Goal: Task Accomplishment & Management: Manage account settings

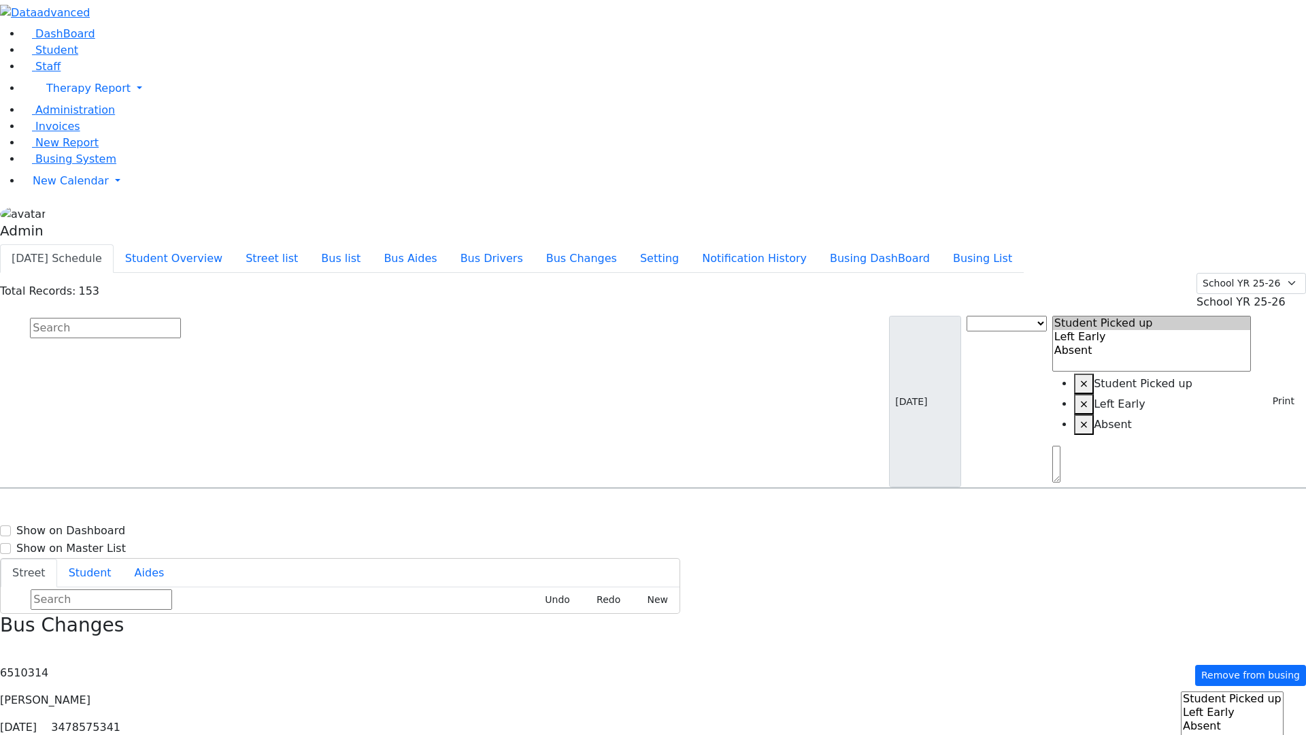
select select
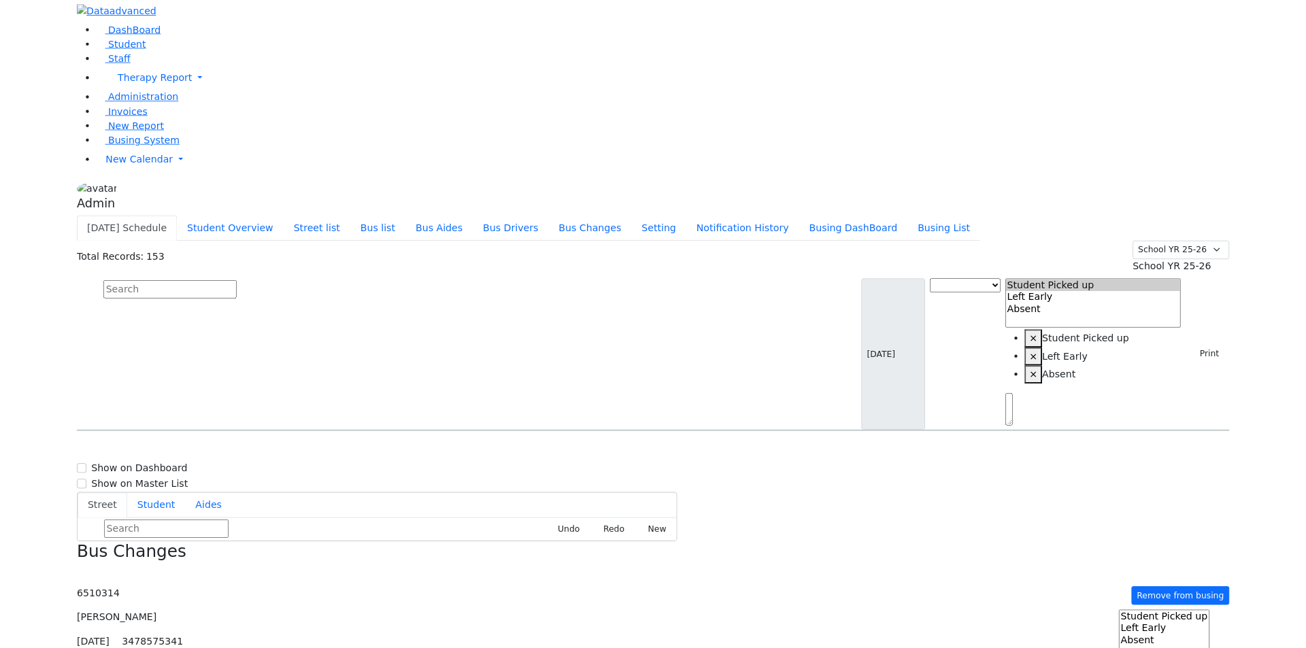
scroll to position [2975, 0]
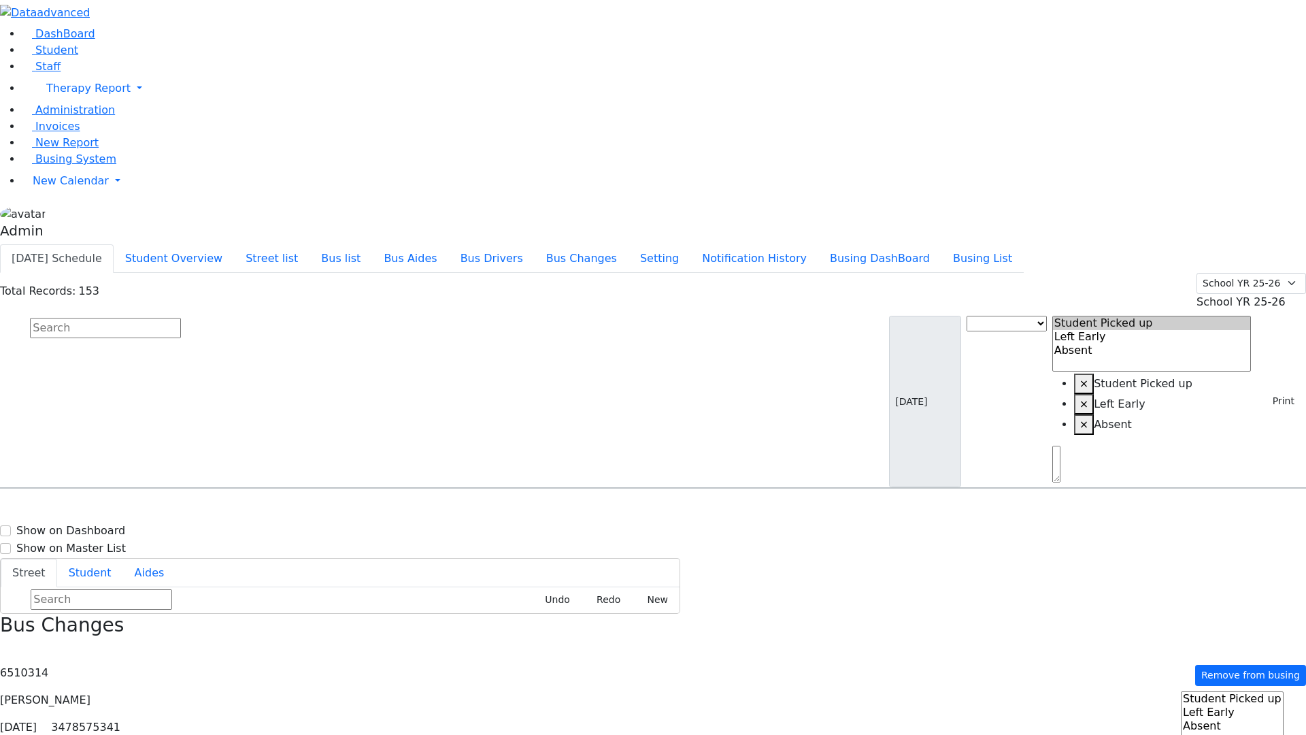
click at [1126, 244] on div "Today's Schedule Student Overview Street list Bus list Bus Aides Bus Drivers Bu…" at bounding box center [653, 258] width 1306 height 29
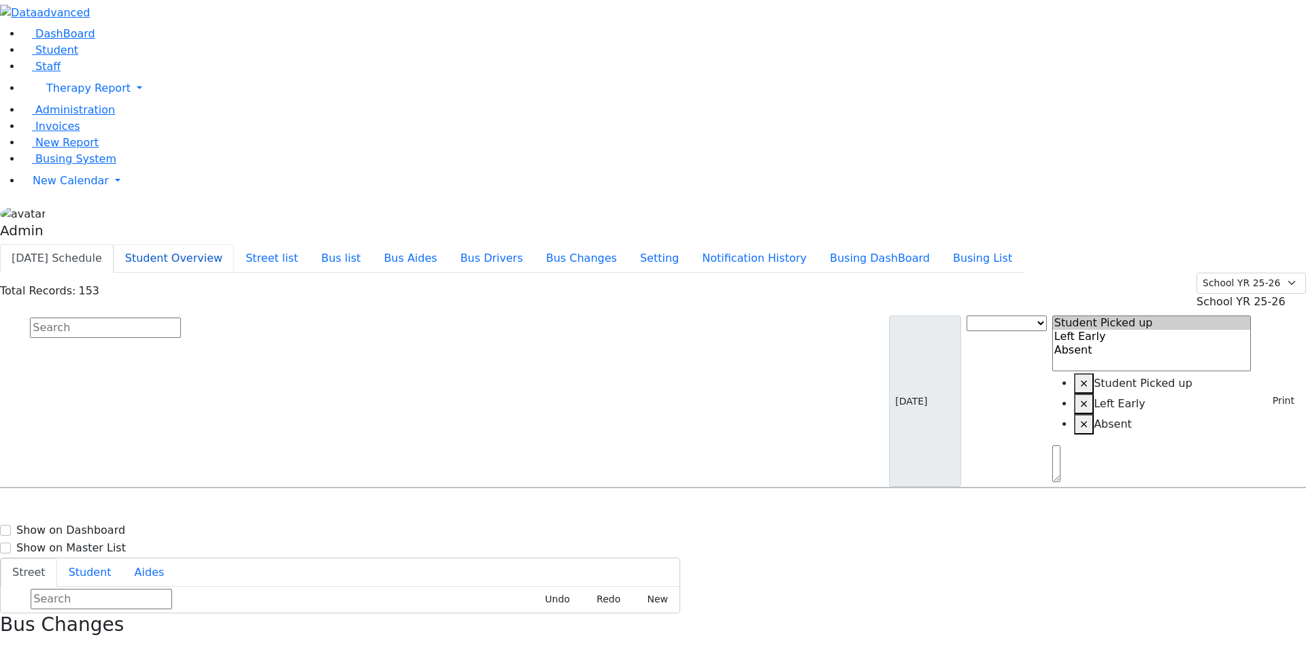
click at [234, 244] on button "Student Overview" at bounding box center [174, 258] width 120 height 29
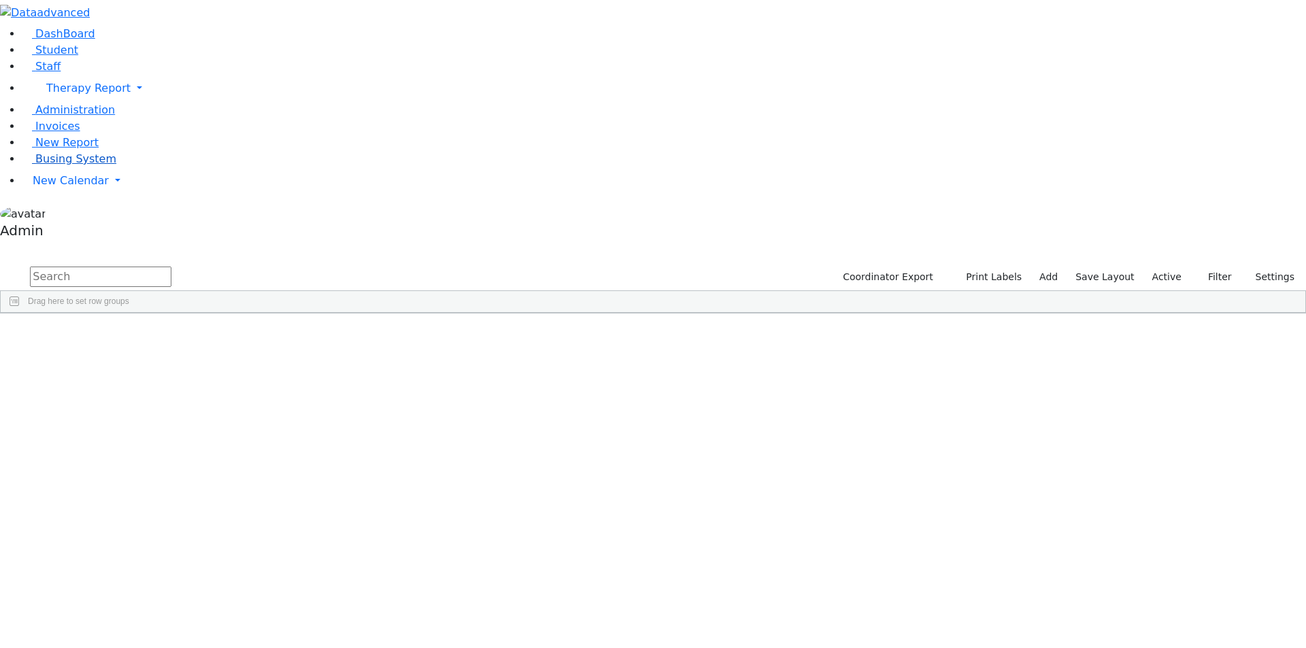
click at [82, 165] on span "Busing System" at bounding box center [75, 158] width 81 height 13
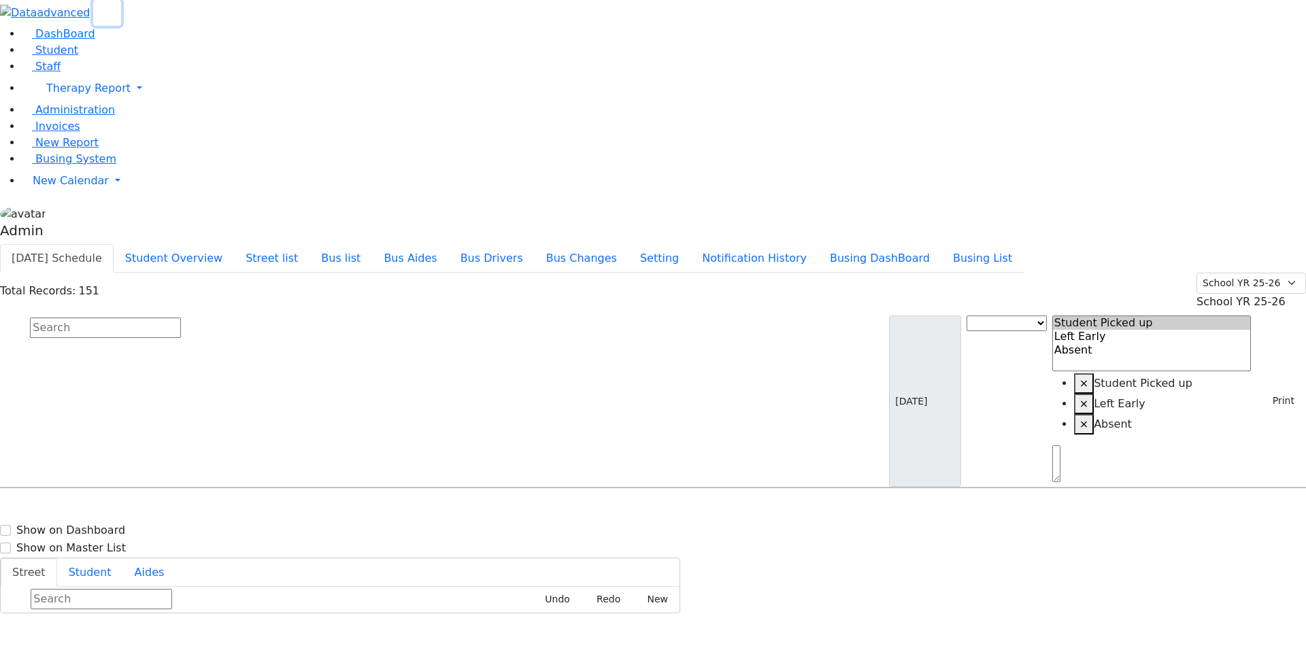
click at [112, 18] on icon "button" at bounding box center [107, 13] width 10 height 10
select select
click at [155, 318] on input "text" at bounding box center [105, 328] width 151 height 20
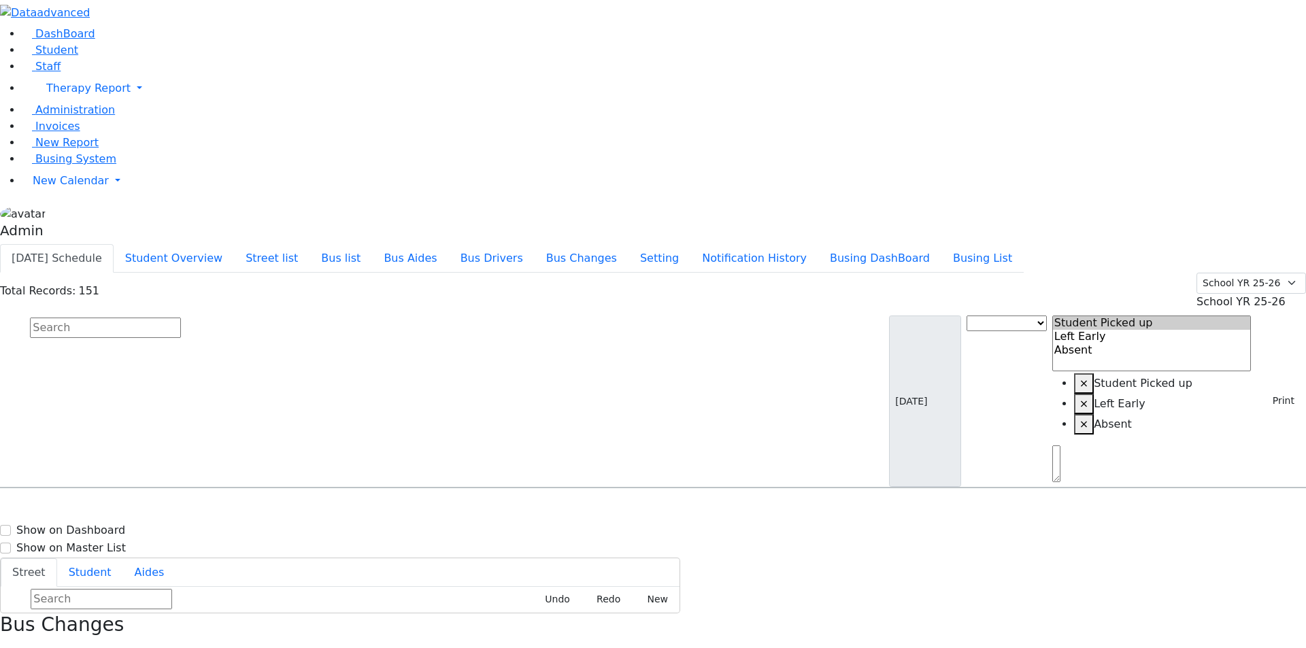
type input "u"
copy p "6510314"
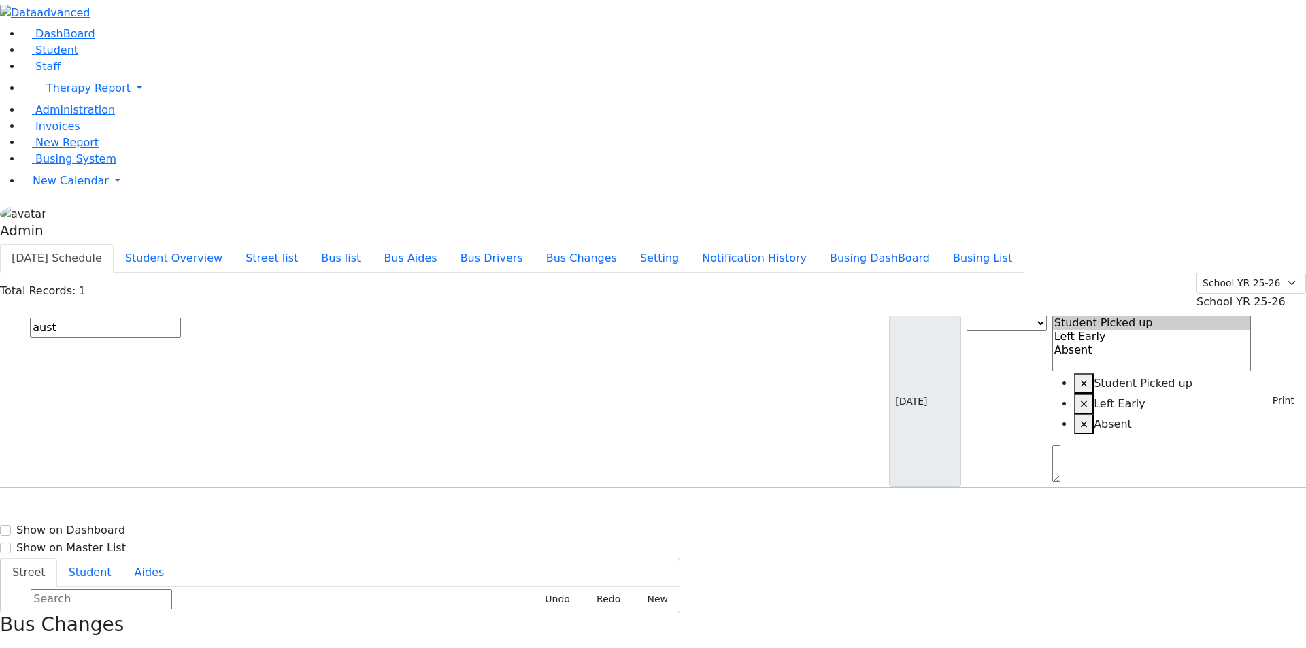
click at [95, 318] on input "aust" at bounding box center [105, 328] width 151 height 20
paste input "6510314"
type input "6510314"
click at [310, 244] on button "Street list" at bounding box center [272, 258] width 76 height 29
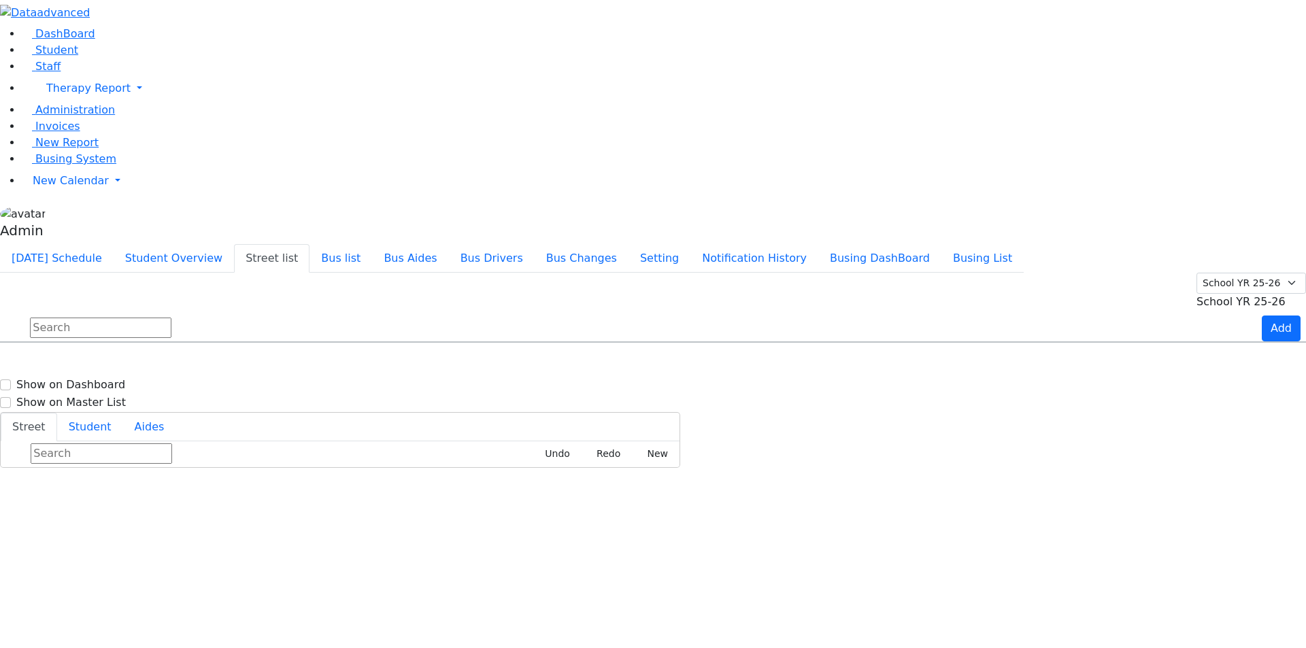
click at [171, 318] on input "text" at bounding box center [101, 328] width 142 height 20
type input "au"
click at [40, 372] on span "Austra" at bounding box center [24, 381] width 31 height 18
click at [194, 150] on div "DashBoard Student Staff Therapy Report Student Old Calendar Report Admin" at bounding box center [653, 234] width 1306 height 468
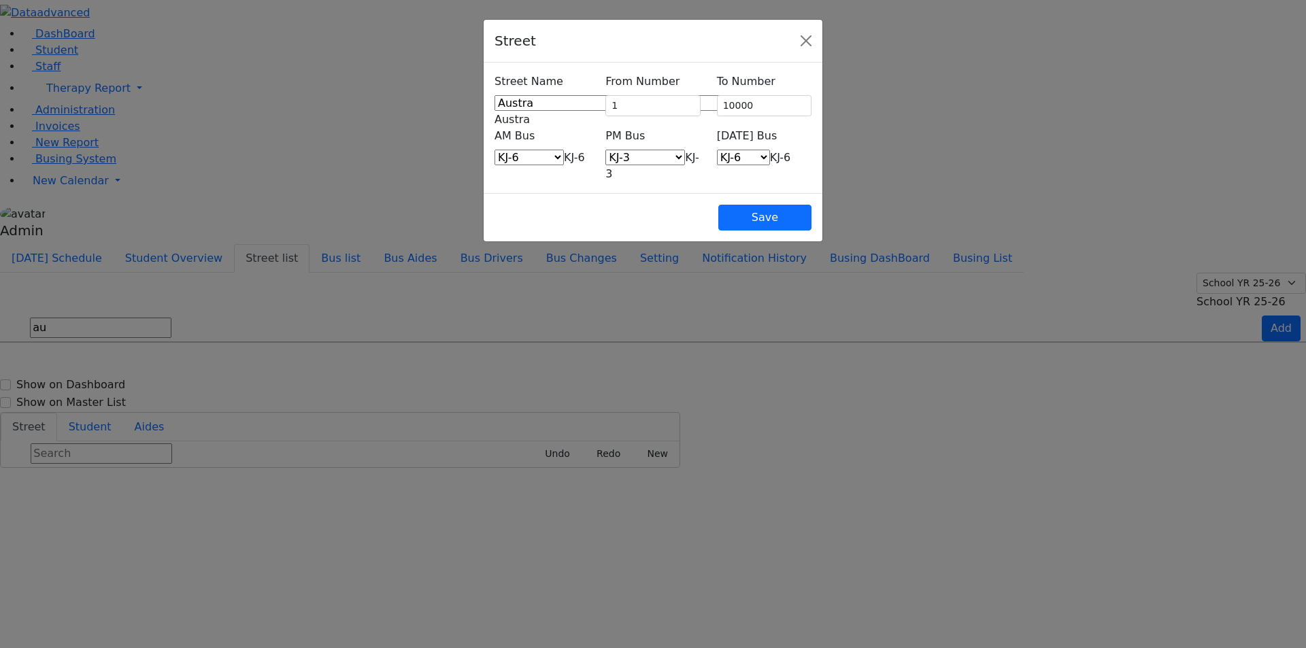
click at [520, 113] on span "Austra" at bounding box center [512, 119] width 35 height 13
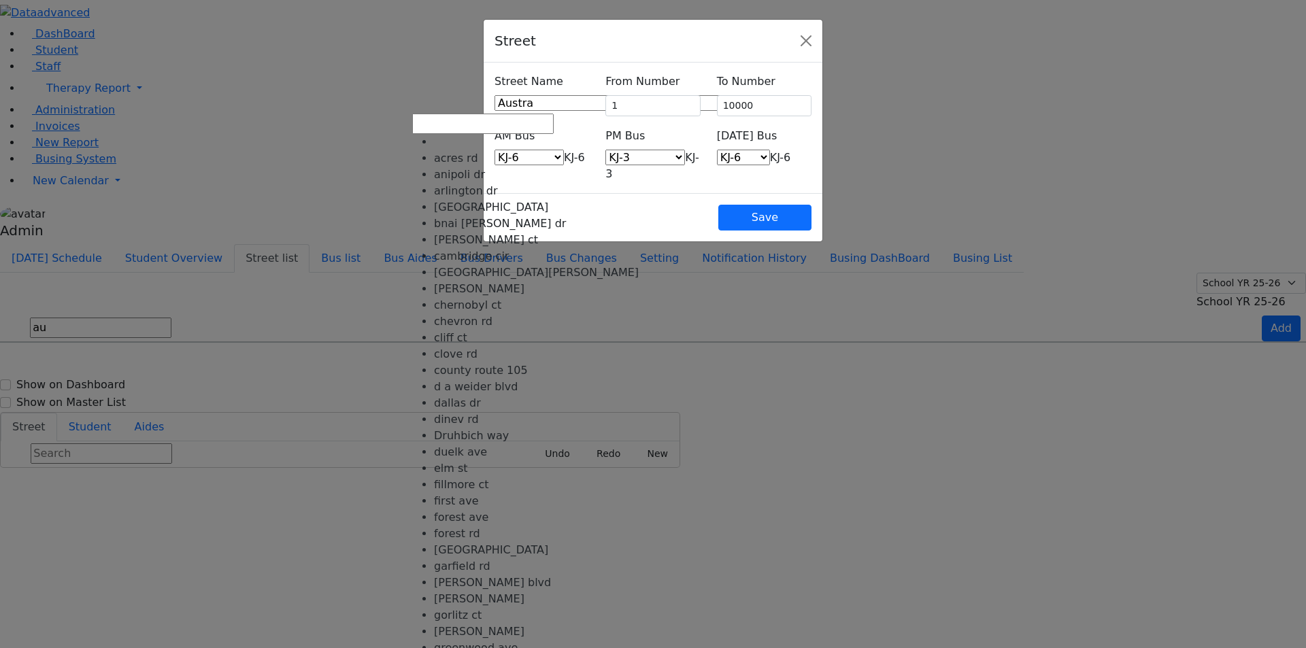
scroll to position [1478, 0]
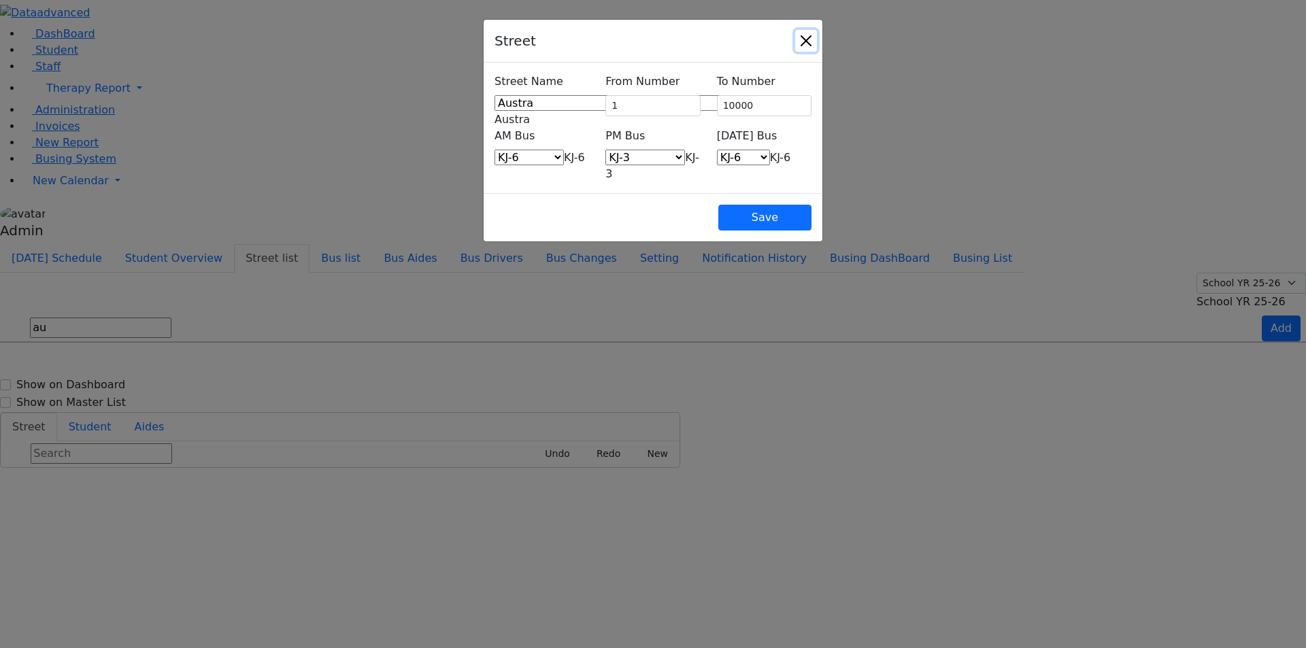
click at [817, 44] on button "Close" at bounding box center [806, 41] width 22 height 22
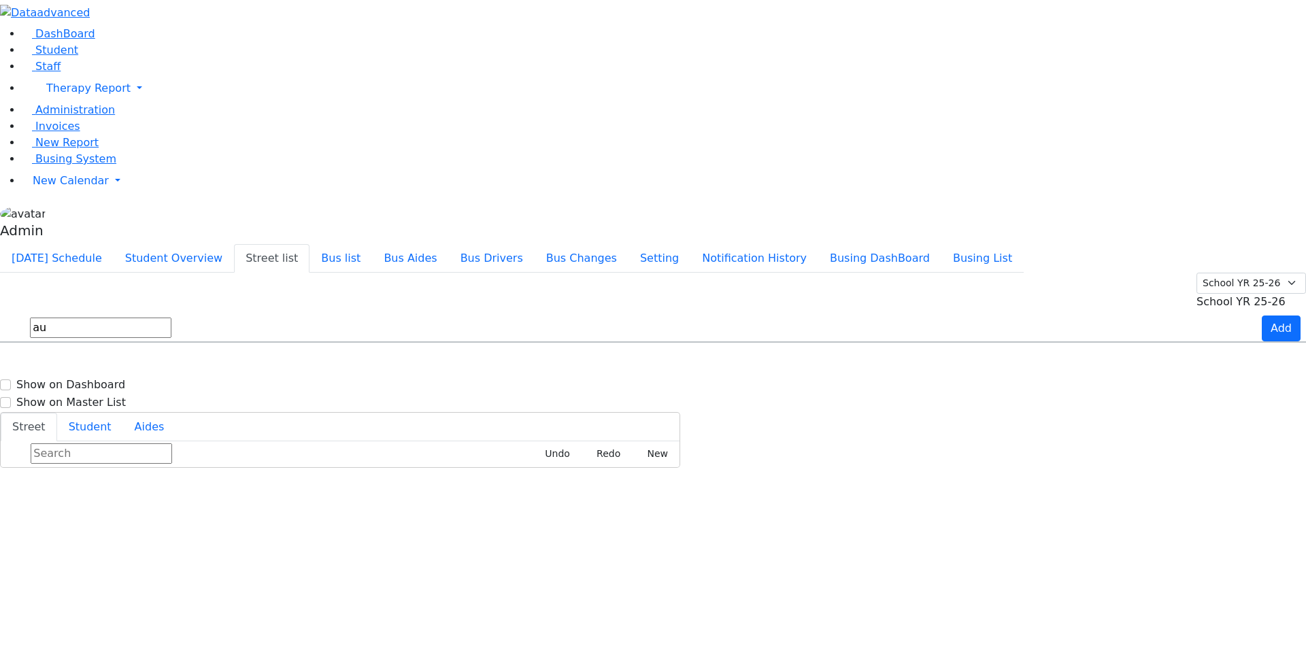
click at [171, 318] on input "au" at bounding box center [101, 328] width 142 height 20
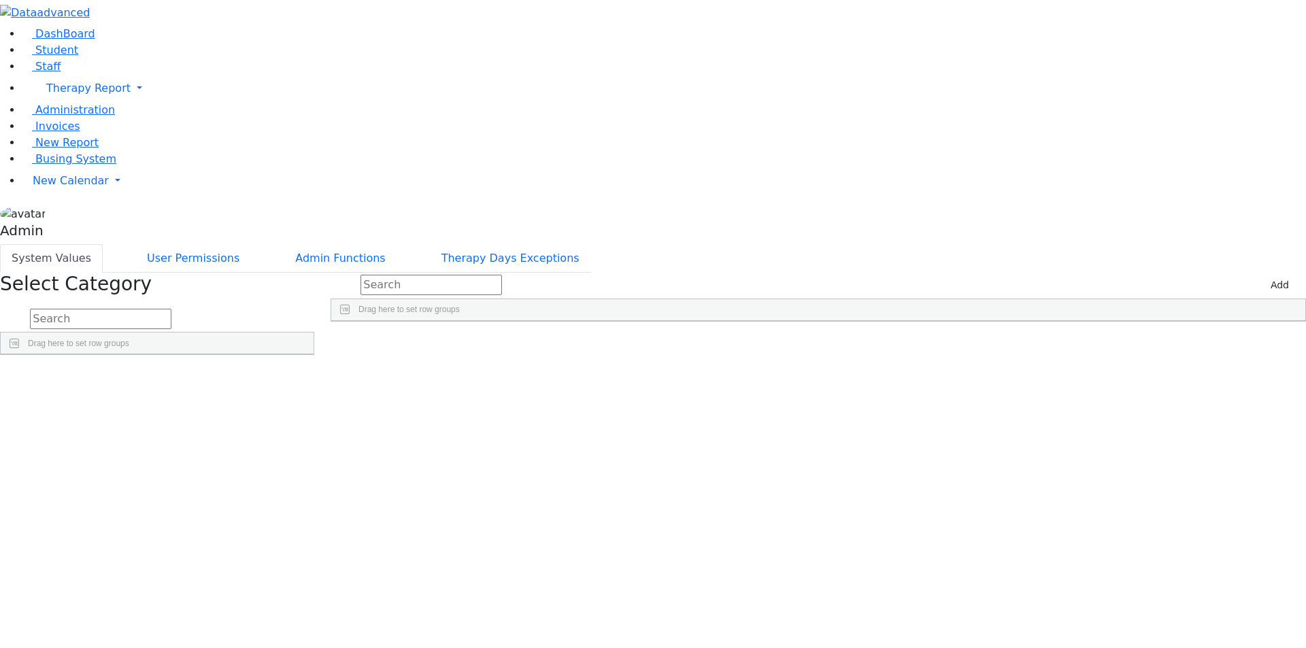
click at [171, 309] on input "text" at bounding box center [101, 319] width 142 height 20
type input "stre"
click at [304, 399] on link "Detail" at bounding box center [285, 409] width 37 height 21
click at [502, 275] on input "text" at bounding box center [432, 285] width 142 height 20
type input "au"
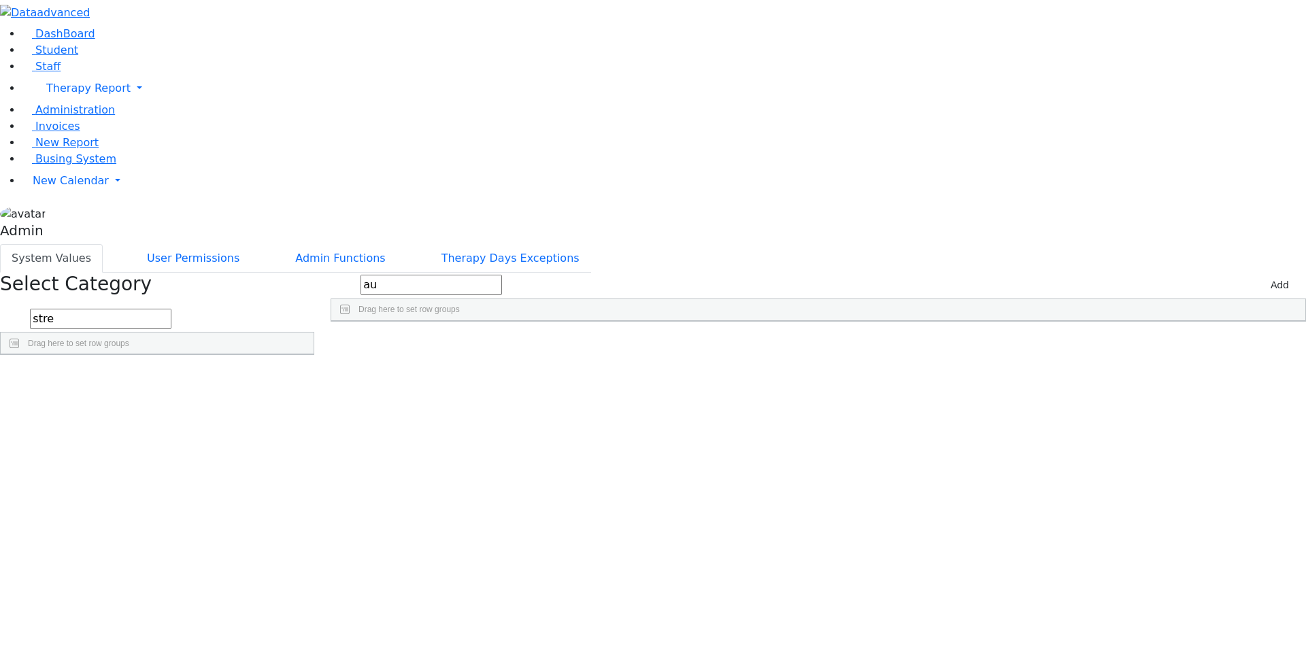
click at [533, 344] on div "Austra" at bounding box center [735, 353] width 808 height 19
click at [531, 344] on input "Austra" at bounding box center [735, 353] width 807 height 18
type input "Austra Pkwy"
click at [502, 275] on input "au" at bounding box center [432, 285] width 142 height 20
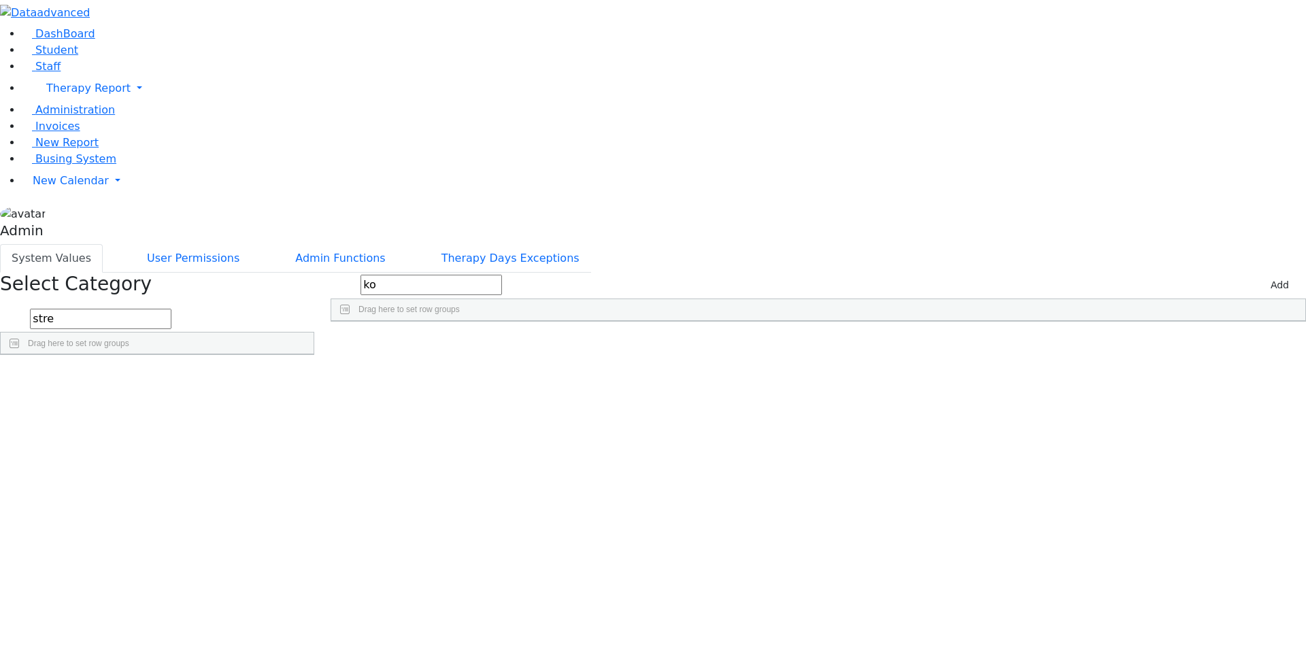
type input "ko"
click at [474, 401] on div "kosnits dr" at bounding box center [735, 410] width 808 height 19
click at [474, 401] on input "kosnits dr" at bounding box center [735, 410] width 807 height 18
click at [463, 401] on input "kosnits dr" at bounding box center [735, 410] width 807 height 18
type input "koznits dr"
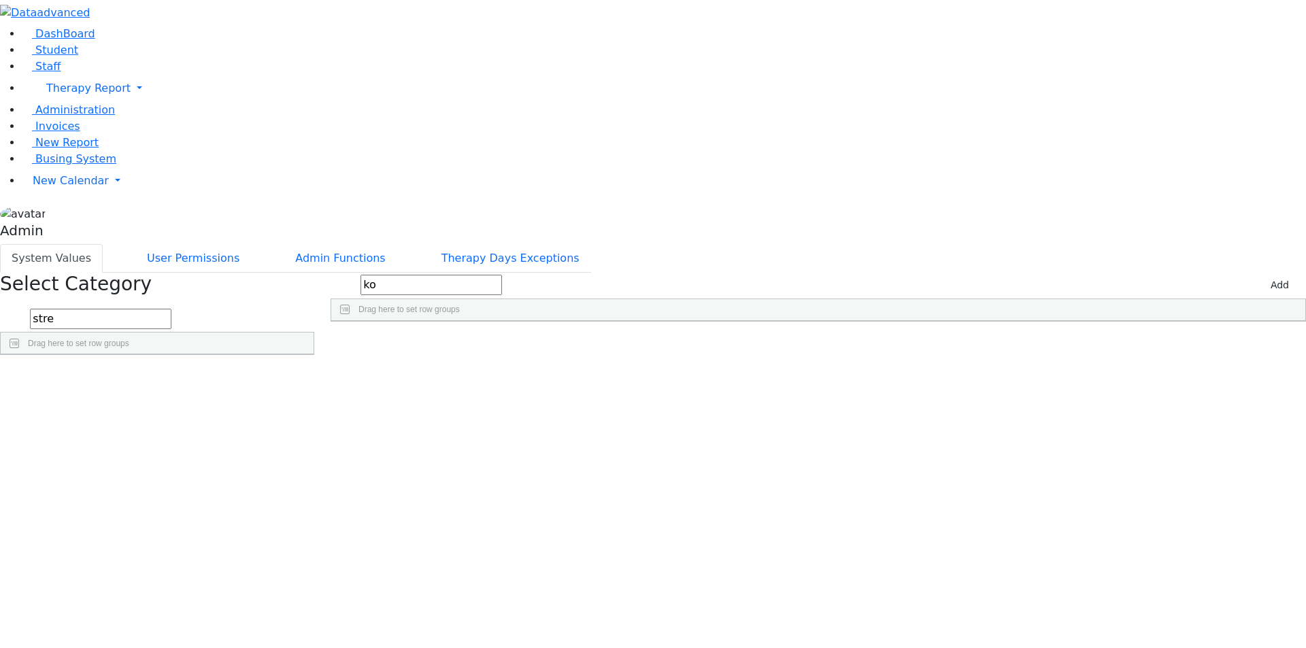
click at [492, 401] on div "koznits dr" at bounding box center [735, 410] width 808 height 19
click at [496, 401] on input "koznits dr" at bounding box center [735, 410] width 807 height 18
type input "koznits rd"
click at [491, 275] on input "ko" at bounding box center [432, 285] width 142 height 20
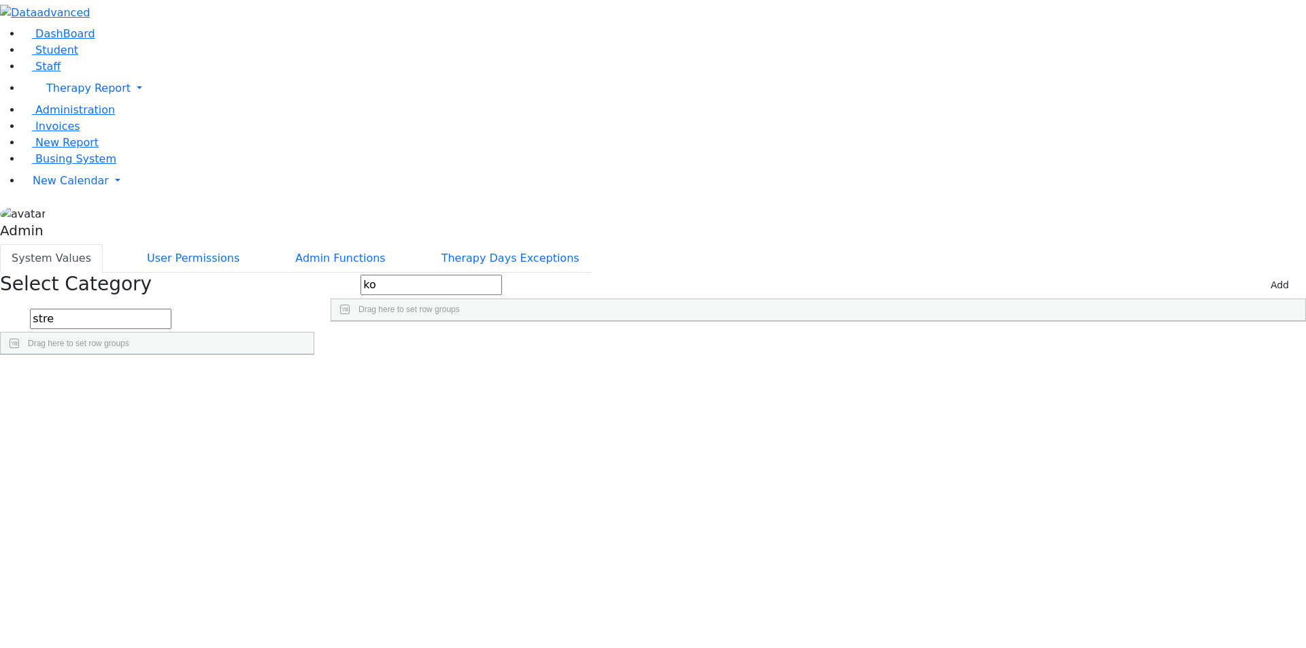
click at [491, 275] on input "ko" at bounding box center [432, 285] width 142 height 20
type input "get"
click at [1265, 275] on button "Add" at bounding box center [1280, 285] width 31 height 21
click at [497, 344] on div "Press SPACE to select this row." at bounding box center [735, 353] width 808 height 19
click at [497, 344] on input "Input Editor" at bounding box center [735, 353] width 807 height 18
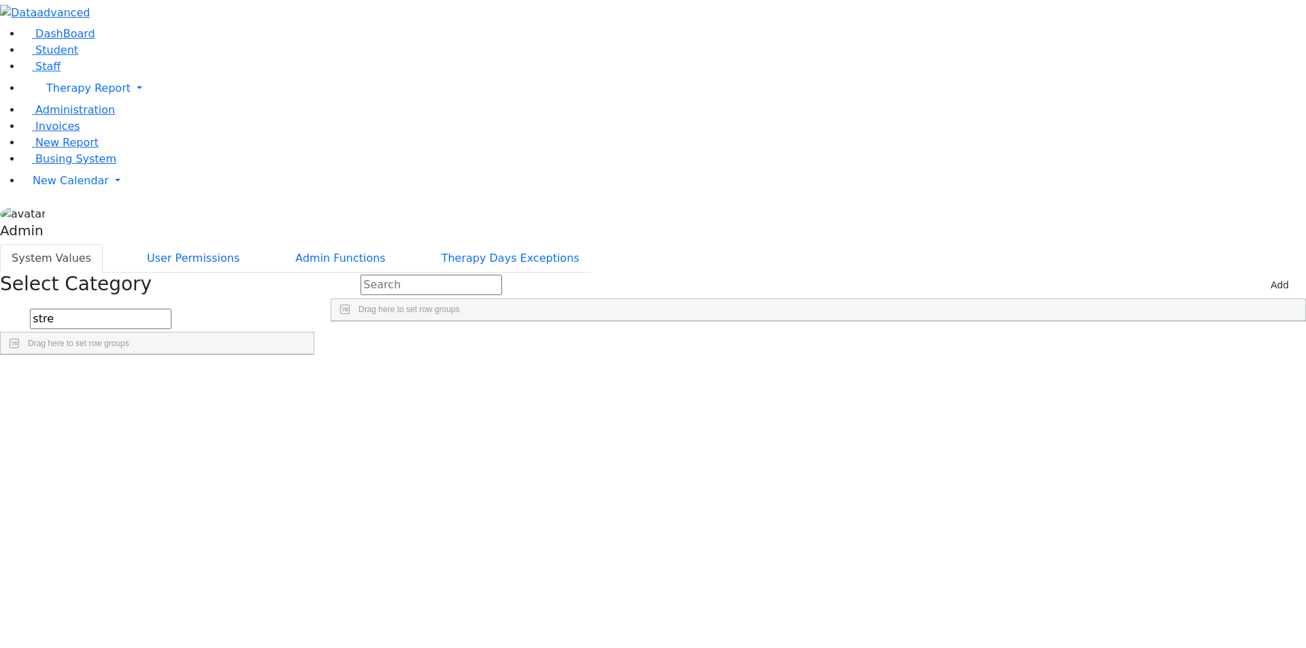
type input "Maglenitz St"
click at [1272, 275] on button "Add" at bounding box center [1280, 285] width 31 height 21
click at [482, 344] on div "Press SPACE to select this row." at bounding box center [735, 353] width 808 height 19
click at [482, 344] on input "Input Editor" at bounding box center [735, 353] width 807 height 18
type input "Ungvar St"
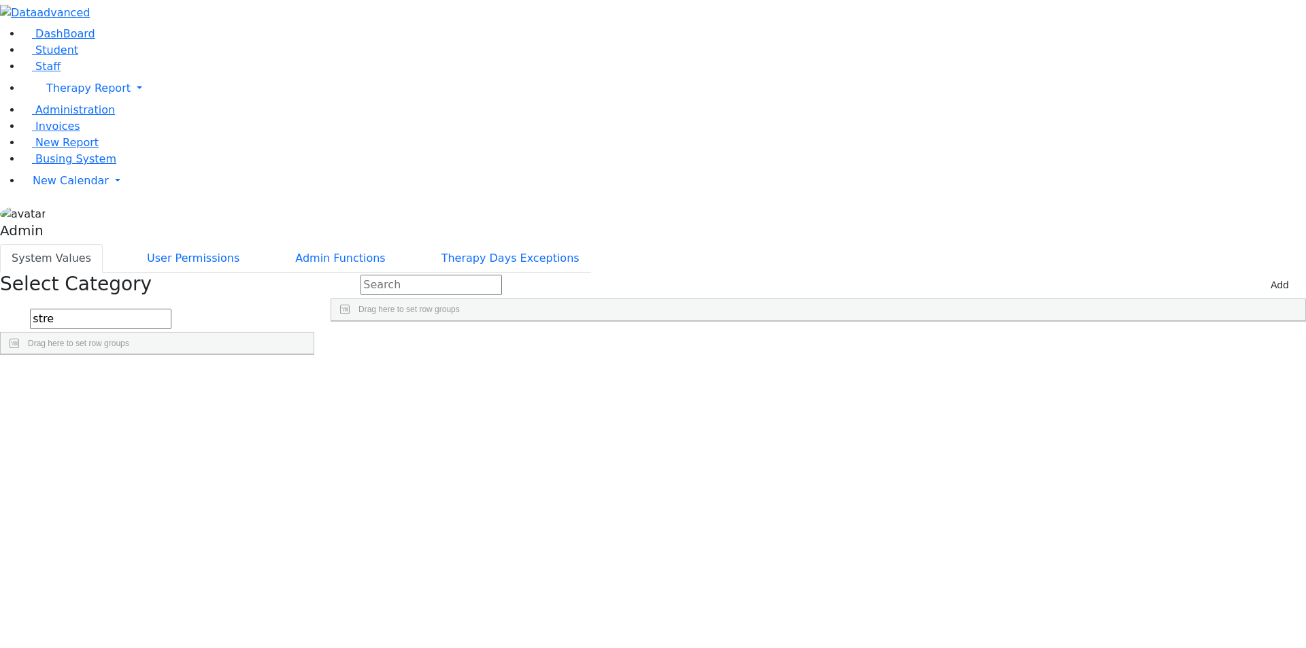
click at [496, 275] on input "text" at bounding box center [432, 285] width 142 height 20
click at [492, 275] on input "din" at bounding box center [432, 285] width 142 height 20
type input "be"
click at [1050, 344] on div "Bear Sheva" at bounding box center [735, 353] width 808 height 19
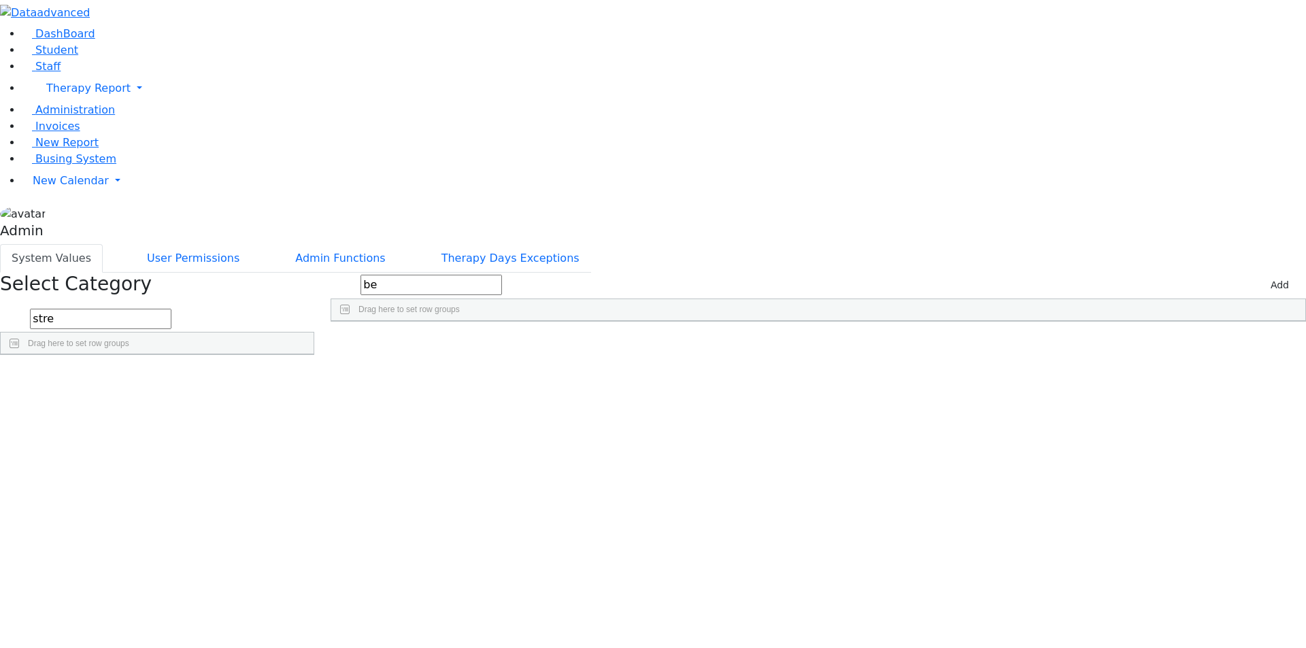
click at [1050, 344] on input "Bear Sheva" at bounding box center [735, 353] width 807 height 18
type input "Beer Sheva St"
click at [495, 275] on input "be" at bounding box center [432, 285] width 142 height 20
type input "e"
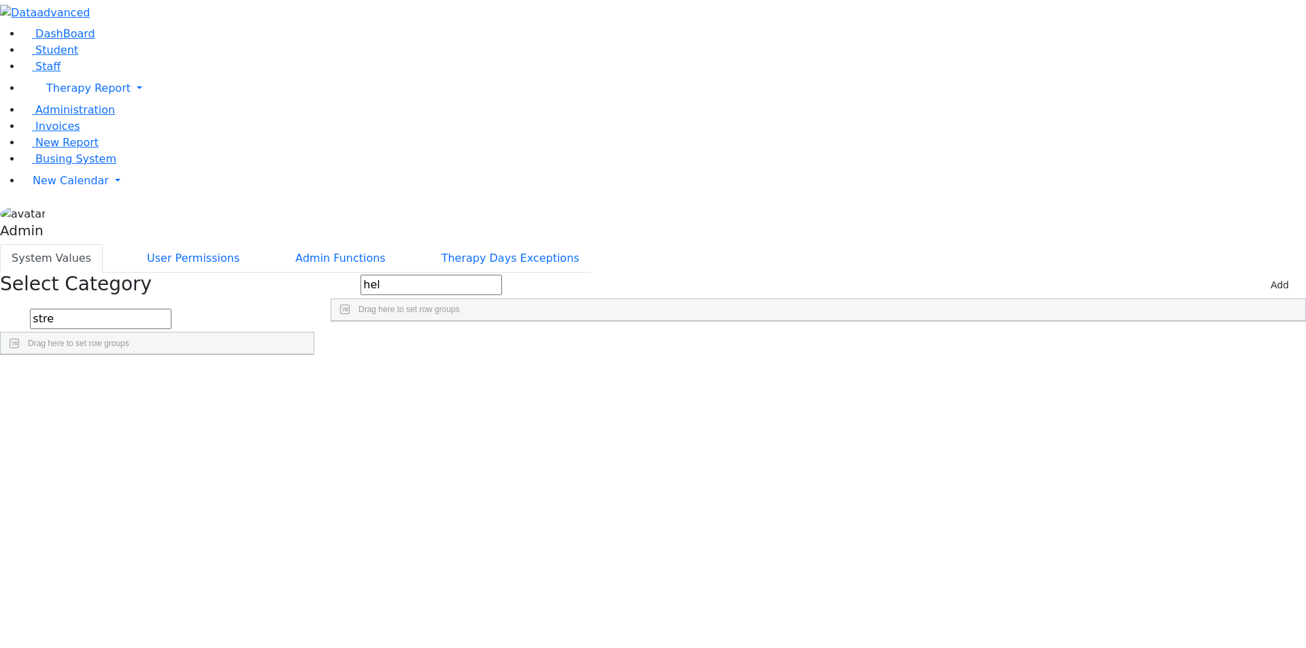
type input "hel"
click at [1270, 275] on button "Add" at bounding box center [1280, 285] width 31 height 21
click at [531, 344] on div "Press SPACE to select this row." at bounding box center [735, 353] width 808 height 19
click at [531, 344] on input "Input Editor" at bounding box center [735, 353] width 807 height 18
type input "Eahal Ct"
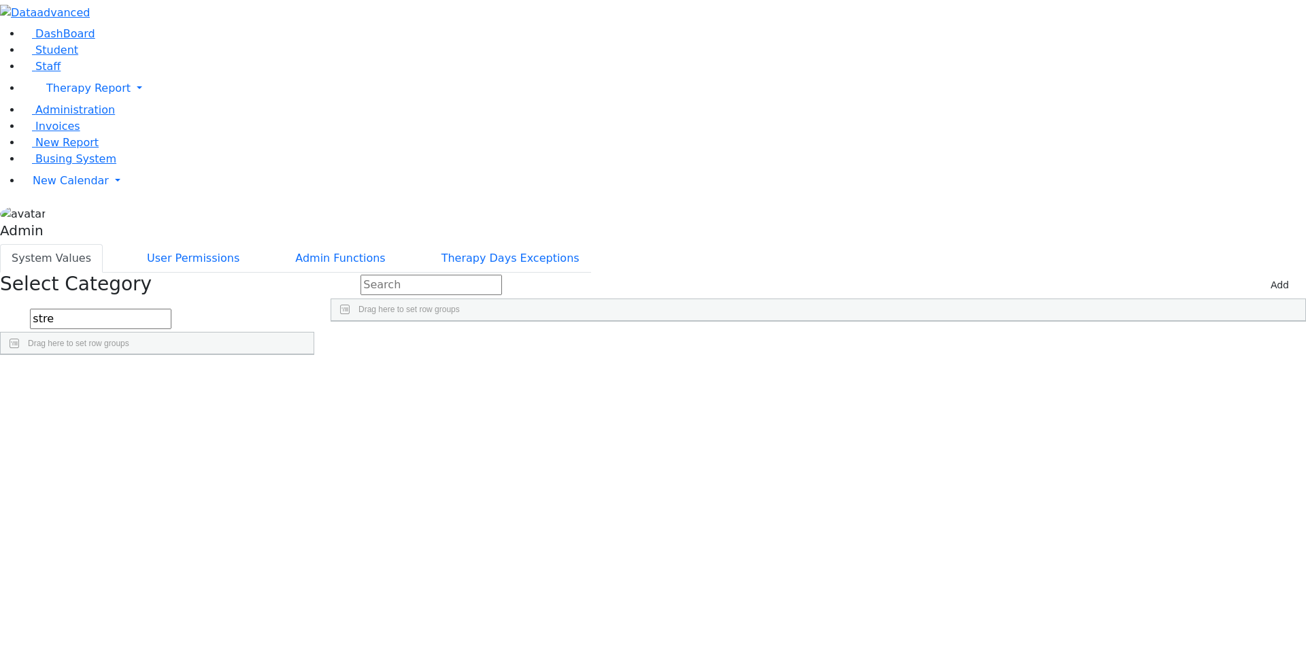
click at [493, 275] on input "text" at bounding box center [432, 285] width 142 height 20
type input "ko"
click at [1265, 275] on button "Add" at bounding box center [1280, 285] width 31 height 21
click at [475, 344] on div "Press SPACE to select this row." at bounding box center [735, 353] width 808 height 19
click at [475, 344] on input "Input Editor" at bounding box center [735, 353] width 807 height 18
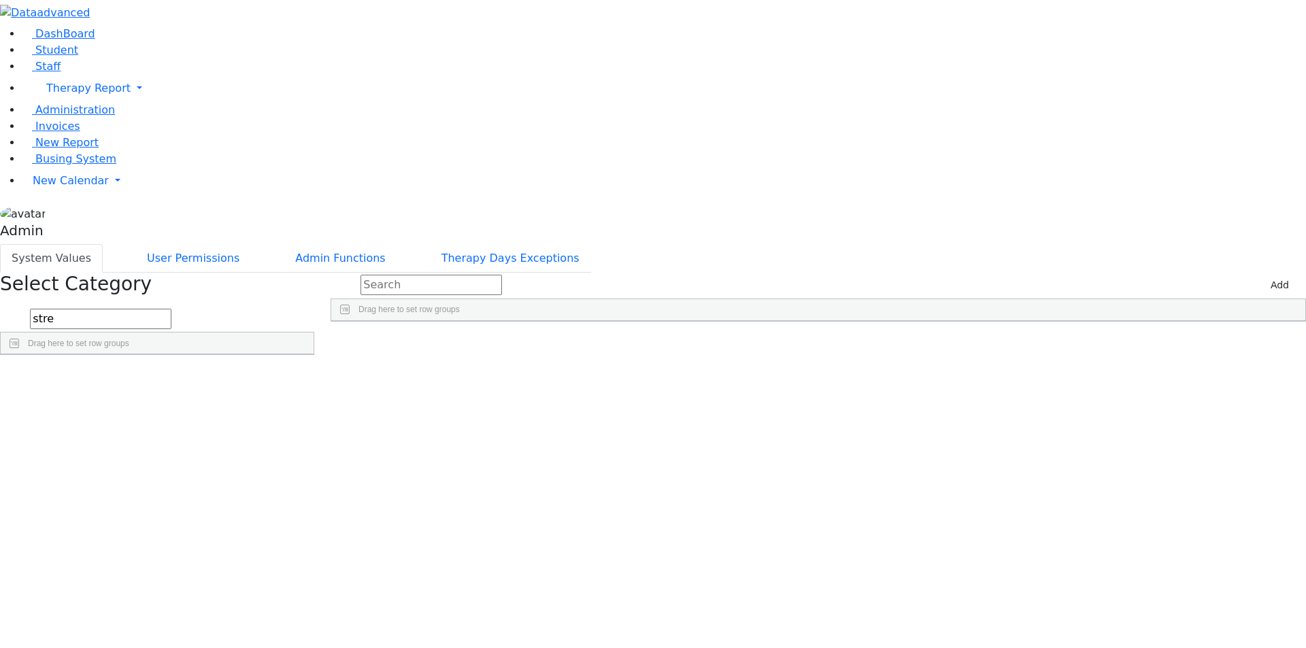
type input "Kashanov Rd"
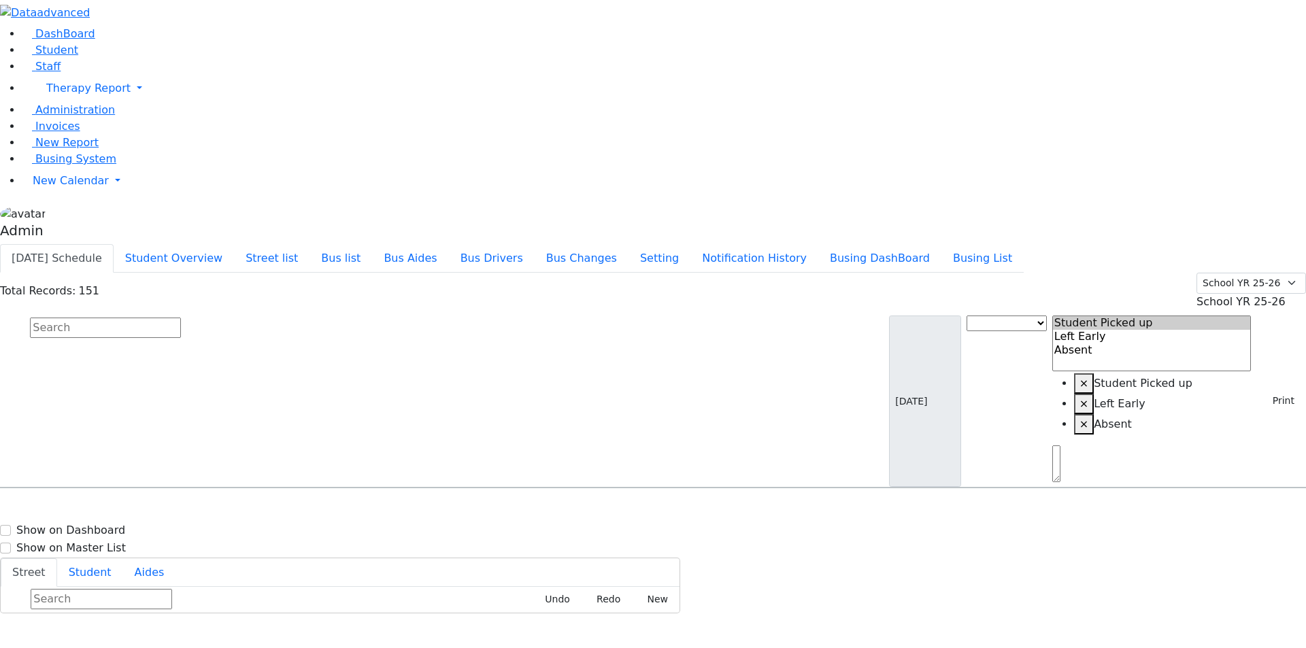
click at [181, 318] on input "text" at bounding box center [105, 328] width 151 height 20
paste input "6510314"
type input "6510314"
click at [372, 244] on button "Bus list" at bounding box center [341, 258] width 63 height 29
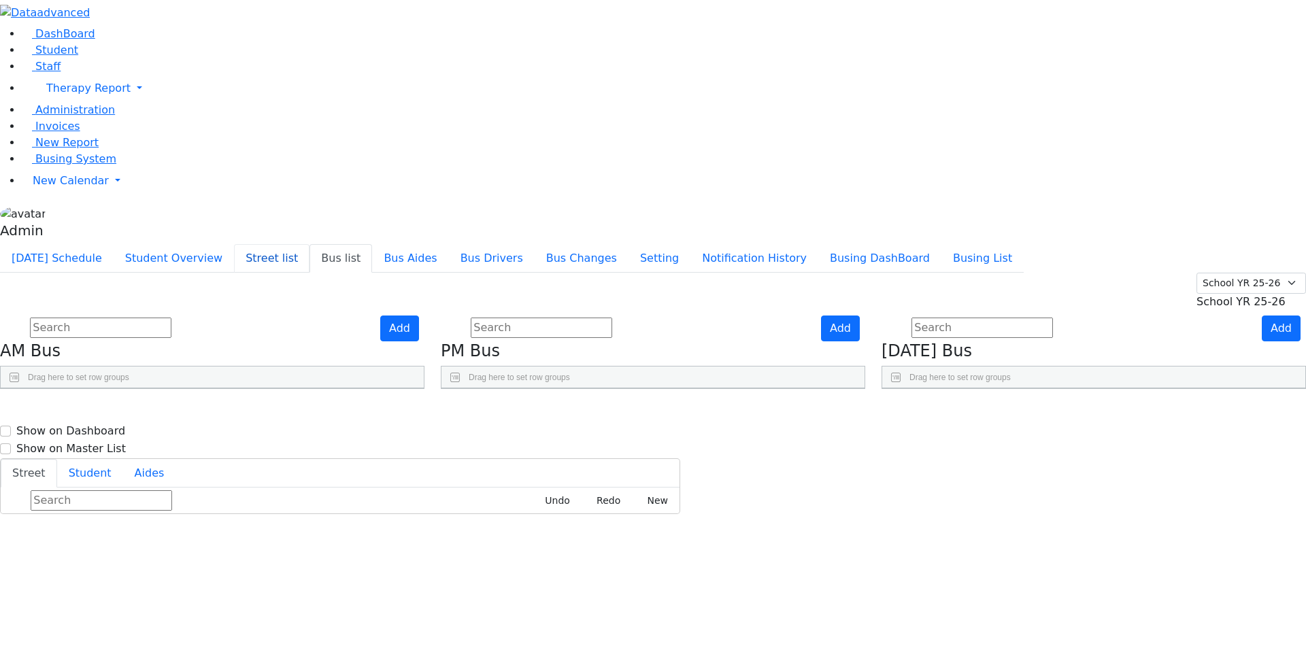
click at [310, 244] on button "Street list" at bounding box center [272, 258] width 76 height 29
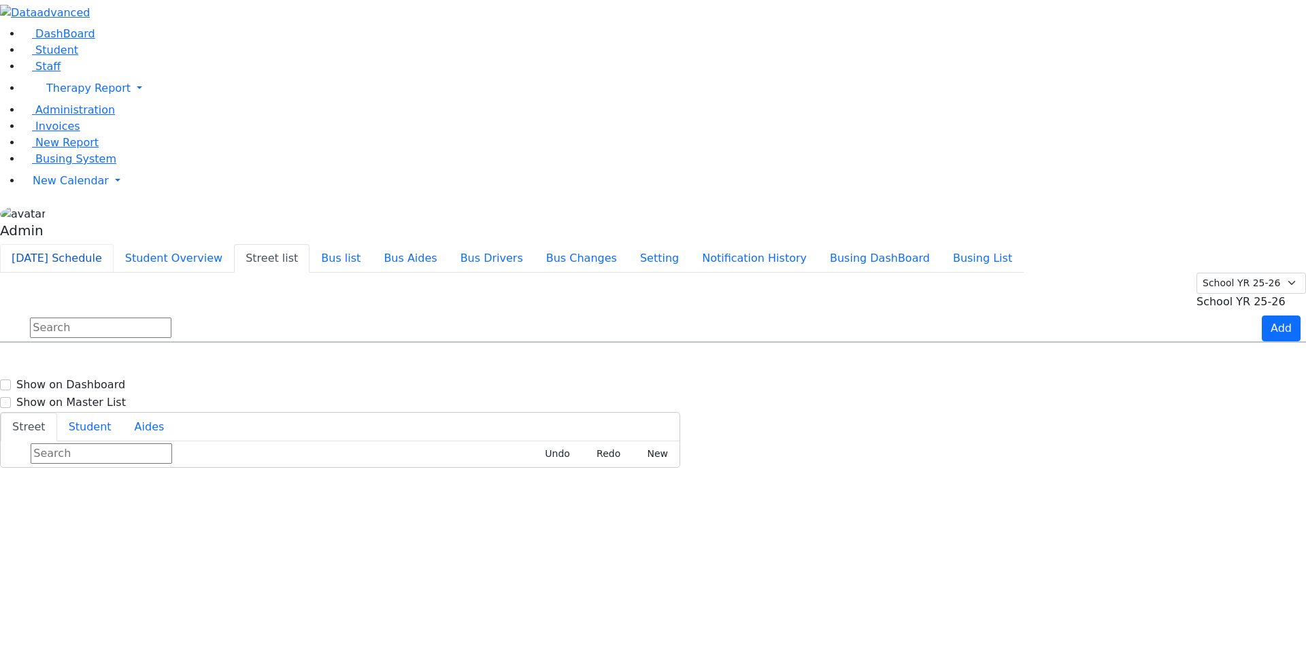
click at [114, 244] on button "[DATE] Schedule" at bounding box center [57, 258] width 114 height 29
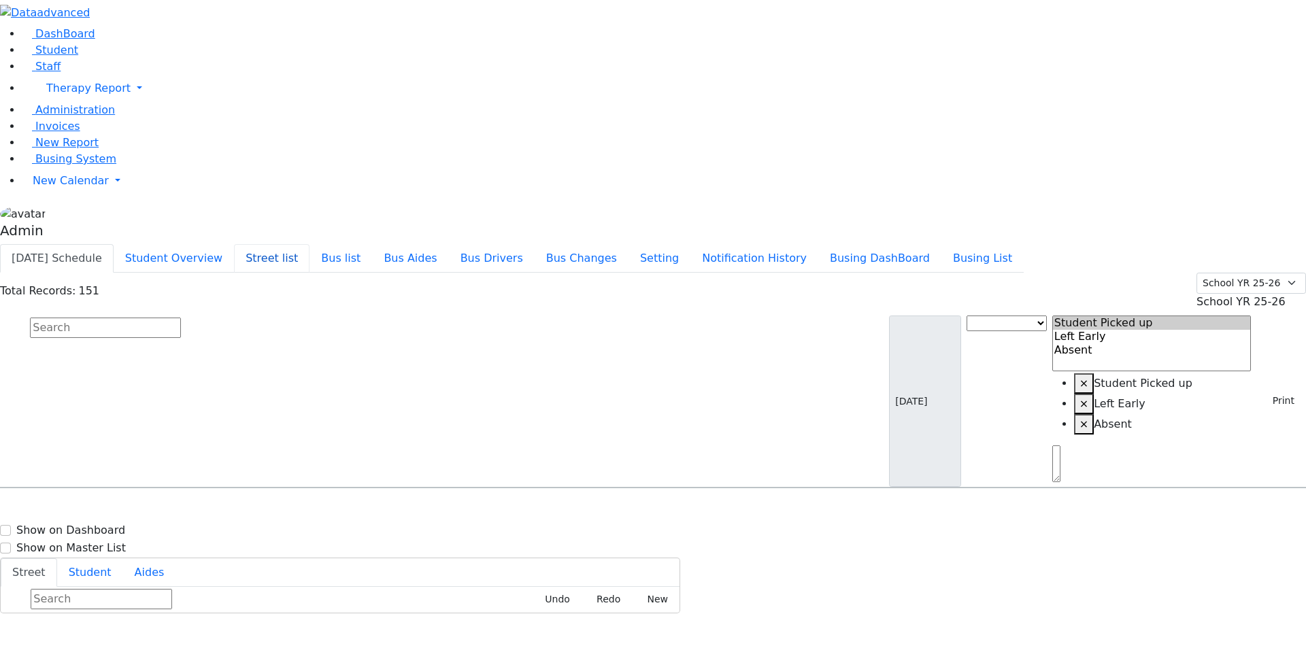
click at [310, 244] on button "Street list" at bounding box center [272, 258] width 76 height 29
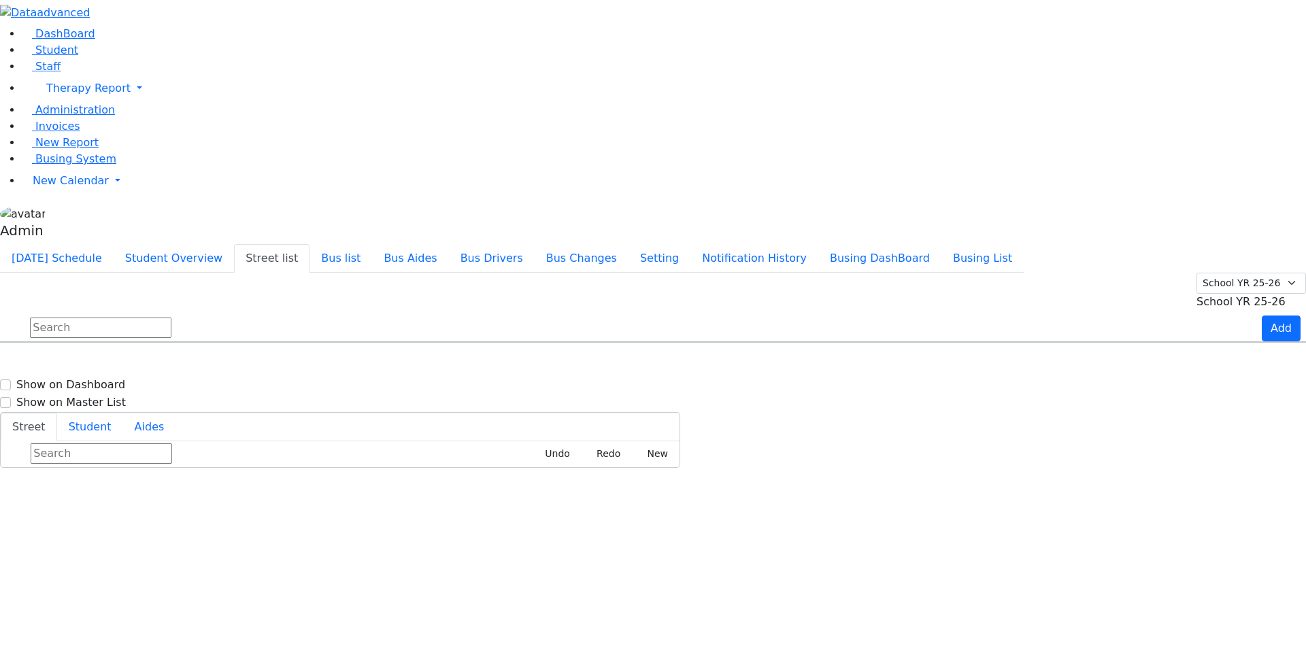
click at [171, 318] on input "text" at bounding box center [101, 328] width 142 height 20
type input "au"
click at [234, 244] on button "Student Overview" at bounding box center [174, 258] width 120 height 29
click at [171, 318] on input "text" at bounding box center [101, 328] width 142 height 20
type input "aus"
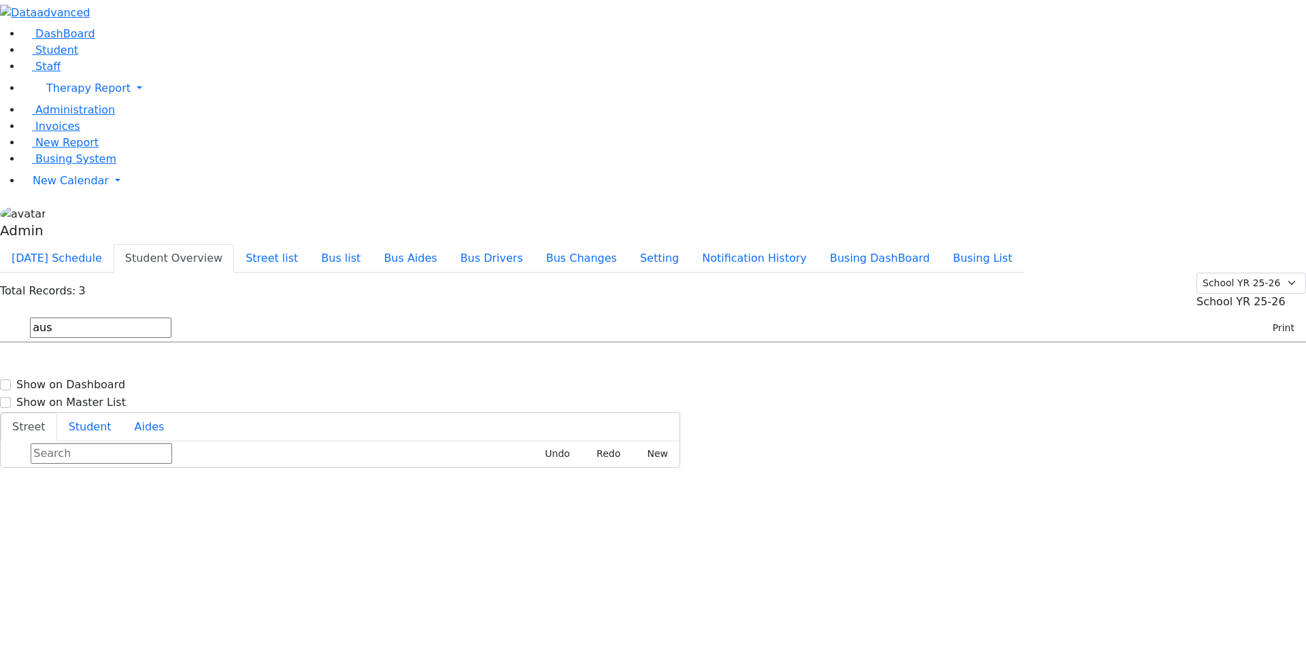
click at [291, 427] on div "[PERSON_NAME] [DATE] 8452818817 [GEOGRAPHIC_DATA][STREET_ADDRESS] - 8452818817 …" at bounding box center [653, 416] width 1305 height 102
click at [171, 318] on input "aus" at bounding box center [101, 328] width 142 height 20
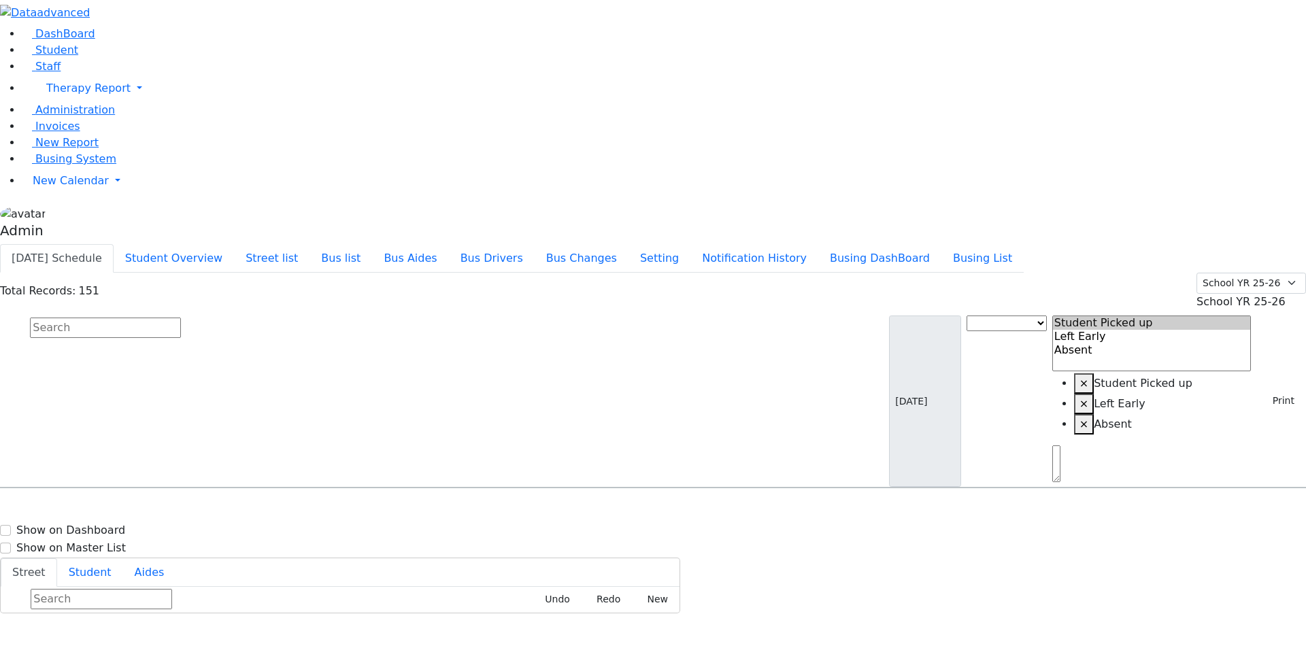
scroll to position [408, 0]
click at [181, 318] on input "text" at bounding box center [105, 328] width 151 height 20
type input "aus"
click at [181, 318] on input "aus" at bounding box center [105, 328] width 151 height 20
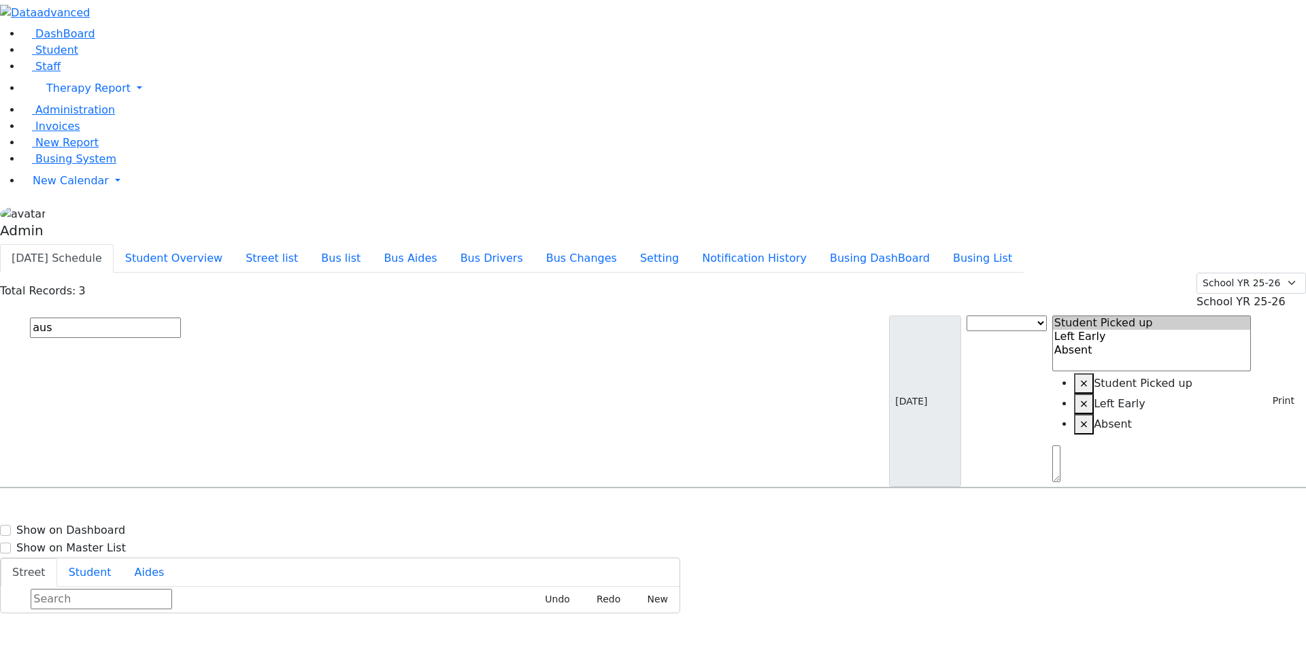
click at [181, 318] on input "aus" at bounding box center [105, 328] width 151 height 20
click at [46, 596] on span "[DATE]" at bounding box center [27, 602] width 37 height 12
select select
click at [46, 596] on span "[DATE]" at bounding box center [27, 602] width 37 height 12
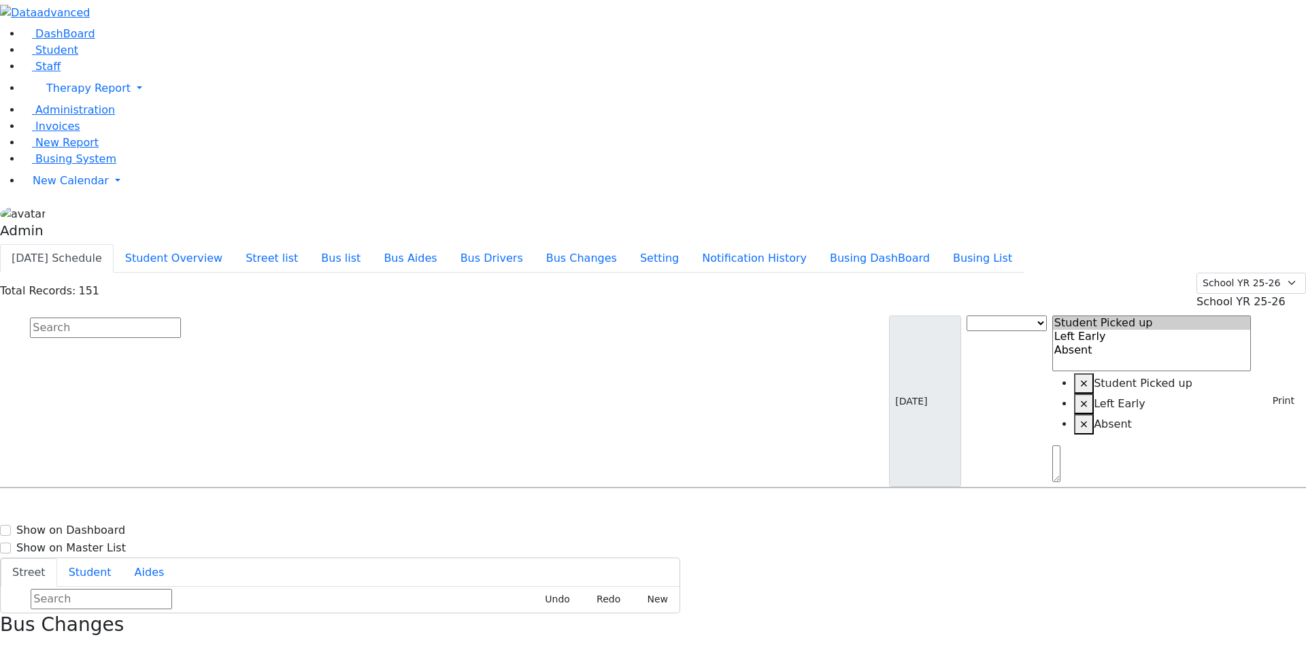
select select
copy p "3365"
click at [388, 273] on div "Total Records: 151 Summer YR 25 School YR 25-26 Summer YR 25 School YR 24-25 Su…" at bounding box center [653, 291] width 1306 height 37
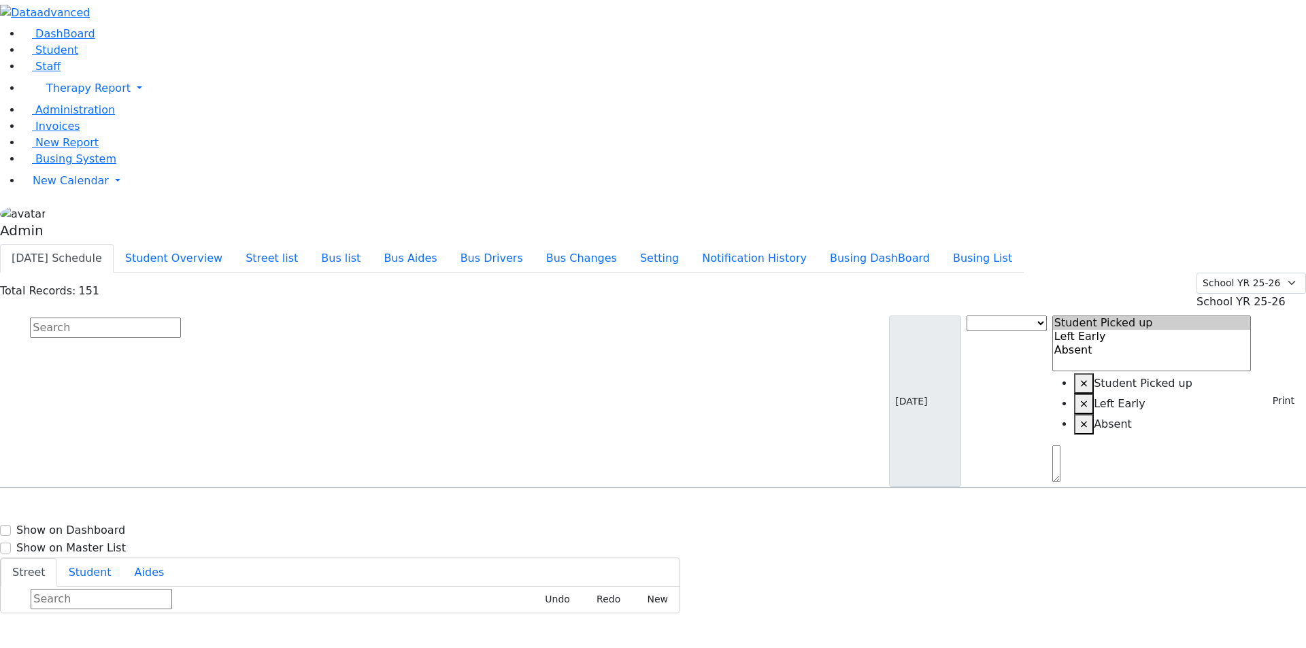
click at [181, 318] on input "text" at bounding box center [105, 328] width 151 height 20
select select
click at [372, 244] on button "Bus list" at bounding box center [341, 258] width 63 height 29
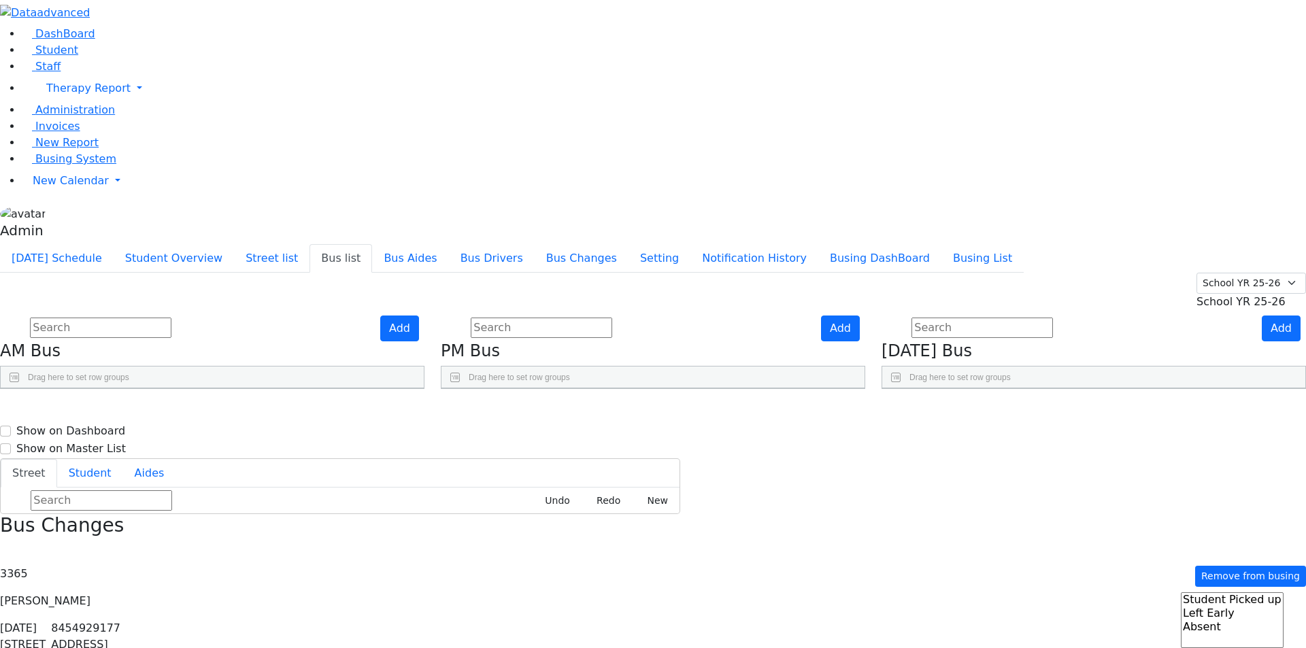
click at [166, 535] on div "Press SPACE to select this row." at bounding box center [108, 552] width 115 height 34
select select
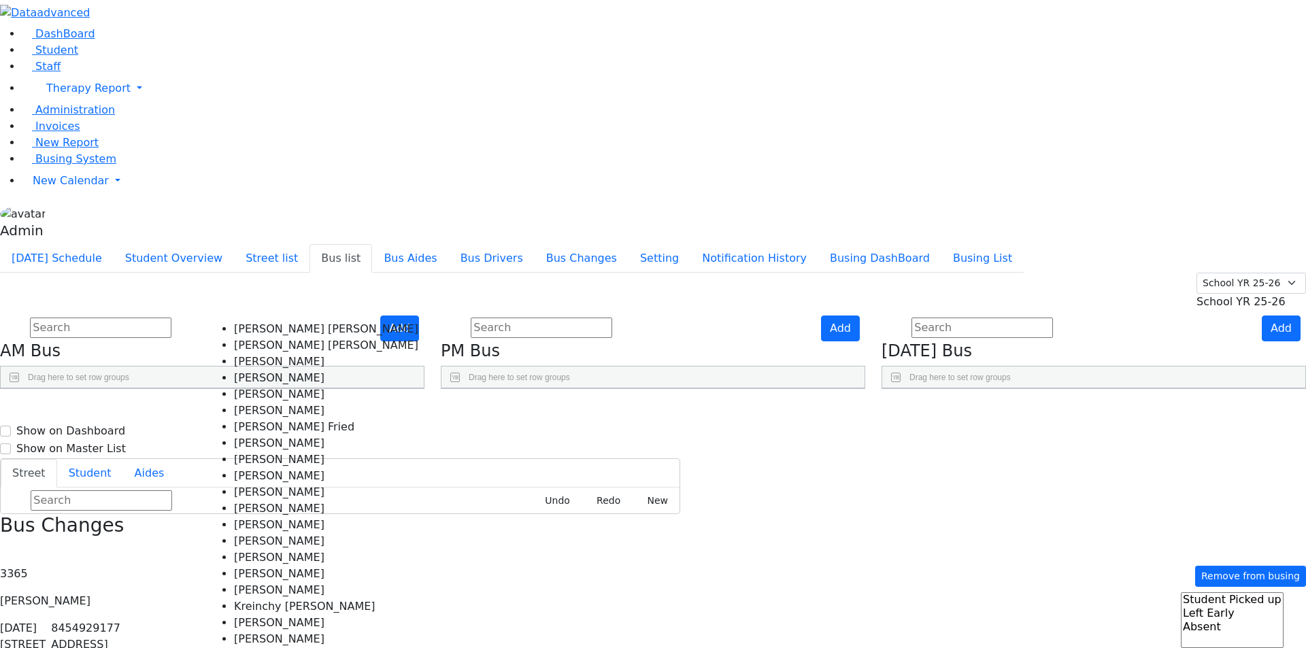
click at [360, 244] on div "Today's Schedule Student Overview Street list Bus list Bus Aides Bus Drivers Bu…" at bounding box center [653, 258] width 1306 height 29
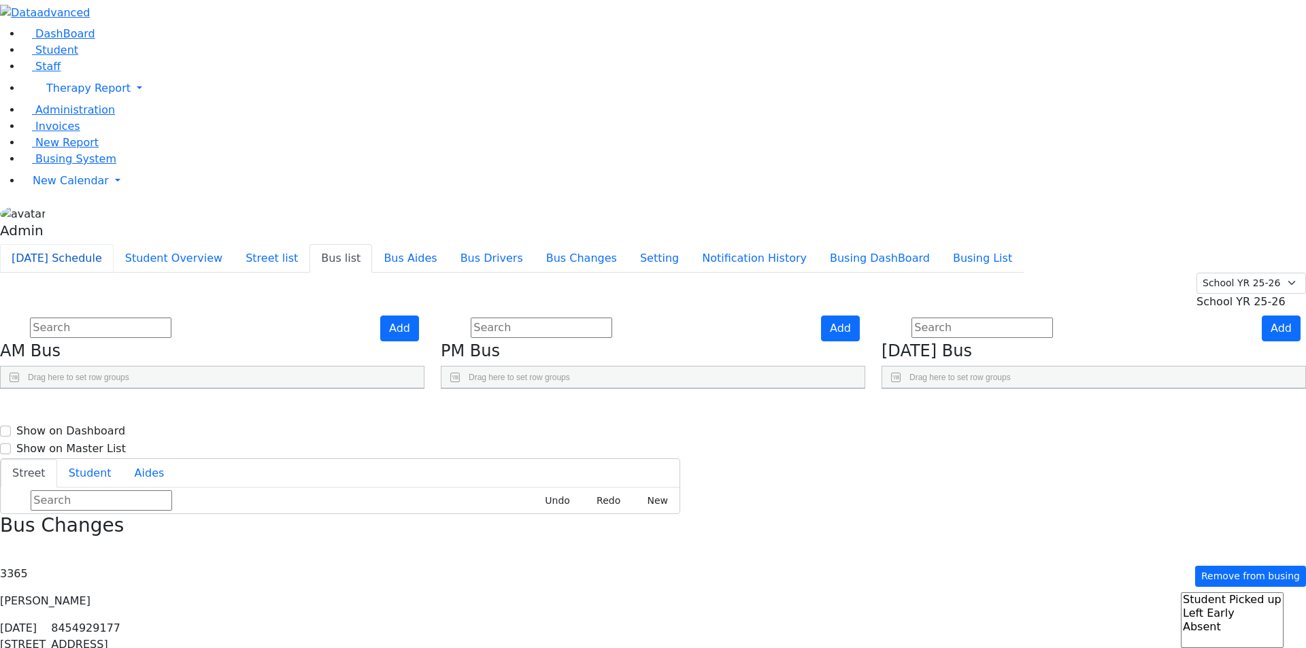
click at [114, 244] on button "[DATE] Schedule" at bounding box center [57, 258] width 114 height 29
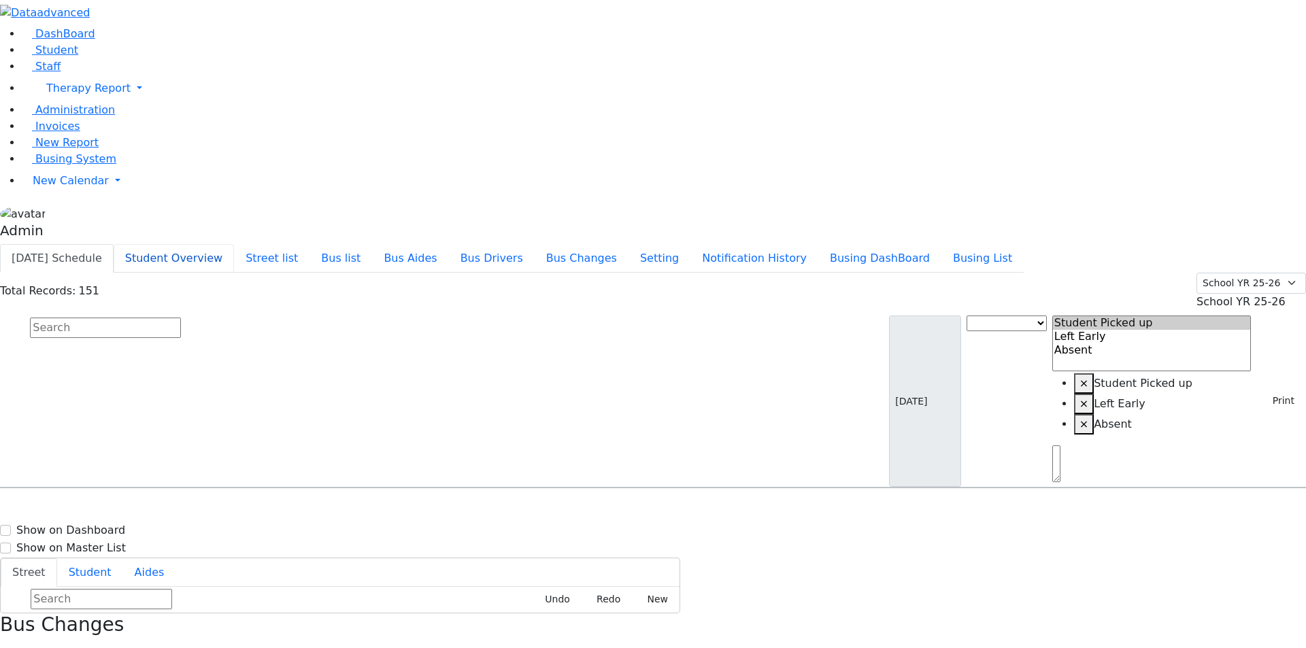
click at [234, 244] on button "Student Overview" at bounding box center [174, 258] width 120 height 29
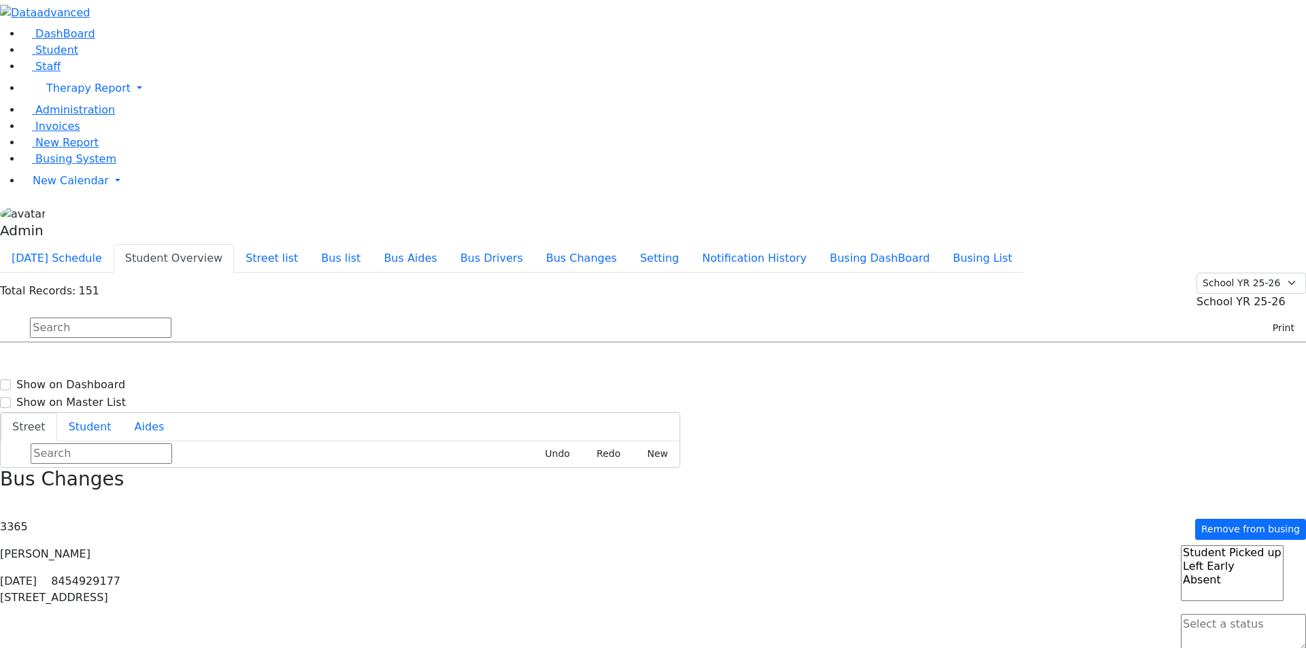
scroll to position [204, 0]
click at [114, 244] on button "Today's Schedule" at bounding box center [57, 258] width 114 height 29
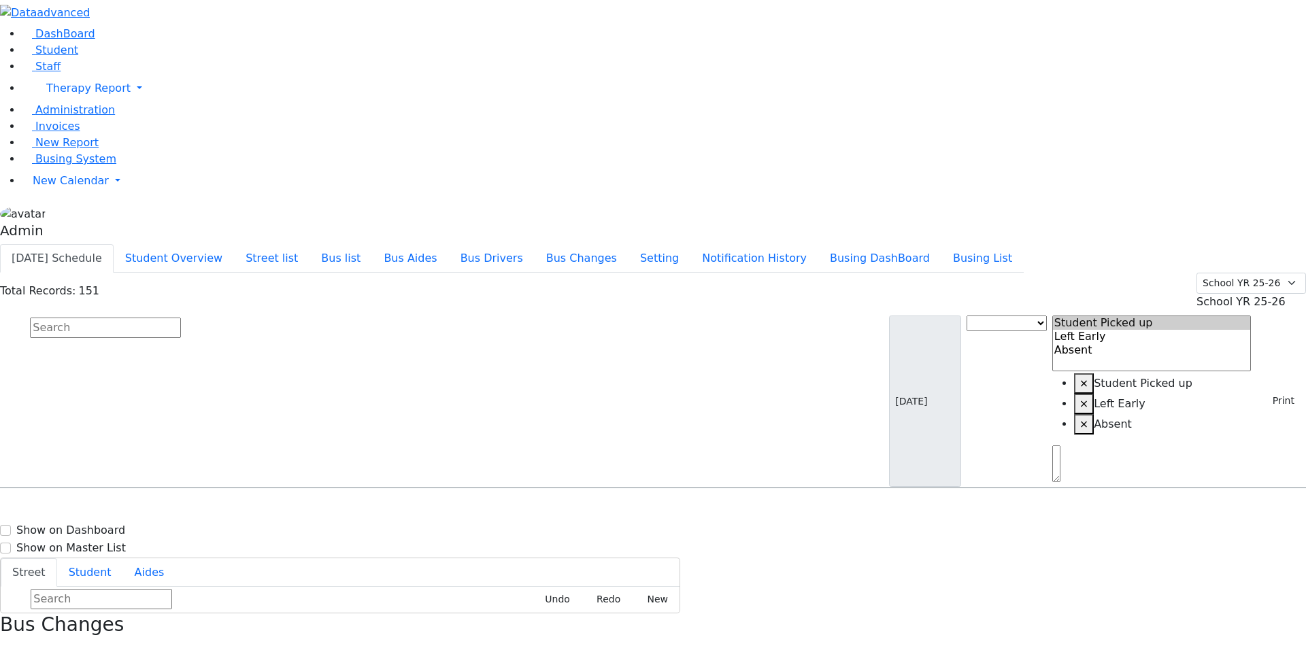
scroll to position [1225, 0]
select select
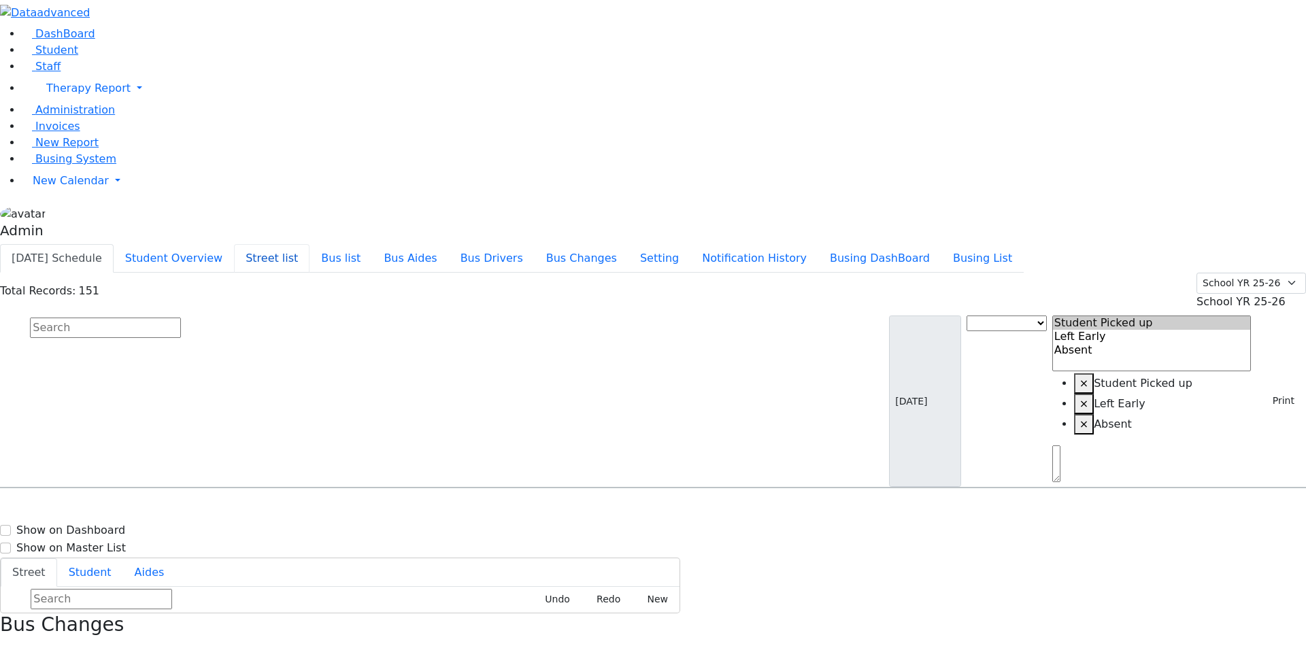
click at [310, 244] on button "Street list" at bounding box center [272, 258] width 76 height 29
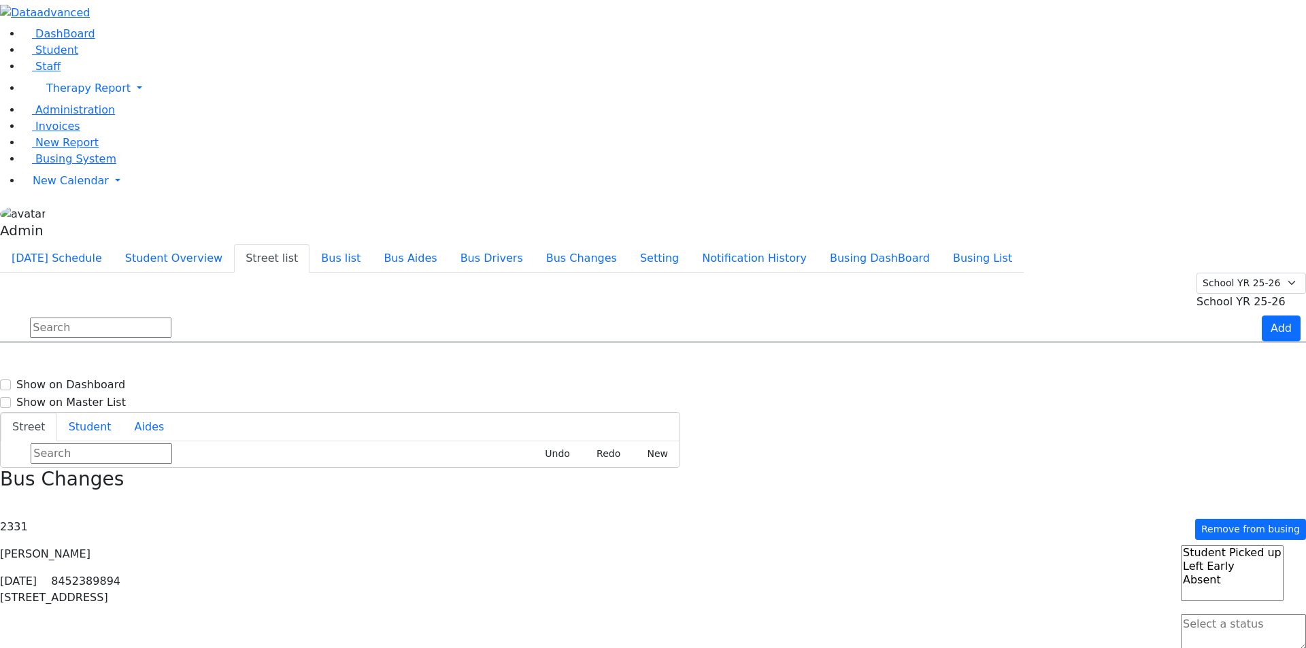
click at [171, 318] on input "text" at bounding box center [101, 328] width 142 height 20
type input "hama"
click at [677, 371] on div "Hamaspik way 3-4 KJ-5 KJ-5 Hamaspik way 1-10000 KJ-1 Hamaspik way 5-10000 KJ-5 …" at bounding box center [653, 433] width 1305 height 136
click at [637, 467] on div "Press SPACE to select this row." at bounding box center [566, 484] width 226 height 34
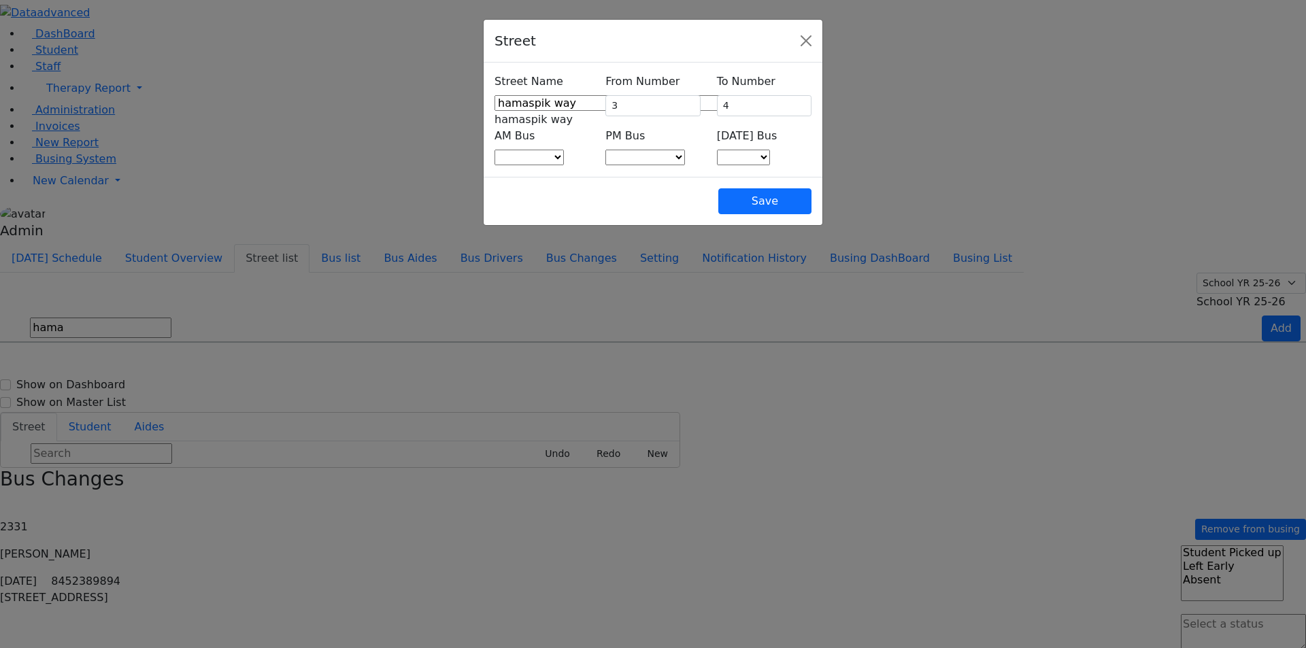
click at [637, 239] on div "Street Street Name acres rd [GEOGRAPHIC_DATA] [GEOGRAPHIC_DATA][PERSON_NAME] bn…" at bounding box center [653, 324] width 1306 height 648
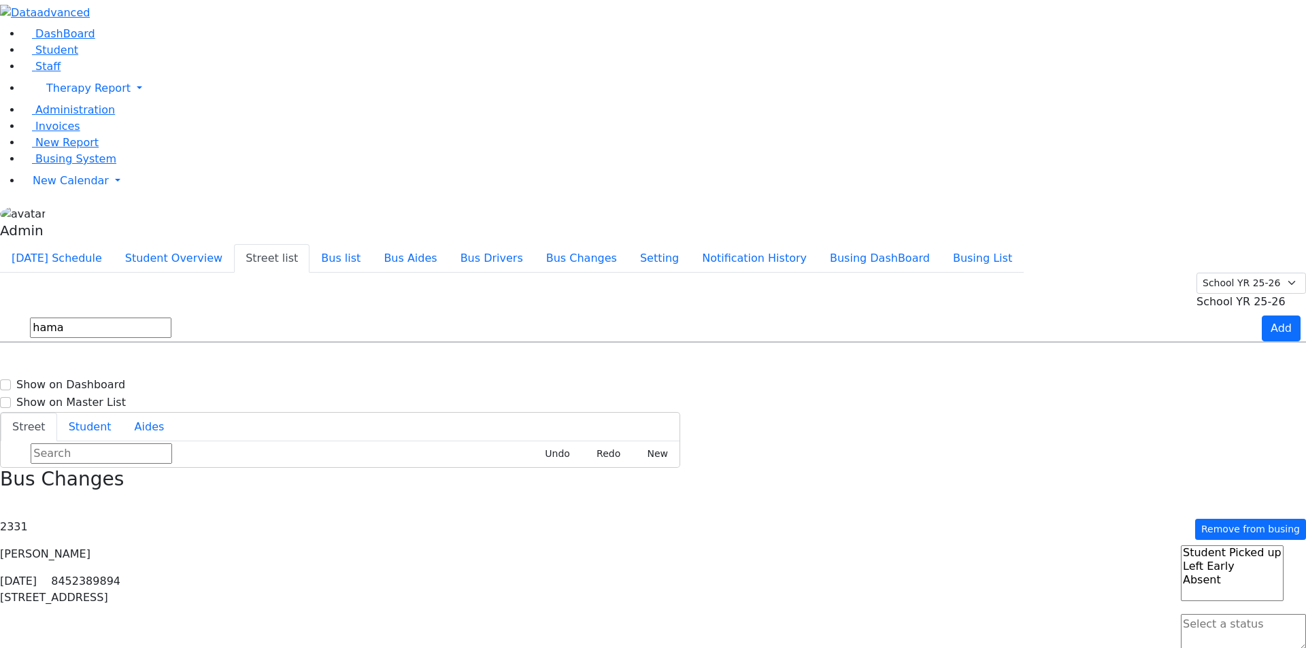
click at [637, 467] on div "Press SPACE to deselect this row." at bounding box center [566, 484] width 226 height 34
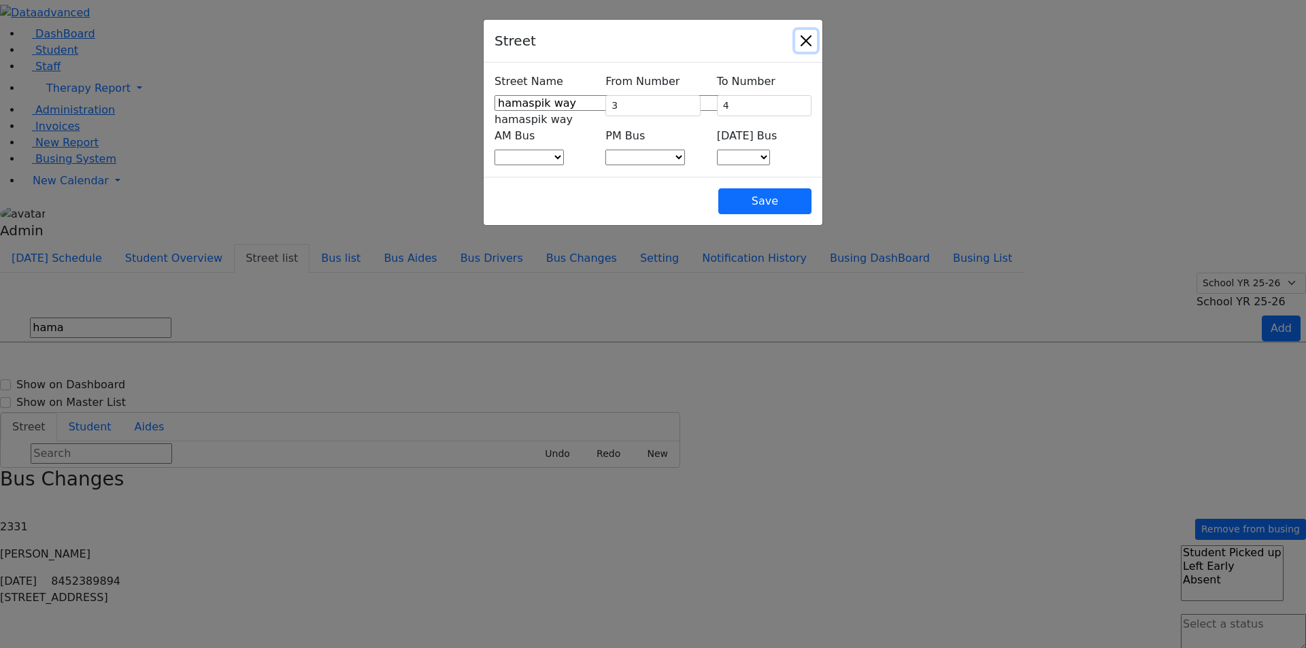
click at [817, 45] on button "Close" at bounding box center [806, 41] width 22 height 22
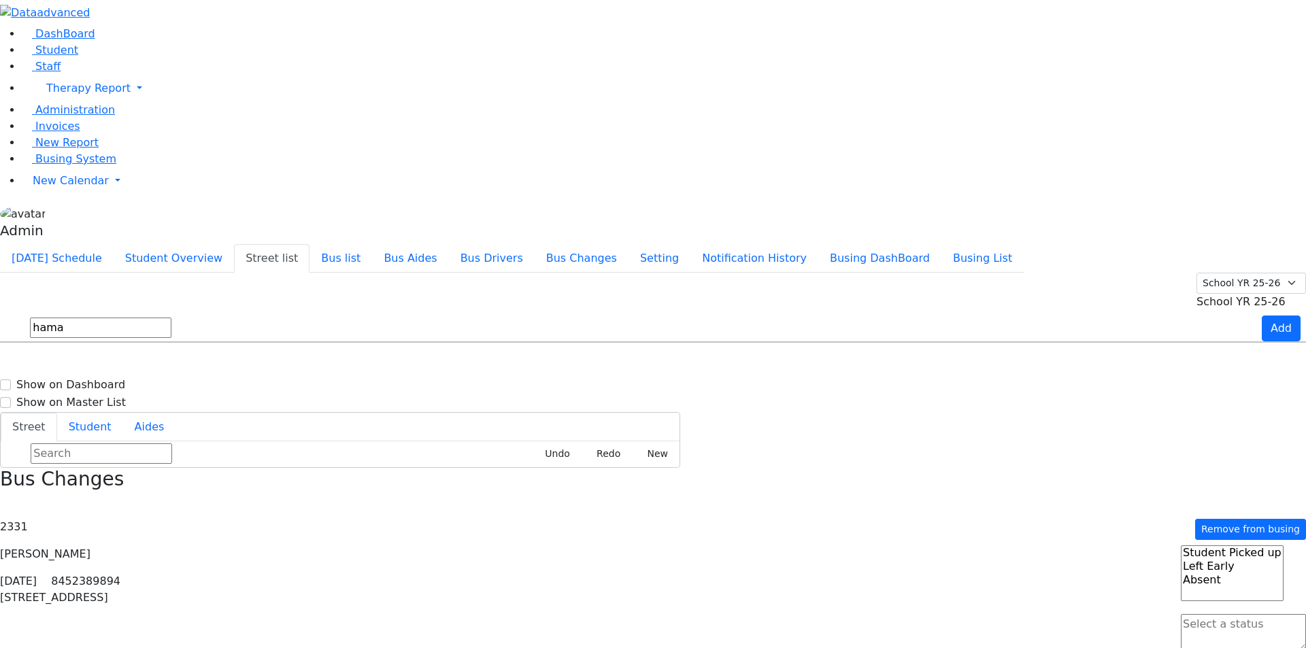
click at [453, 433] on div "0-3" at bounding box center [340, 450] width 226 height 34
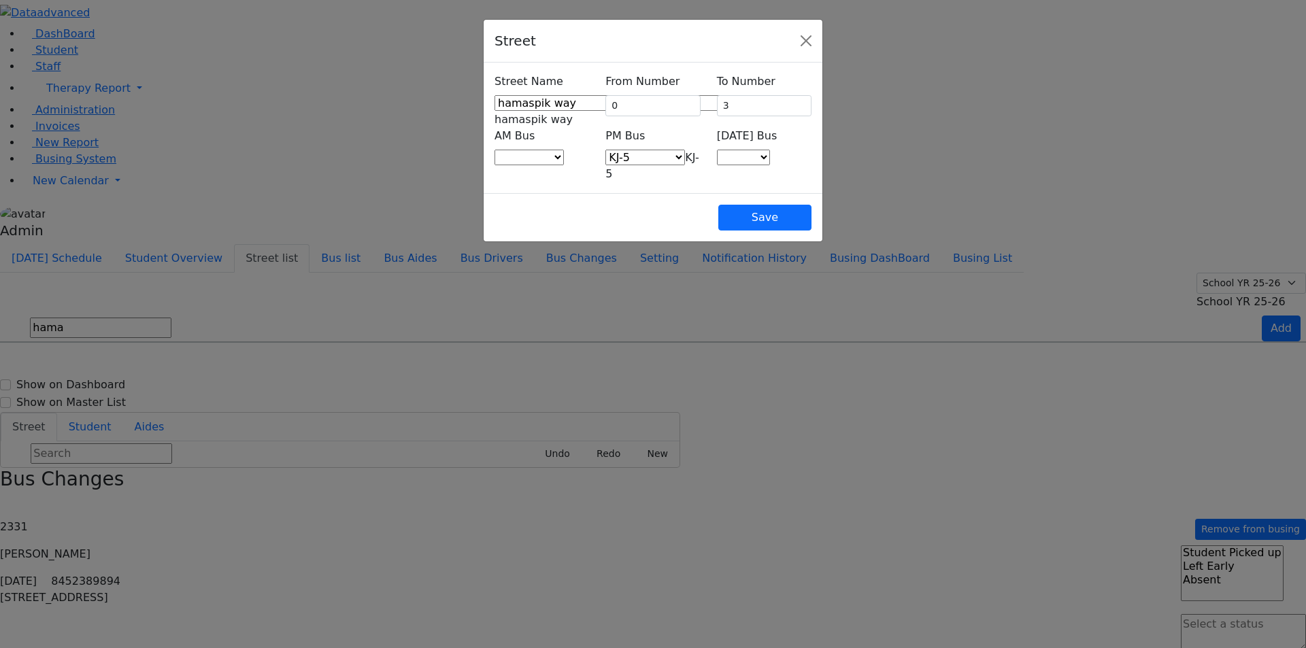
click at [542, 312] on div "Street Street Name acres rd [GEOGRAPHIC_DATA] [GEOGRAPHIC_DATA][PERSON_NAME] bn…" at bounding box center [653, 324] width 1306 height 648
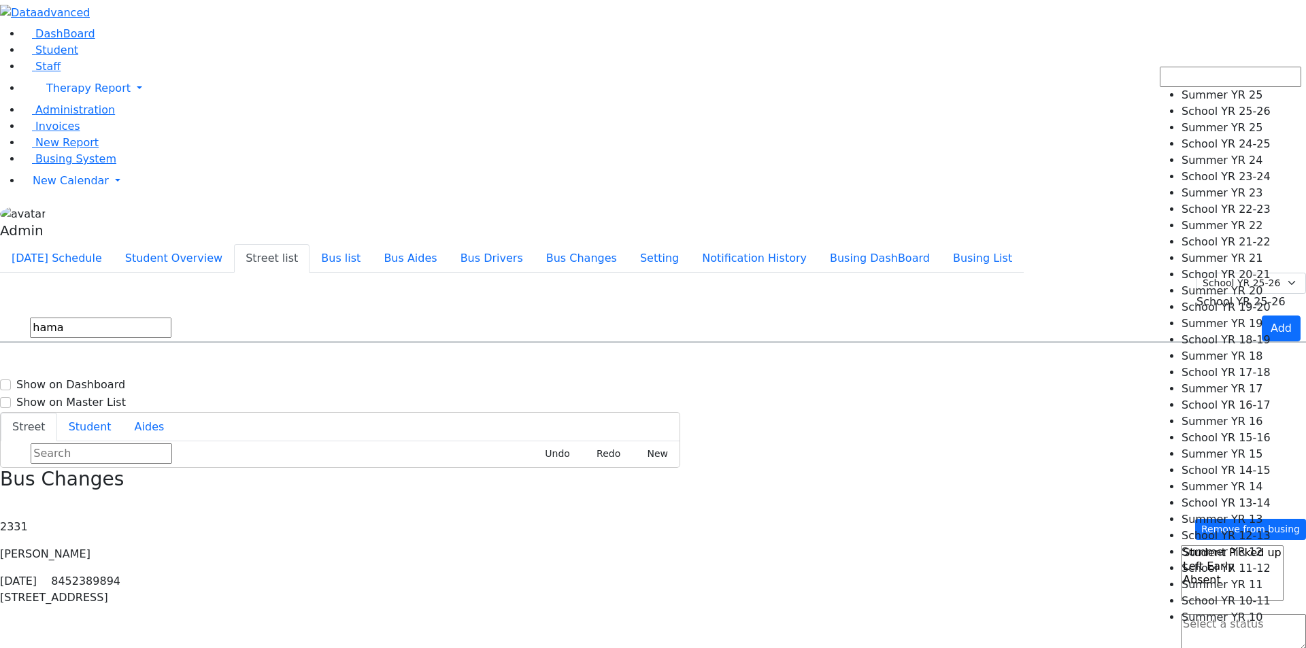
click at [1199, 295] on span "School YR 25-26" at bounding box center [1241, 301] width 89 height 13
select select "210"
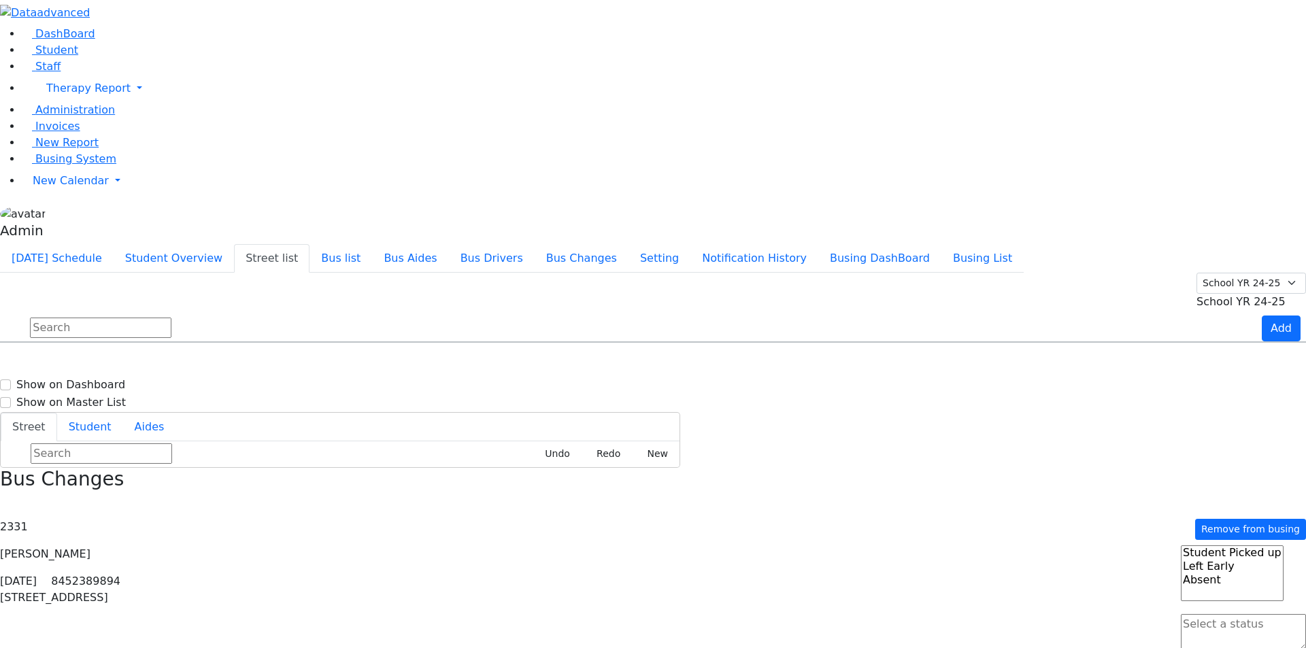
click at [171, 318] on input "text" at bounding box center [101, 328] width 142 height 20
type input "hama"
click at [114, 244] on button "[DATE] Schedule" at bounding box center [57, 258] width 114 height 29
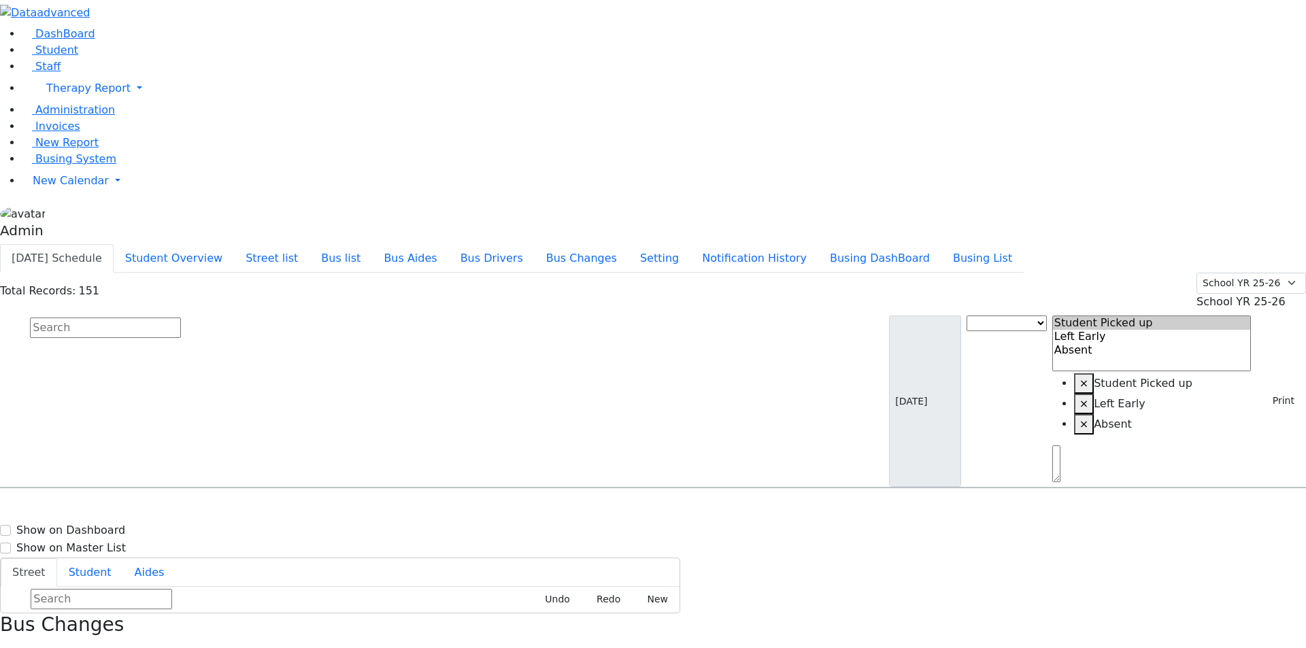
scroll to position [1361, 0]
click at [109, 576] on h6 "Gelb Faigy" at bounding box center [59, 582] width 100 height 13
select select
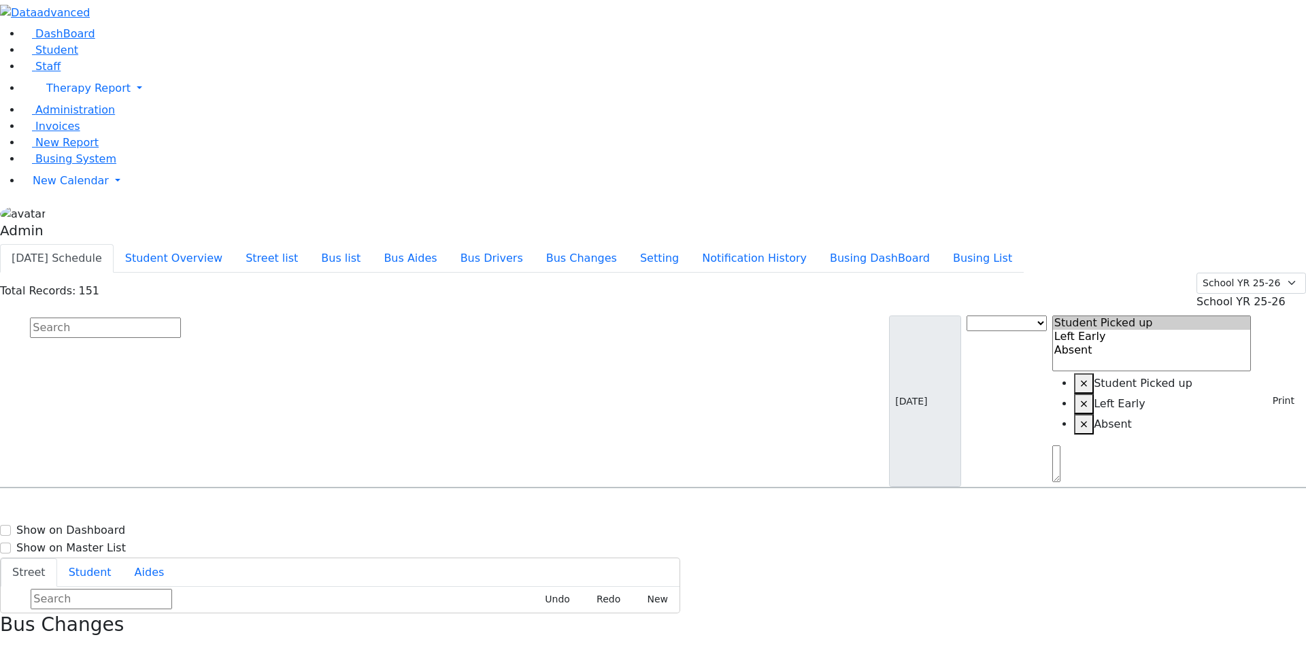
copy p "3365"
click at [181, 318] on input "text" at bounding box center [105, 328] width 151 height 20
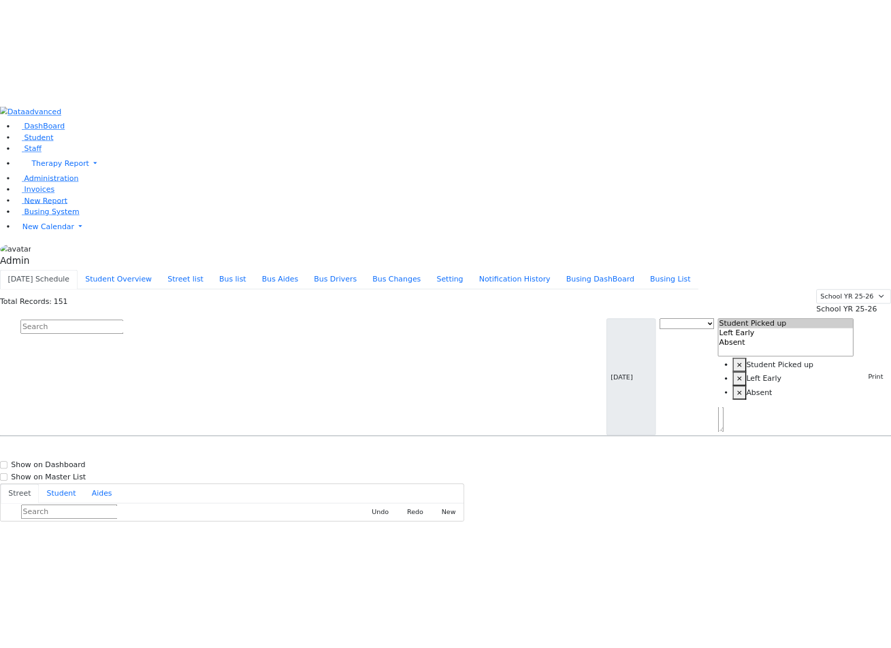
scroll to position [1157, 0]
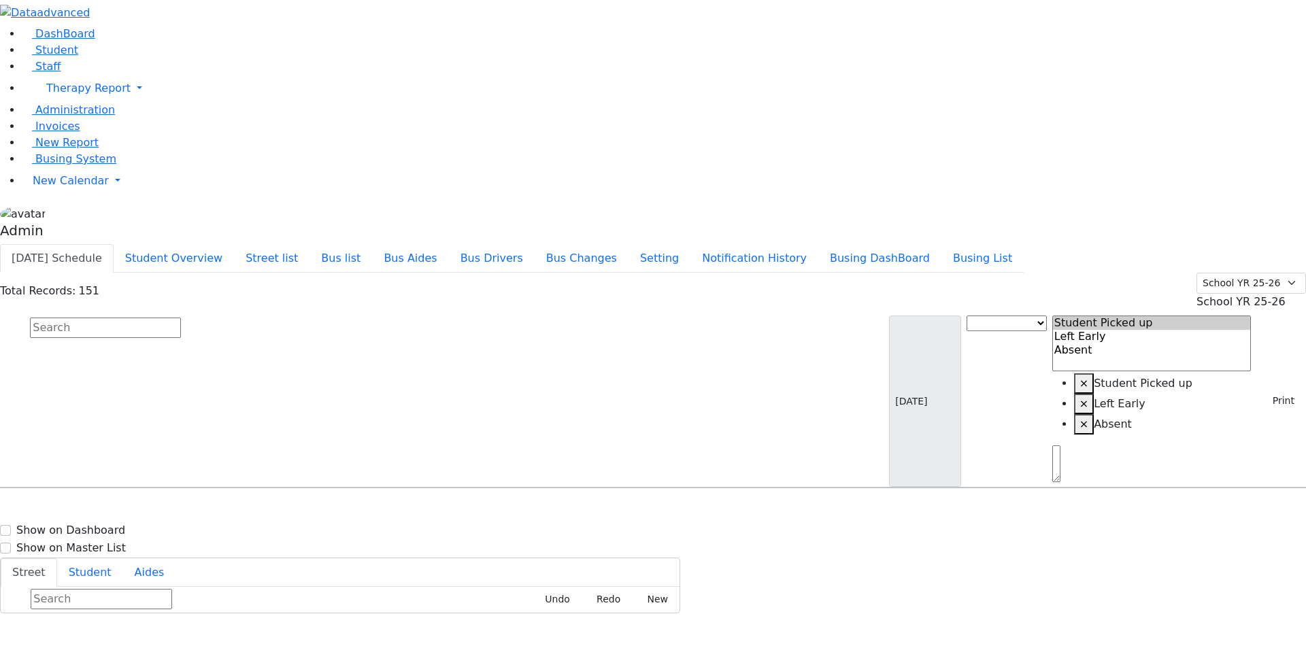
select select
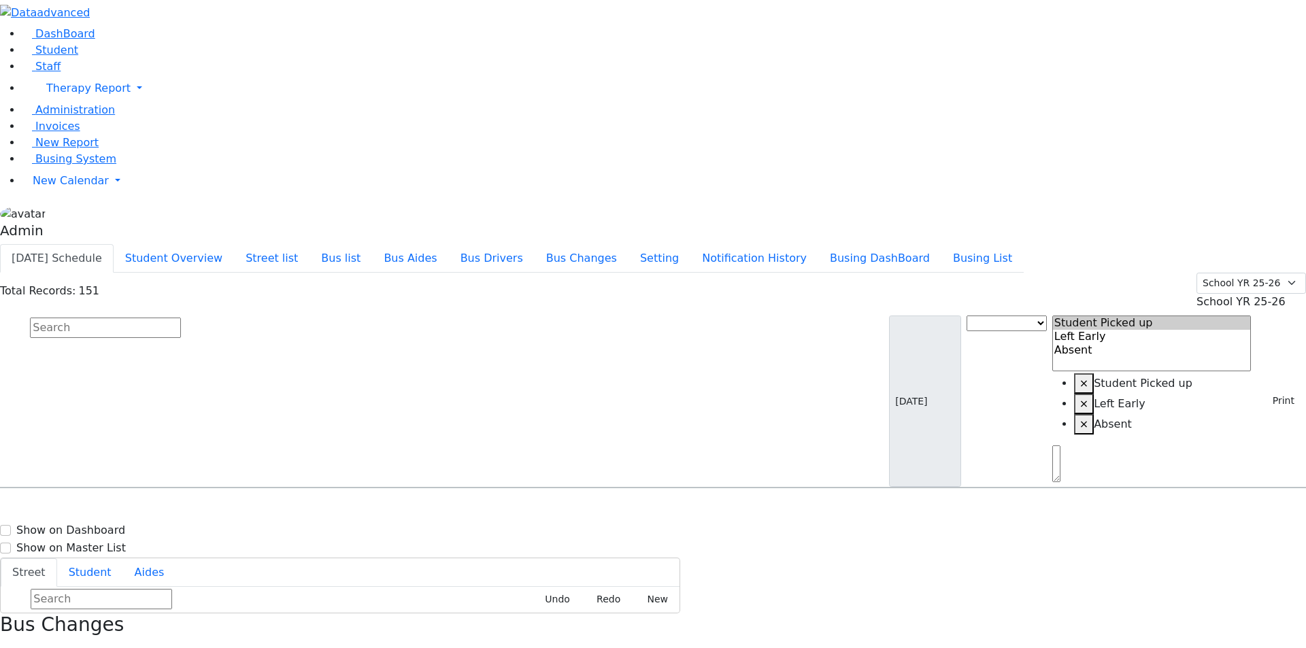
copy p "3365"
drag, startPoint x: 811, startPoint y: 0, endPoint x: 686, endPoint y: 52, distance: 135.4
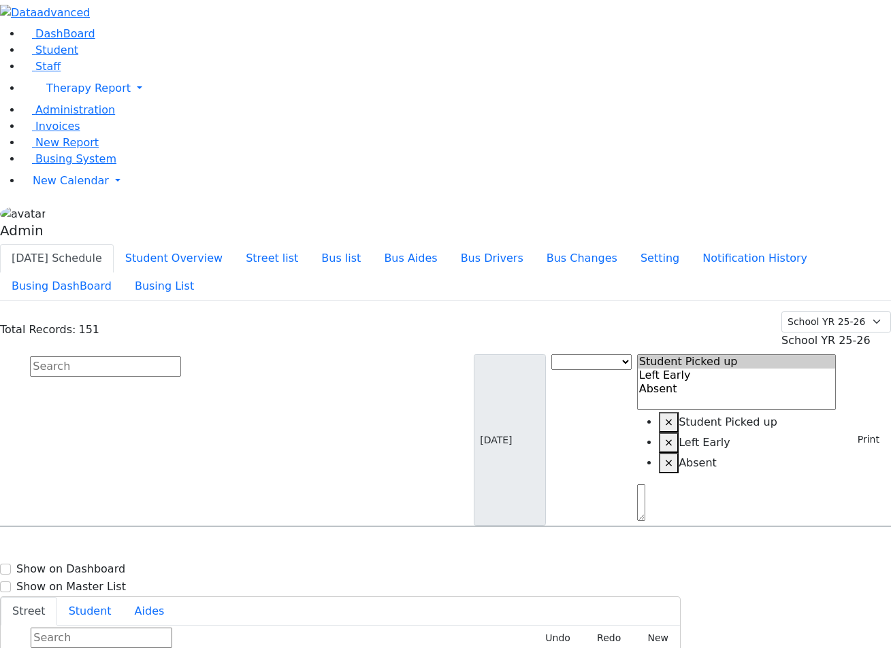
click at [114, 244] on button "Today's Schedule" at bounding box center [57, 258] width 114 height 29
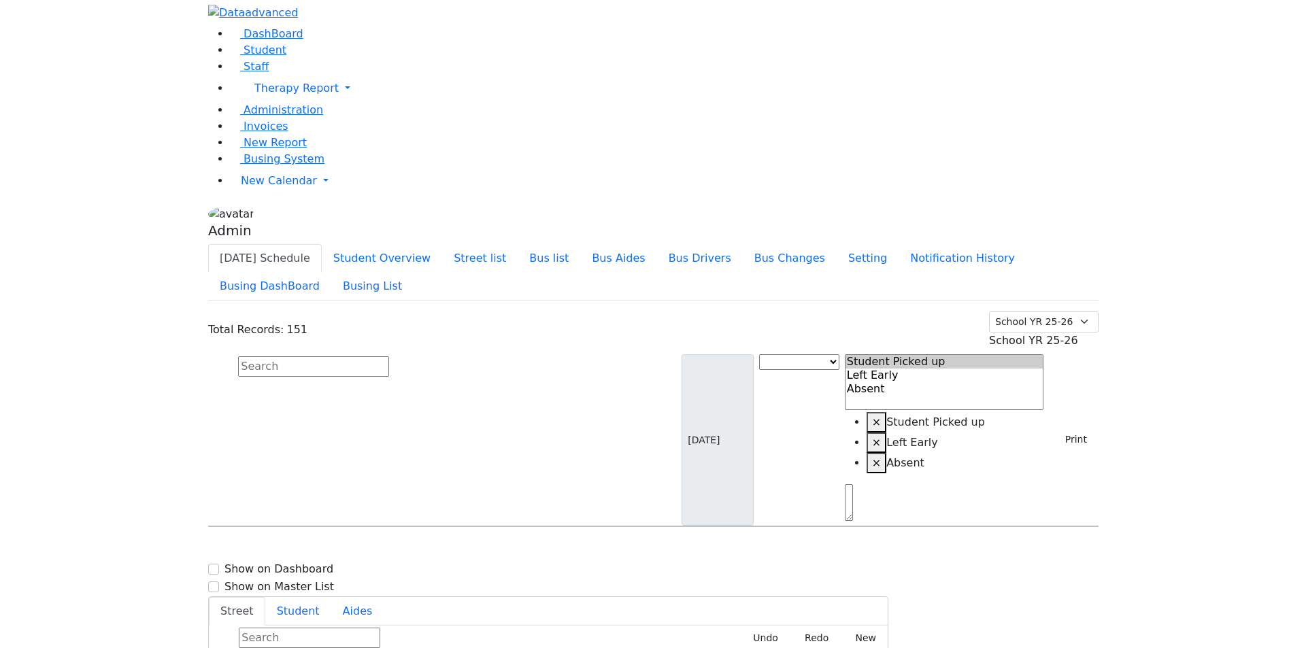
scroll to position [1361, 0]
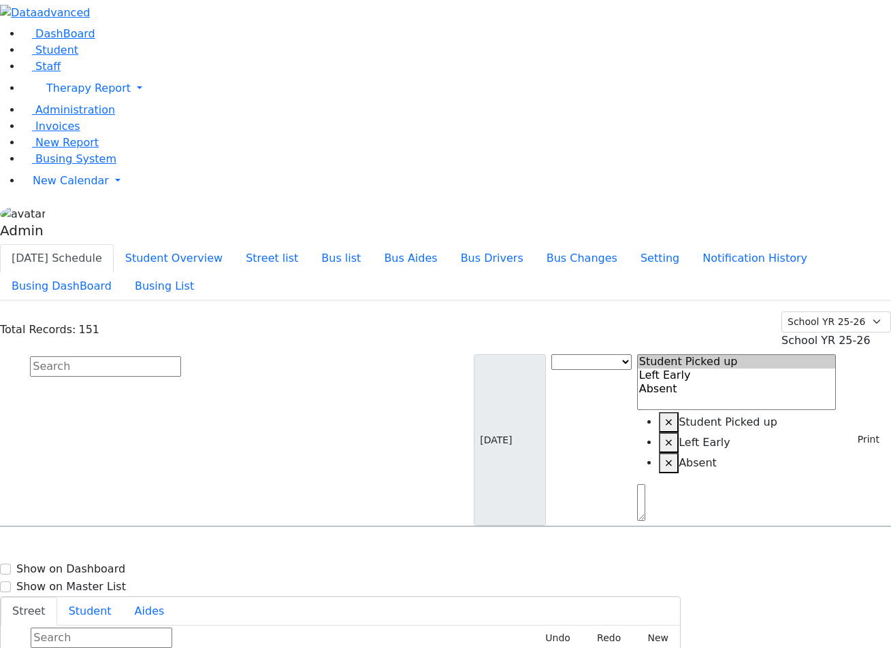
select select
click at [310, 244] on button "Street list" at bounding box center [272, 258] width 76 height 29
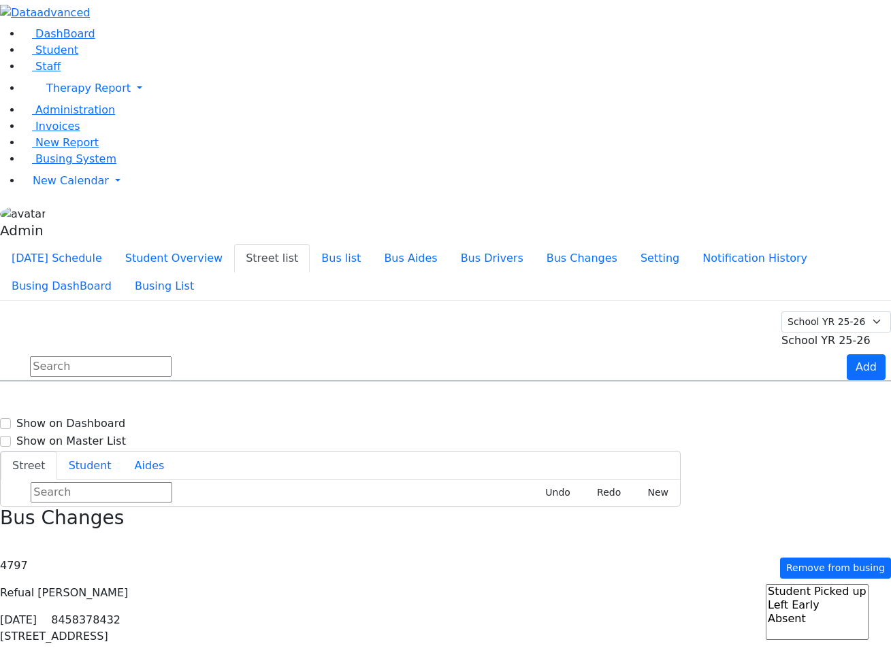
click at [171, 356] on input "text" at bounding box center [101, 366] width 142 height 20
type input "ko"
click at [114, 244] on button "[DATE] Schedule" at bounding box center [57, 258] width 114 height 29
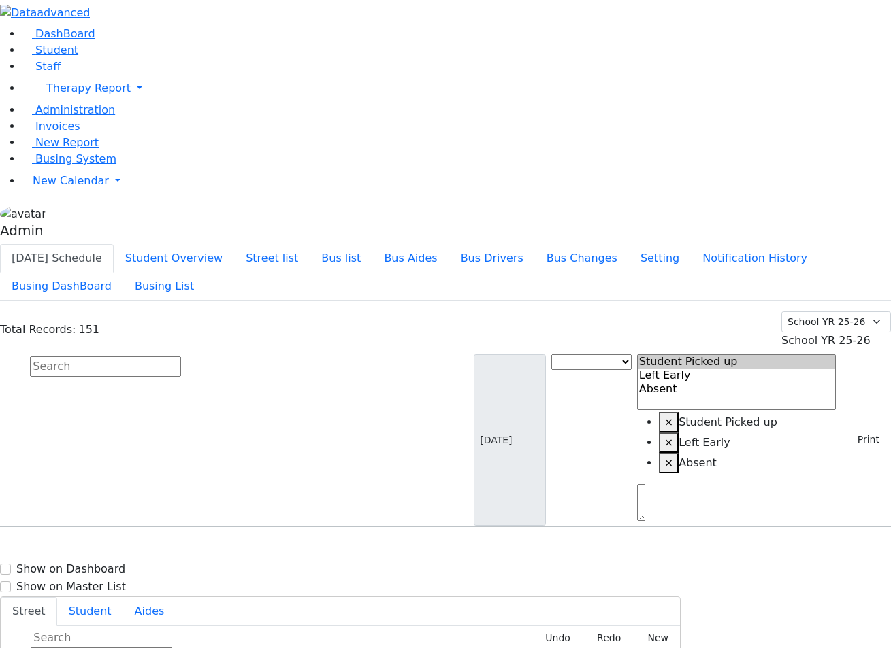
click at [181, 356] on input "text" at bounding box center [105, 366] width 151 height 20
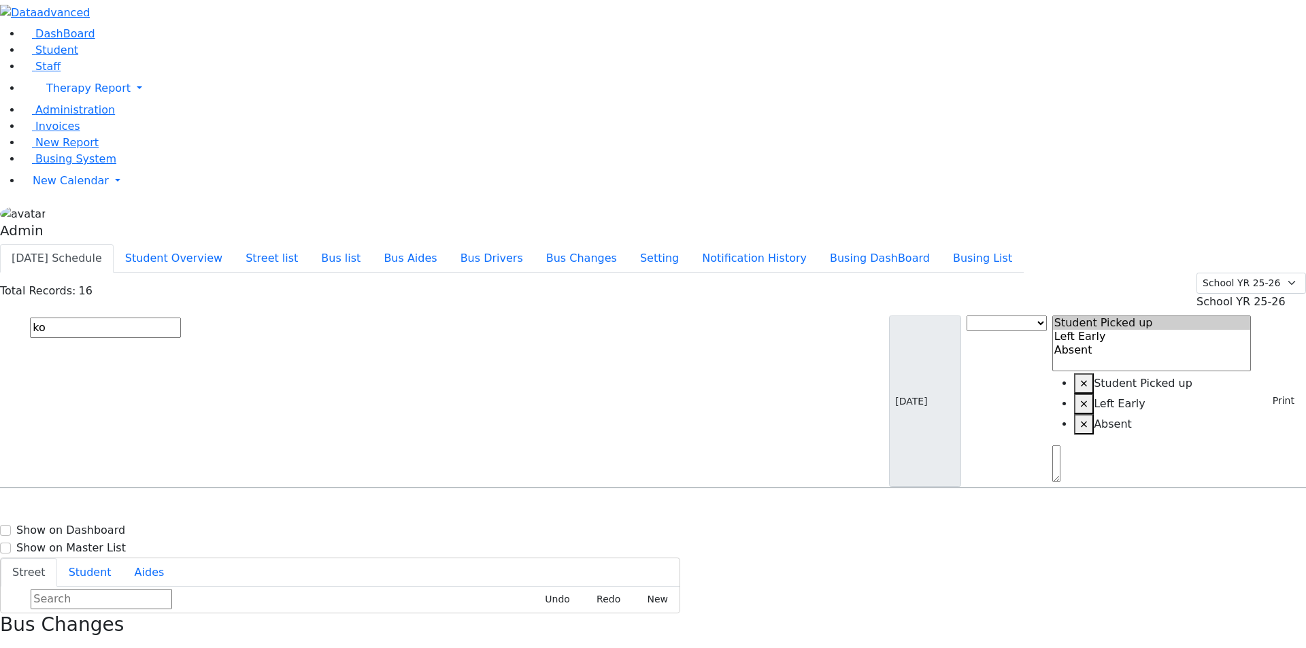
scroll to position [34, 0]
type input "ko"
click at [310, 244] on button "Street list" at bounding box center [272, 258] width 76 height 29
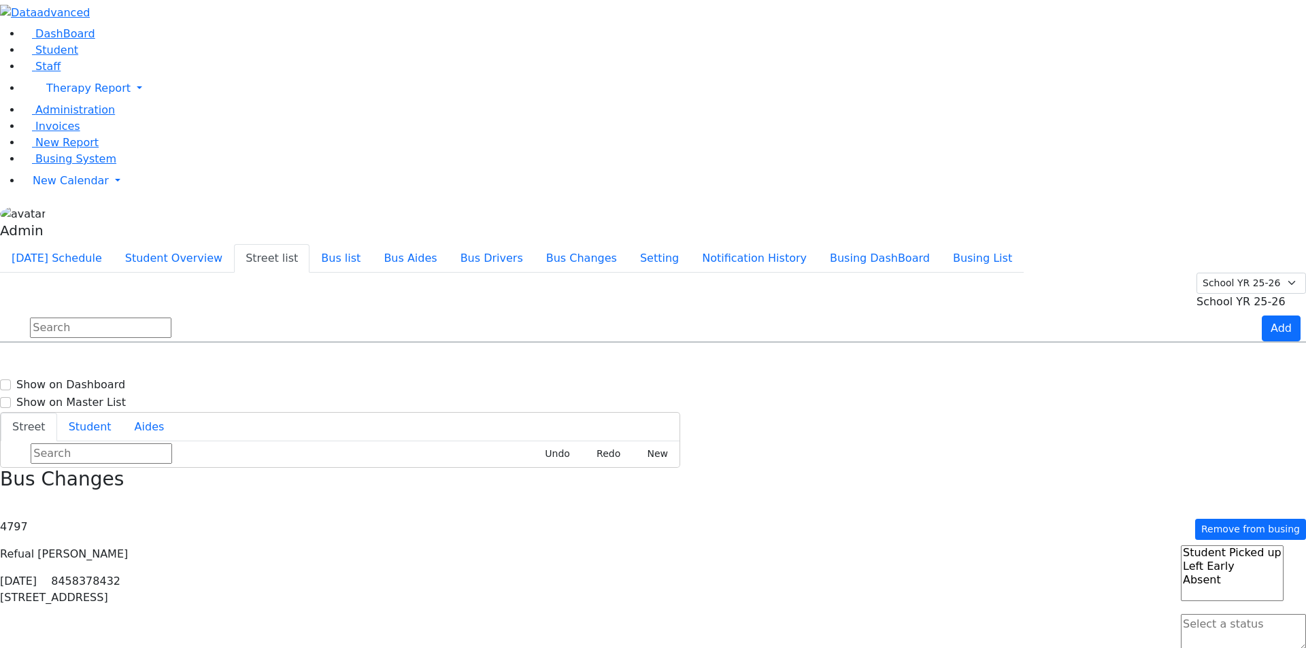
click at [171, 318] on input "text" at bounding box center [101, 328] width 142 height 20
type input "m"
click at [114, 244] on button "[DATE] Schedule" at bounding box center [57, 258] width 114 height 29
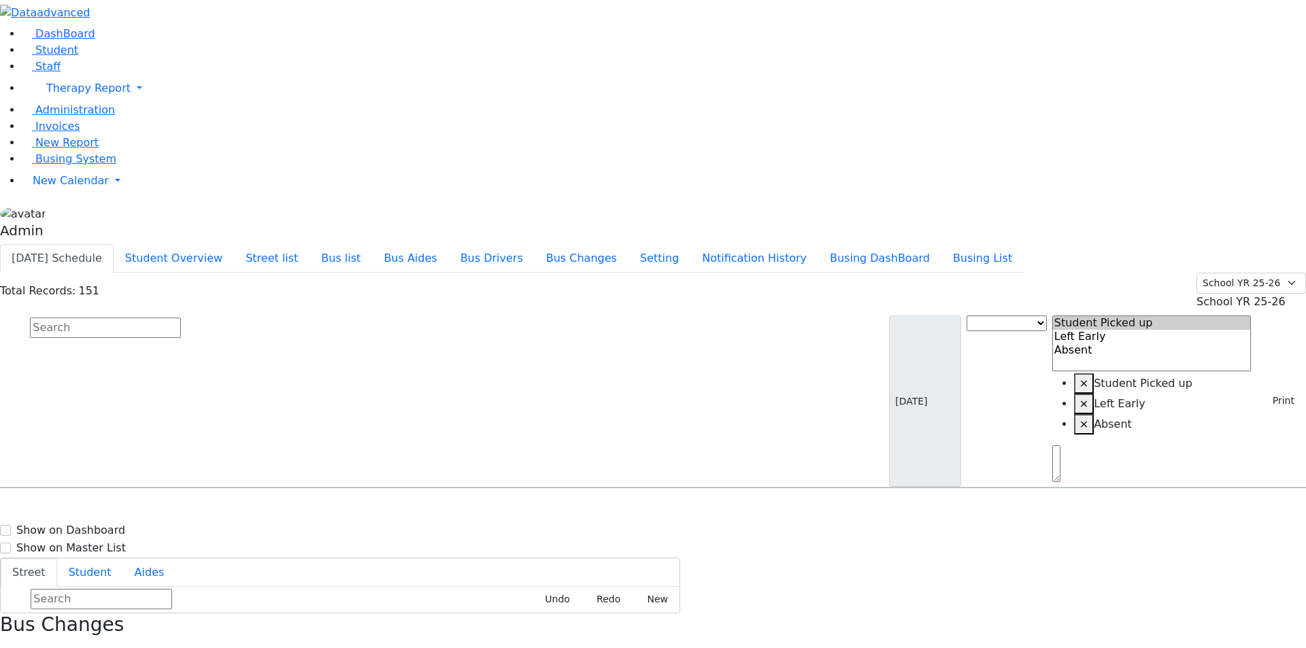
scroll to position [1633, 0]
select select
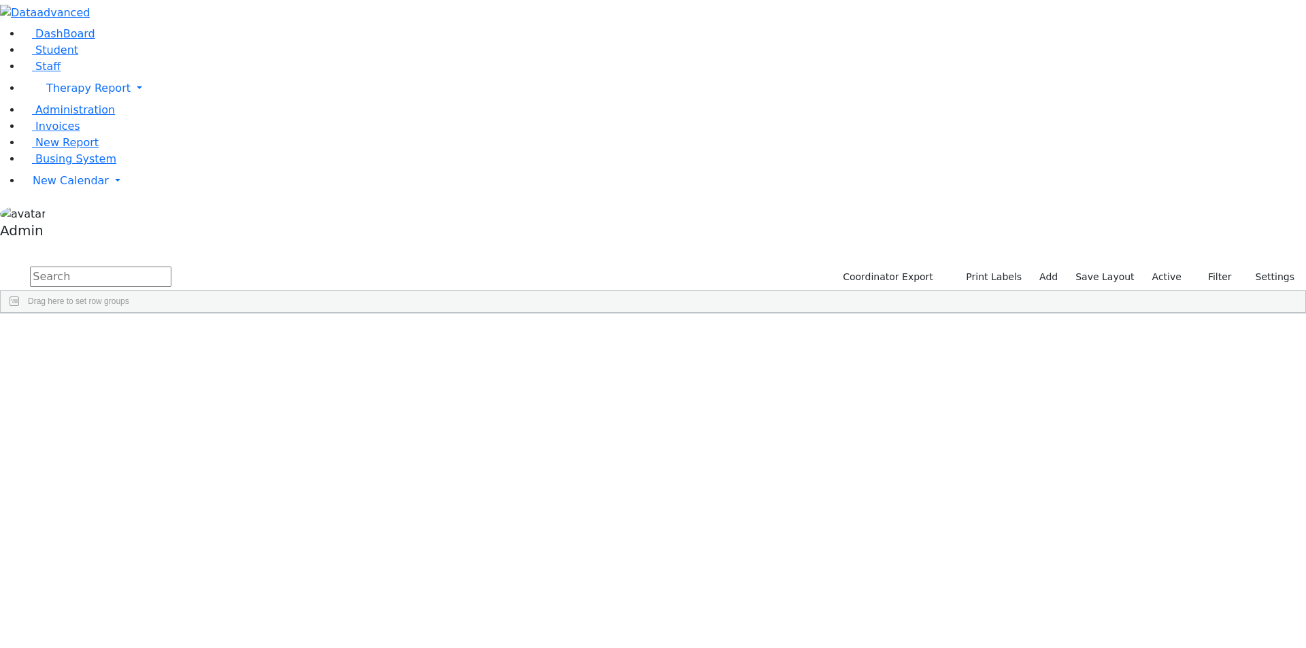
click at [171, 267] on input "text" at bounding box center [101, 277] width 142 height 20
type input "4814"
click at [112, 335] on div "Halpert" at bounding box center [57, 344] width 112 height 19
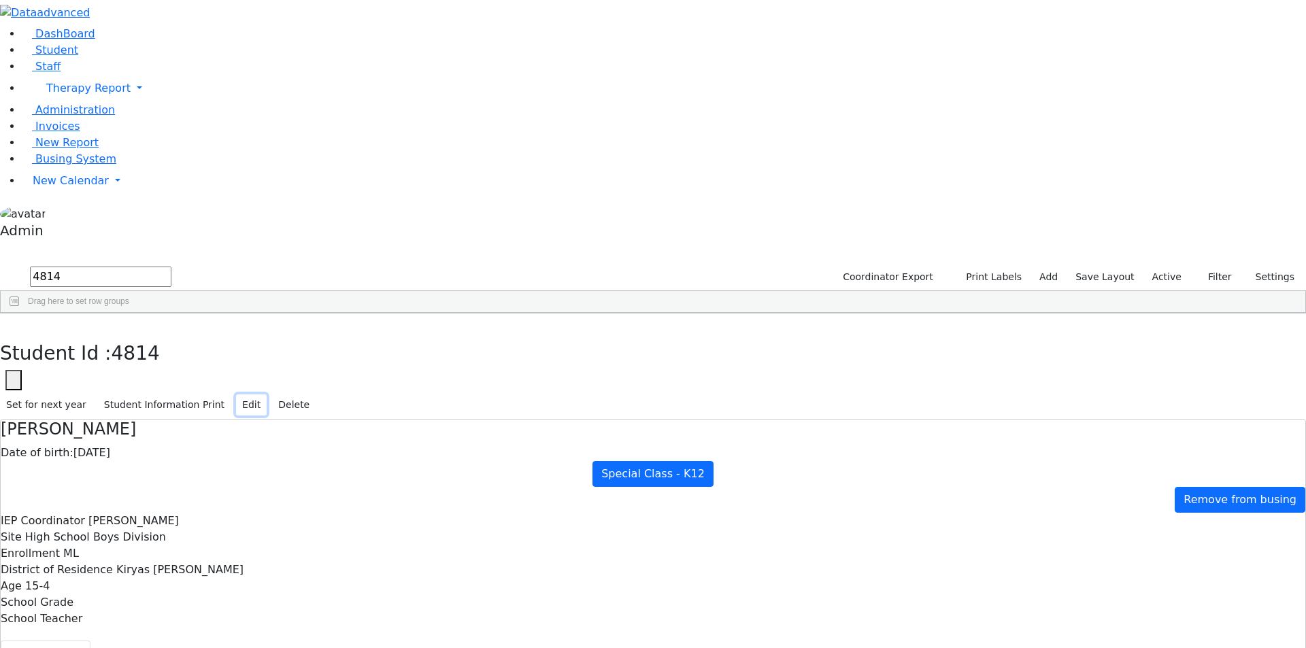
click at [267, 395] on button "Edit" at bounding box center [251, 405] width 31 height 21
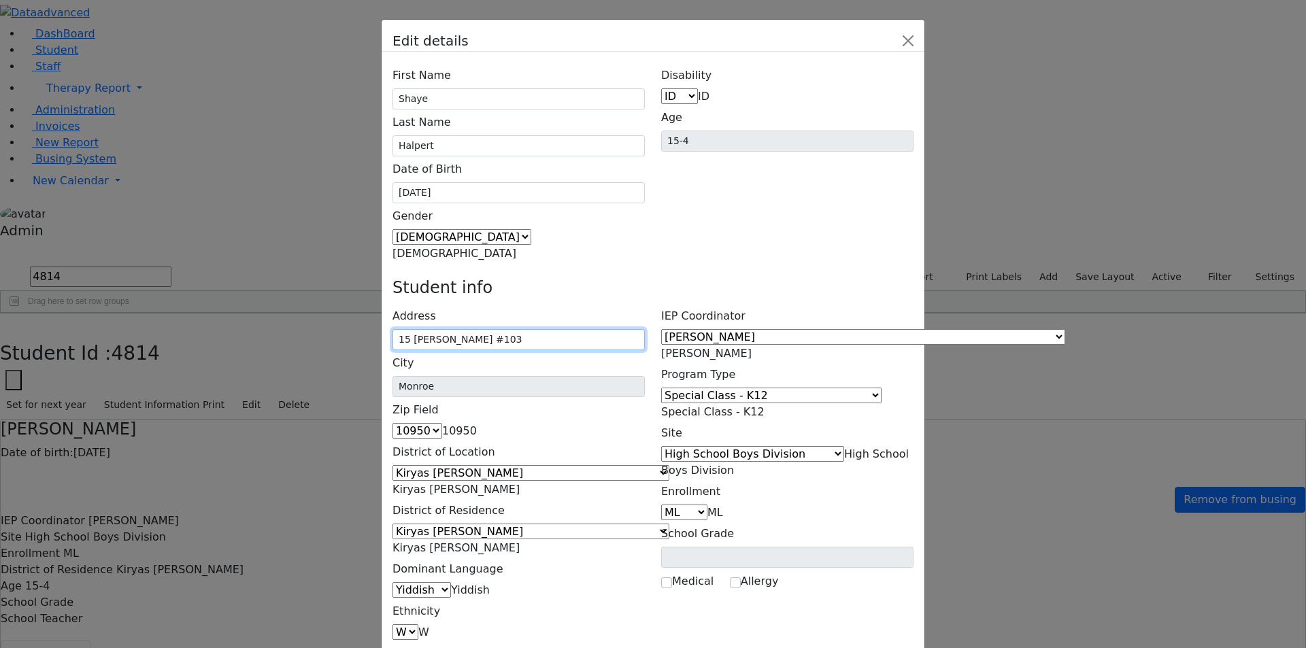
click at [503, 329] on input "15 Getzil Berger #103" at bounding box center [519, 339] width 252 height 21
drag, startPoint x: 599, startPoint y: 203, endPoint x: 660, endPoint y: 203, distance: 60.6
click at [660, 278] on div "Student info Address 15 Getzil Berger Boulevard #103, Monroe, NY, USA City Monr…" at bounding box center [652, 459] width 537 height 363
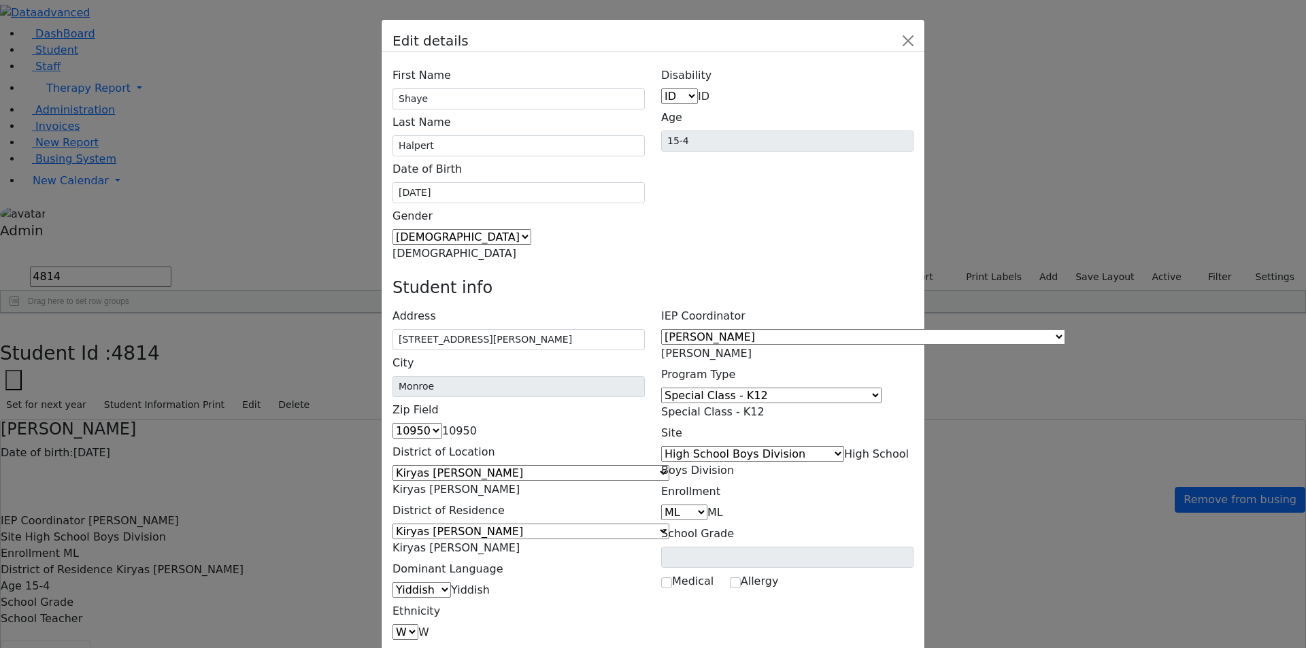
click at [650, 303] on div "Address 15 Getzil Berger Boulevard #103 City Monroe Zip Field 06390 10950 10034…" at bounding box center [518, 471] width 269 height 337
click at [551, 329] on input "15 Getzil Berger Boulevard #103" at bounding box center [519, 339] width 252 height 21
type input "[STREET_ADDRESS][PERSON_NAME]"
click at [582, 278] on div "Student info" at bounding box center [652, 290] width 537 height 25
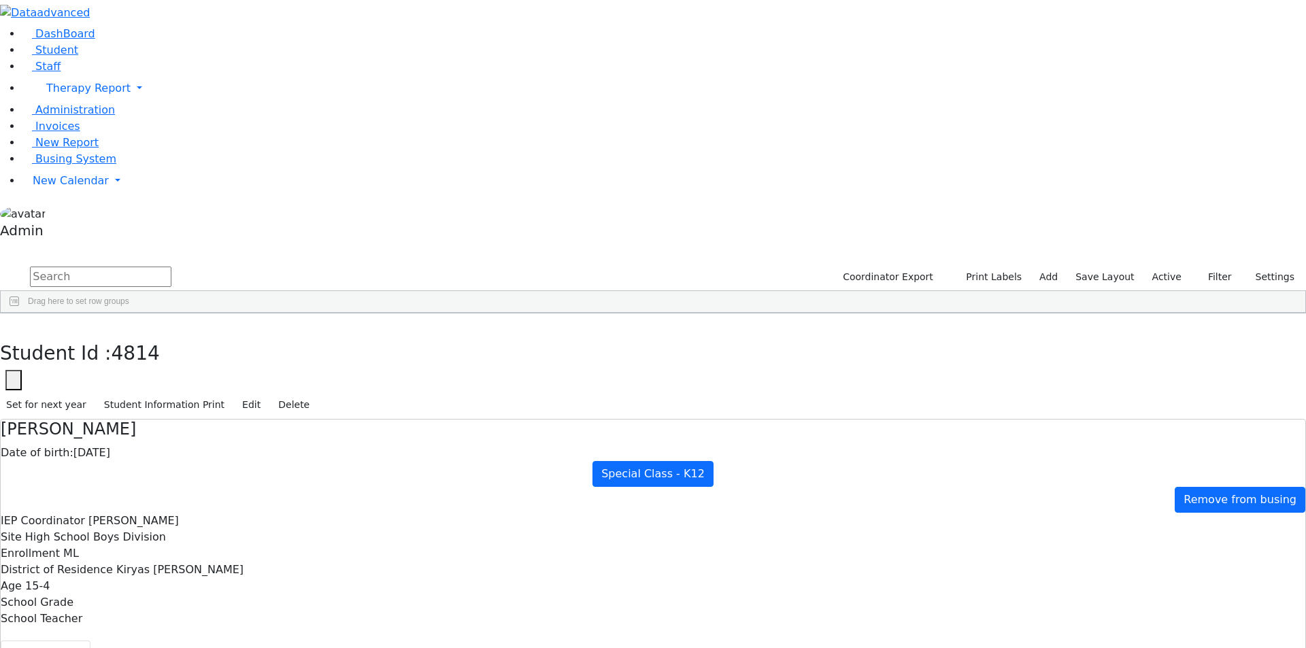
click at [171, 267] on input "text" at bounding box center [101, 277] width 142 height 20
type input "schor"
click at [112, 335] on div "Schorr" at bounding box center [57, 344] width 112 height 19
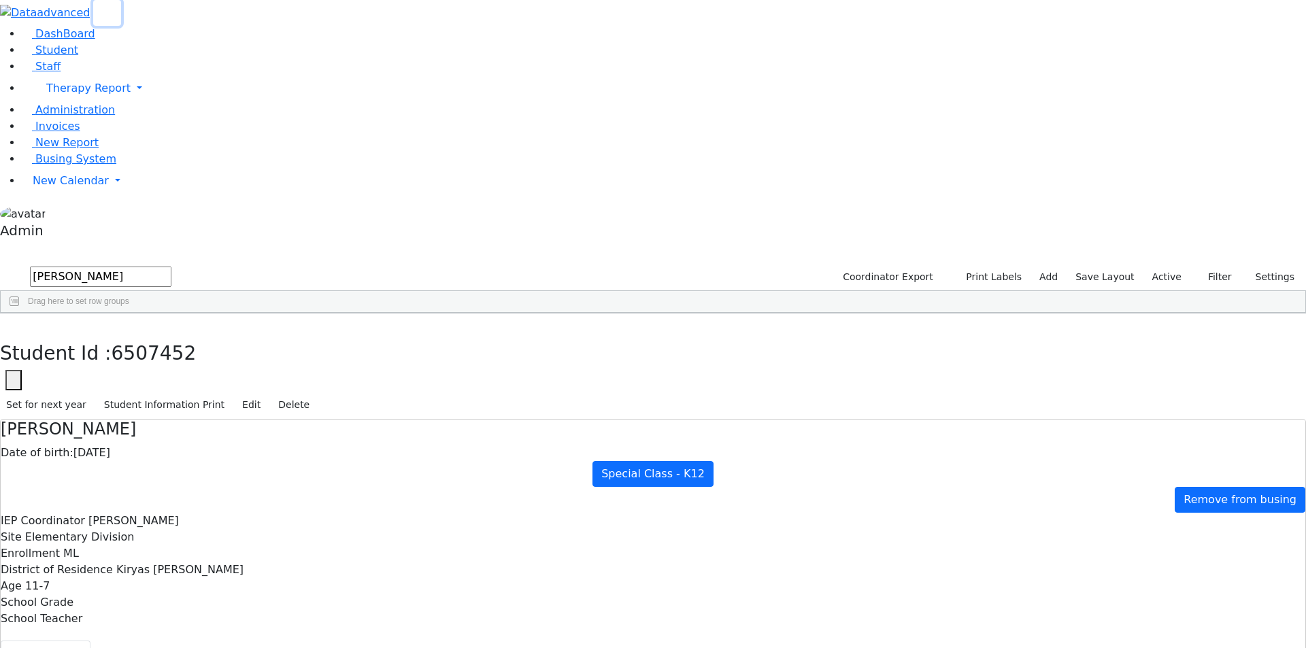
click at [112, 18] on icon "button" at bounding box center [107, 13] width 10 height 10
click at [267, 395] on button "Edit" at bounding box center [251, 405] width 31 height 21
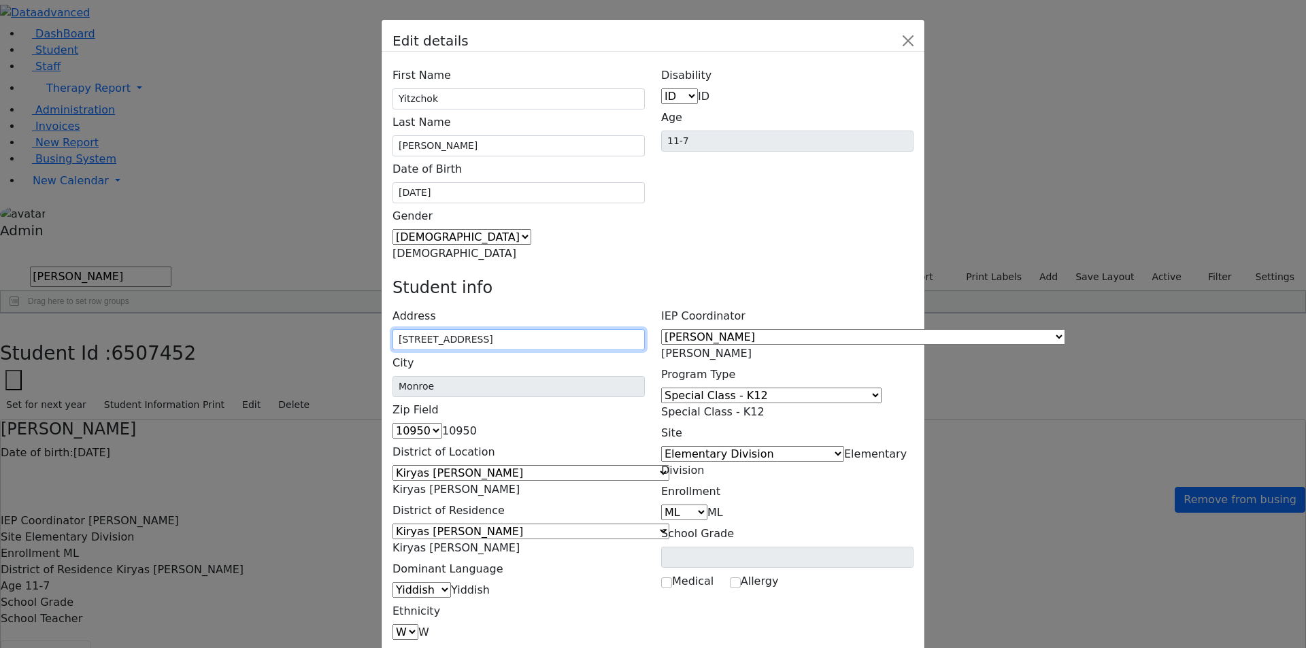
click at [506, 329] on input "[STREET_ADDRESS]" at bounding box center [519, 339] width 252 height 21
click at [919, 39] on button "Close" at bounding box center [908, 41] width 22 height 22
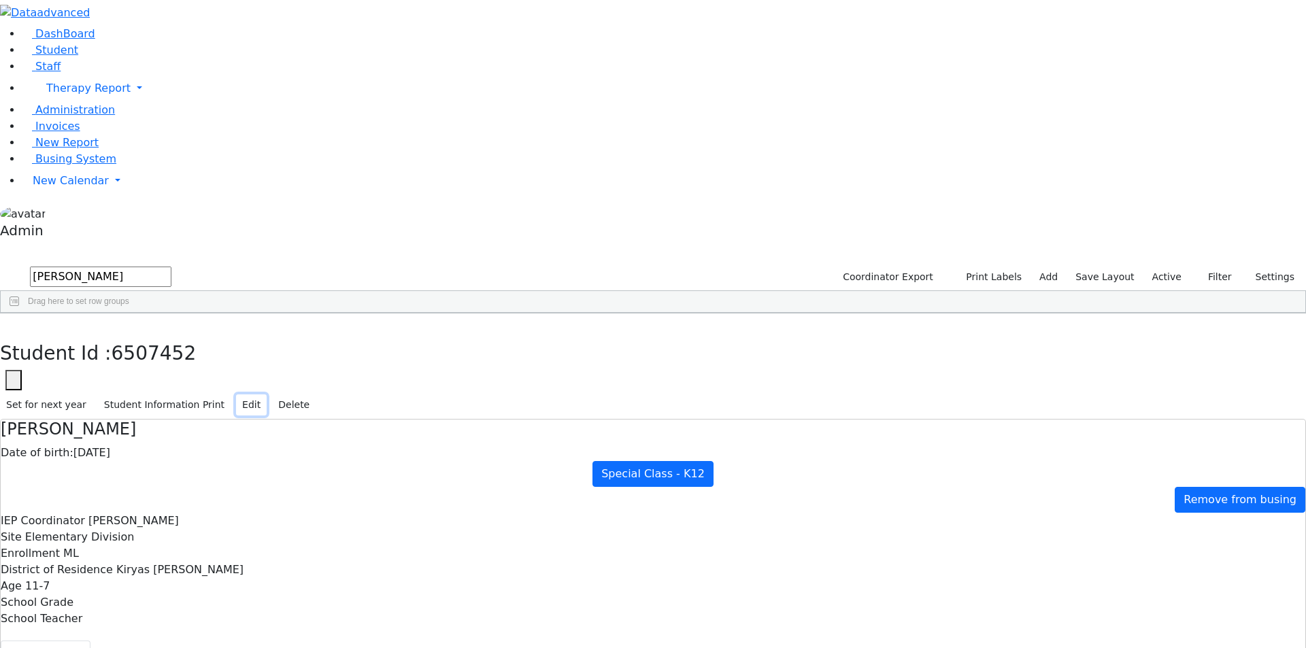
click at [267, 395] on button "Edit" at bounding box center [251, 405] width 31 height 21
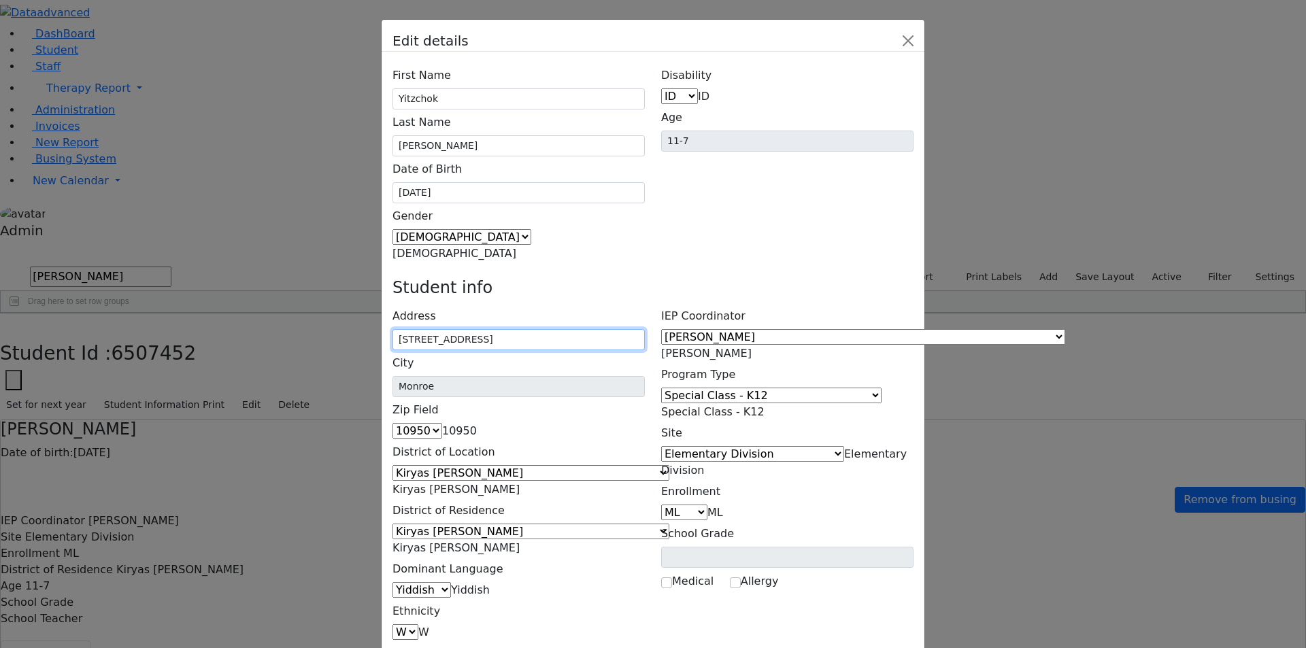
drag, startPoint x: 506, startPoint y: 205, endPoint x: 515, endPoint y: 205, distance: 8.8
click at [515, 329] on input "[STREET_ADDRESS]" at bounding box center [519, 339] width 252 height 21
type input "[STREET_ADDRESS]"
click at [651, 278] on h4 "Student info" at bounding box center [653, 288] width 521 height 20
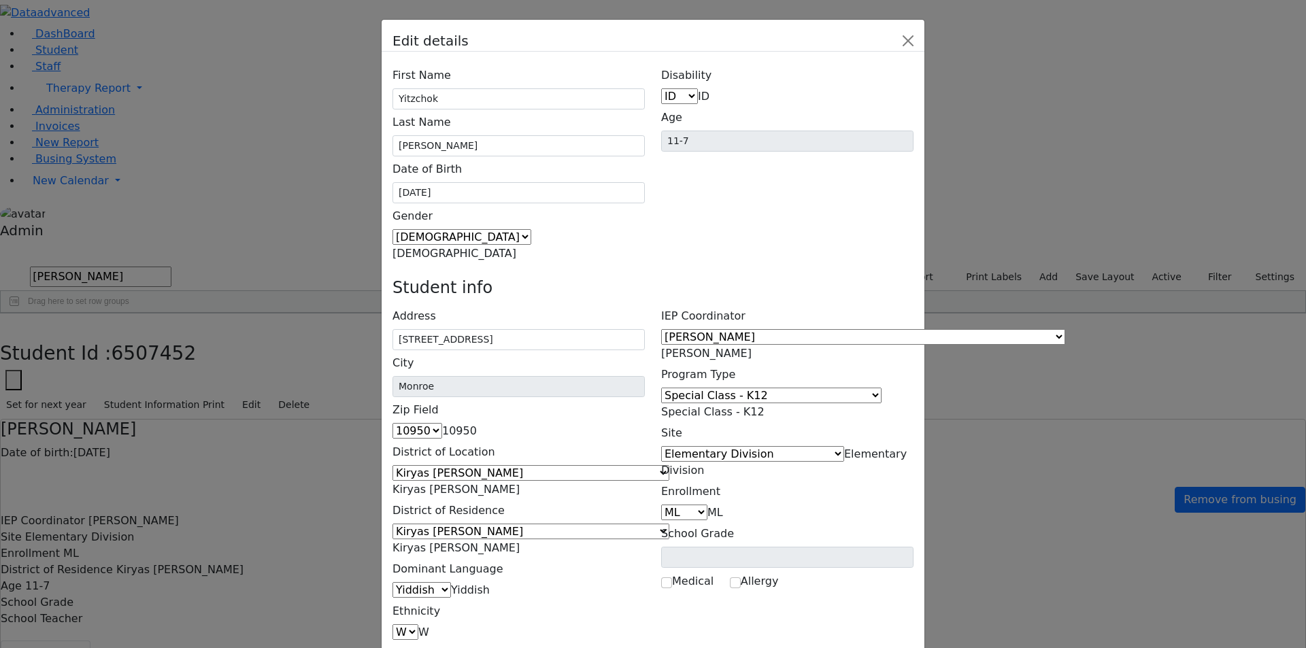
scroll to position [88, 0]
drag, startPoint x: 513, startPoint y: 489, endPoint x: 524, endPoint y: 489, distance: 10.9
paste input "Rd"
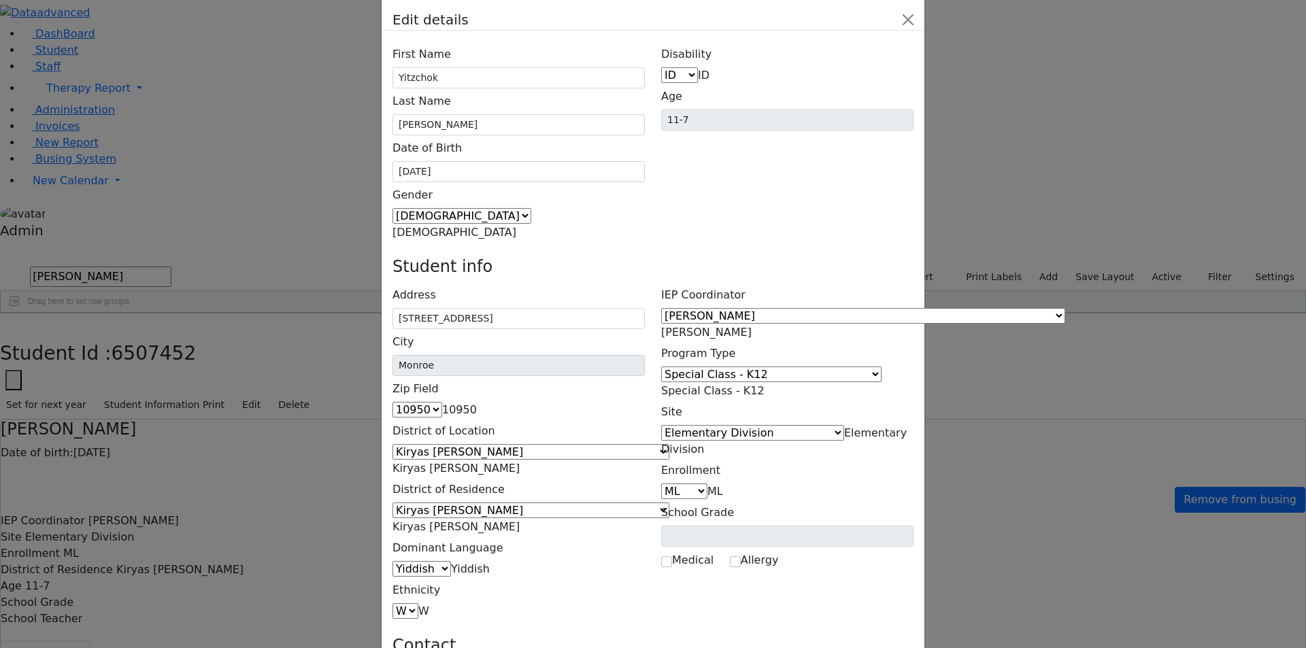
type input "[STREET_ADDRESS]"
drag, startPoint x: 515, startPoint y: 414, endPoint x: 524, endPoint y: 417, distance: 9.5
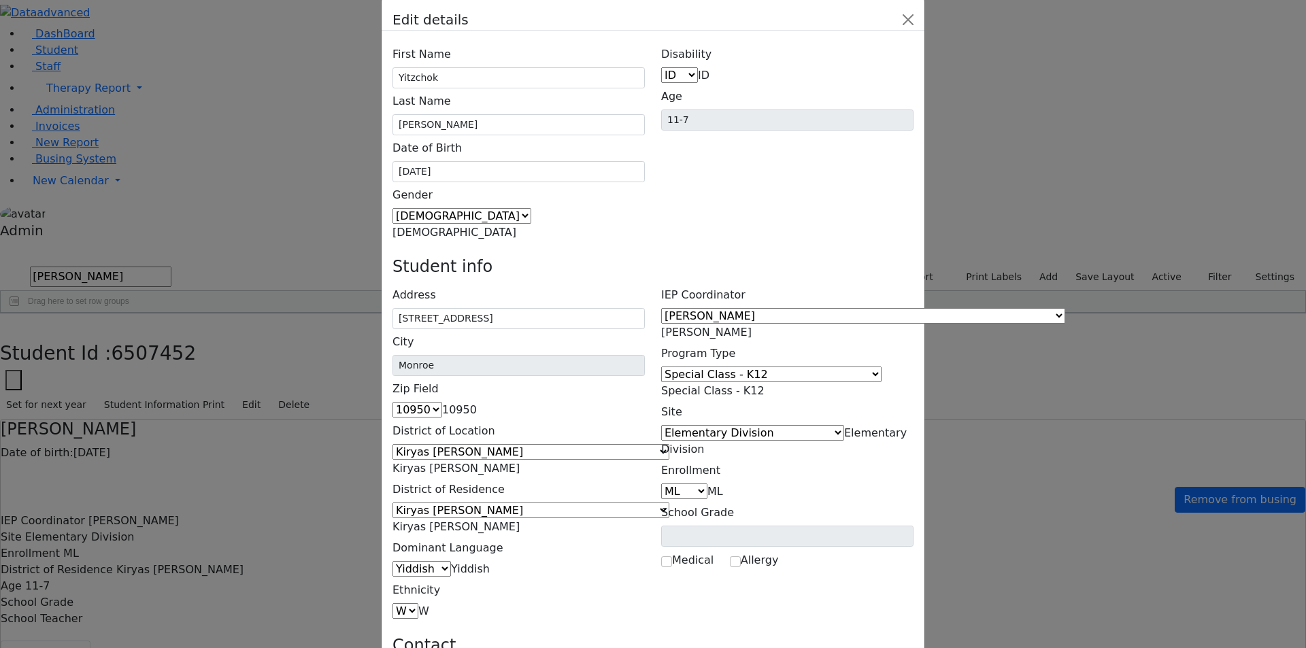
paste input "Rd"
type input "[STREET_ADDRESS]"
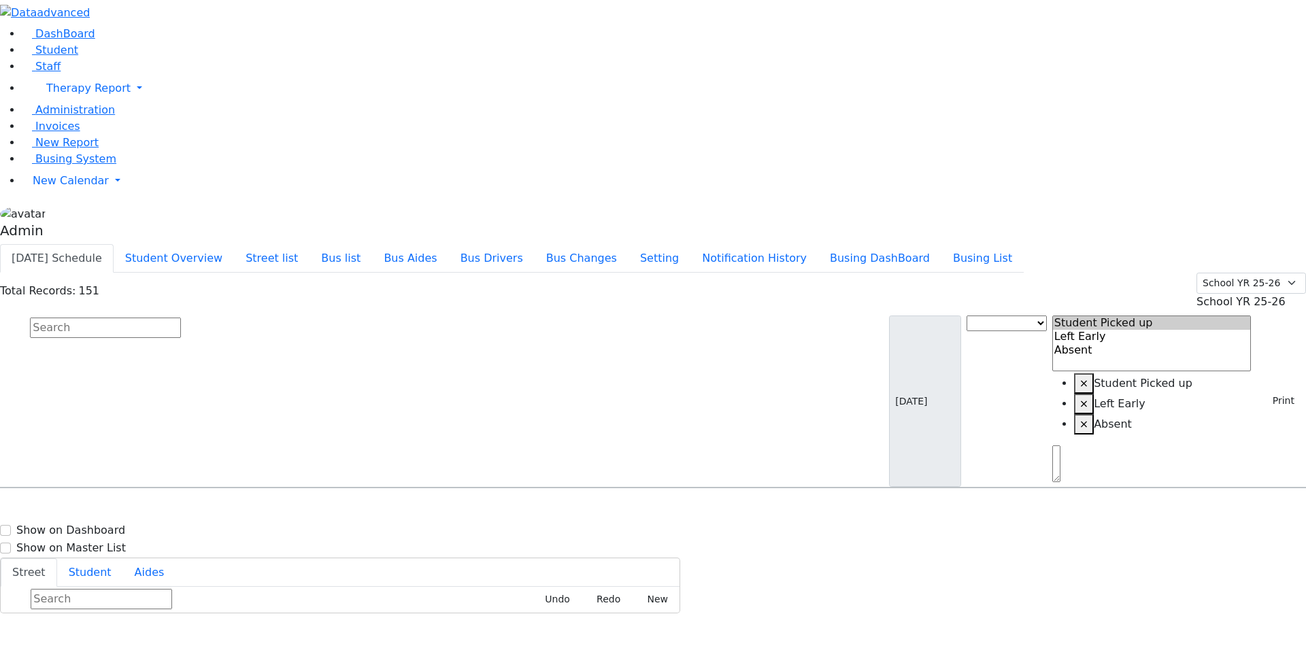
scroll to position [3266, 0]
click at [181, 318] on input "text" at bounding box center [105, 328] width 151 height 20
type input "get"
click at [181, 318] on input "get" at bounding box center [105, 328] width 151 height 20
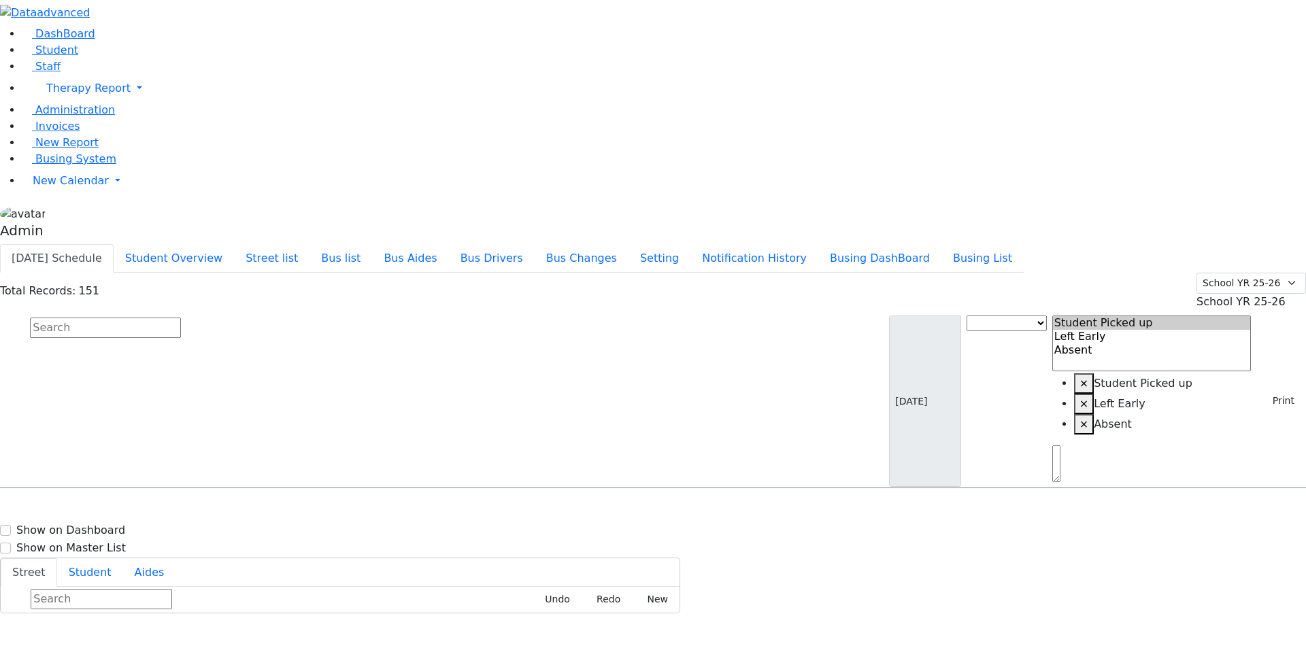
click at [181, 318] on input "text" at bounding box center [105, 328] width 151 height 20
click at [181, 318] on input "get" at bounding box center [105, 328] width 151 height 20
type input "g"
type input "dine"
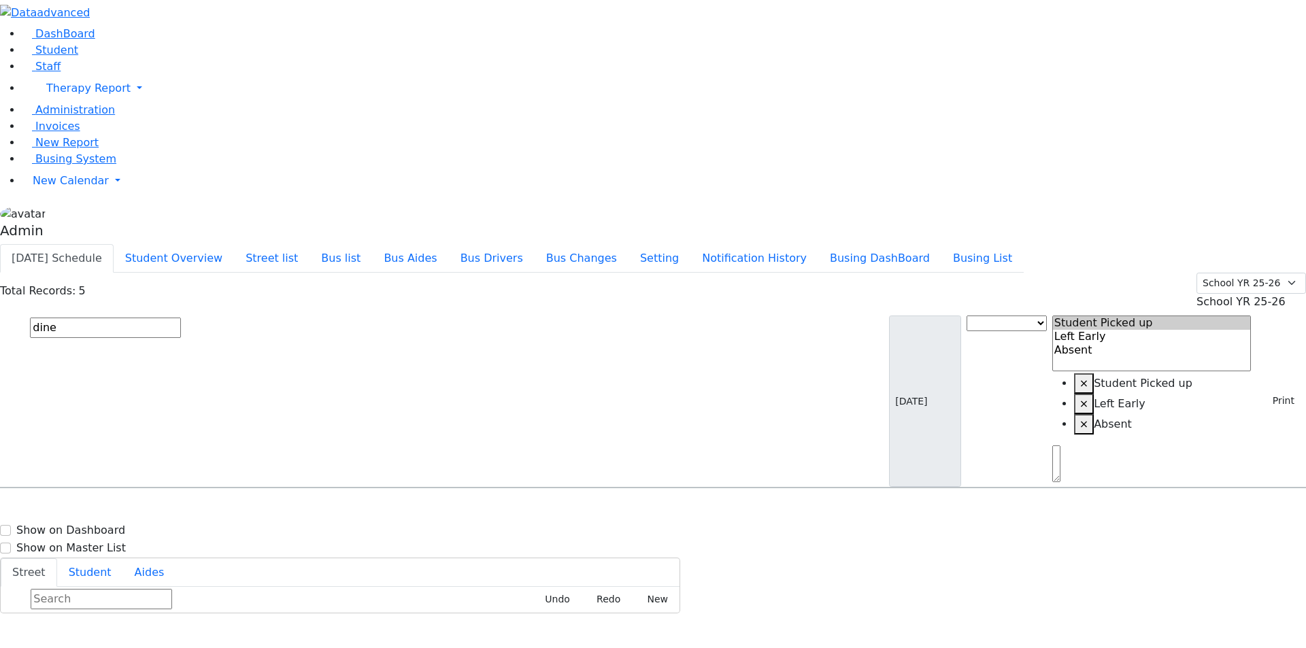
click at [181, 318] on input "dine" at bounding box center [105, 328] width 151 height 20
type input "b"
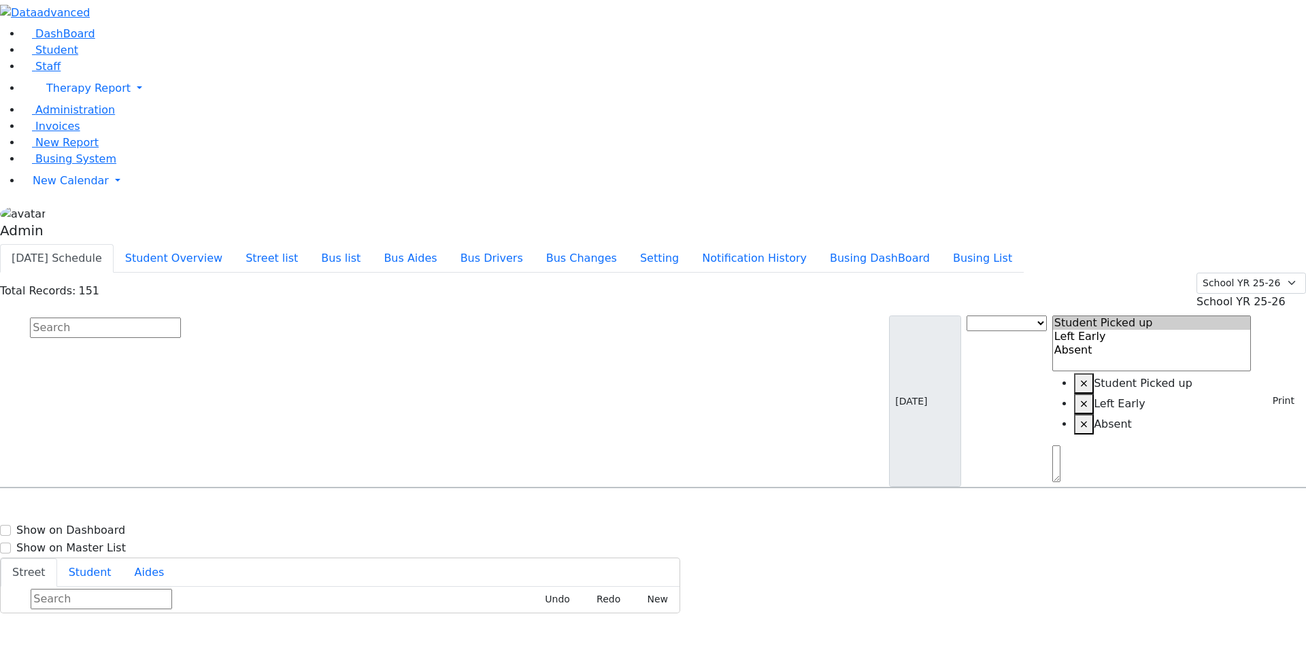
select select
drag, startPoint x: 995, startPoint y: 99, endPoint x: 1046, endPoint y: 98, distance: 51.0
copy p "Tolchav Way"
click at [310, 244] on button "Street list" at bounding box center [272, 258] width 76 height 29
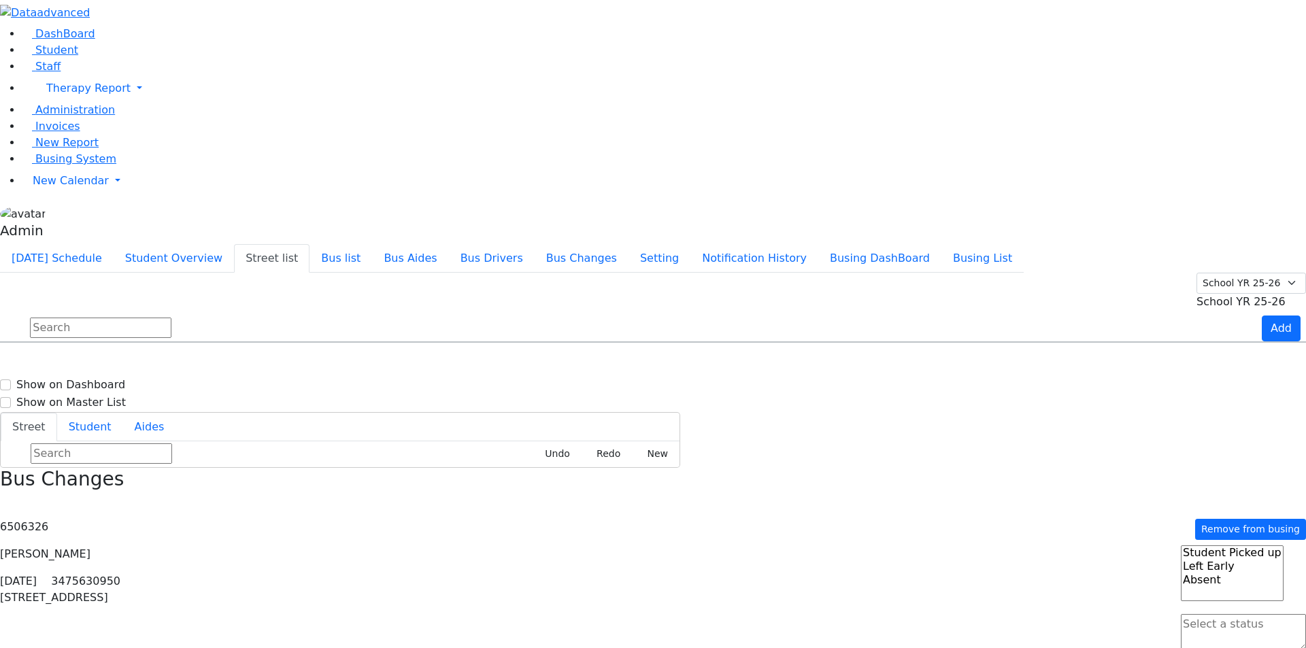
click at [171, 318] on input "text" at bounding box center [101, 328] width 142 height 20
type input "o"
type input "lip"
click at [110, 372] on span "[PERSON_NAME] ln" at bounding box center [59, 381] width 101 height 18
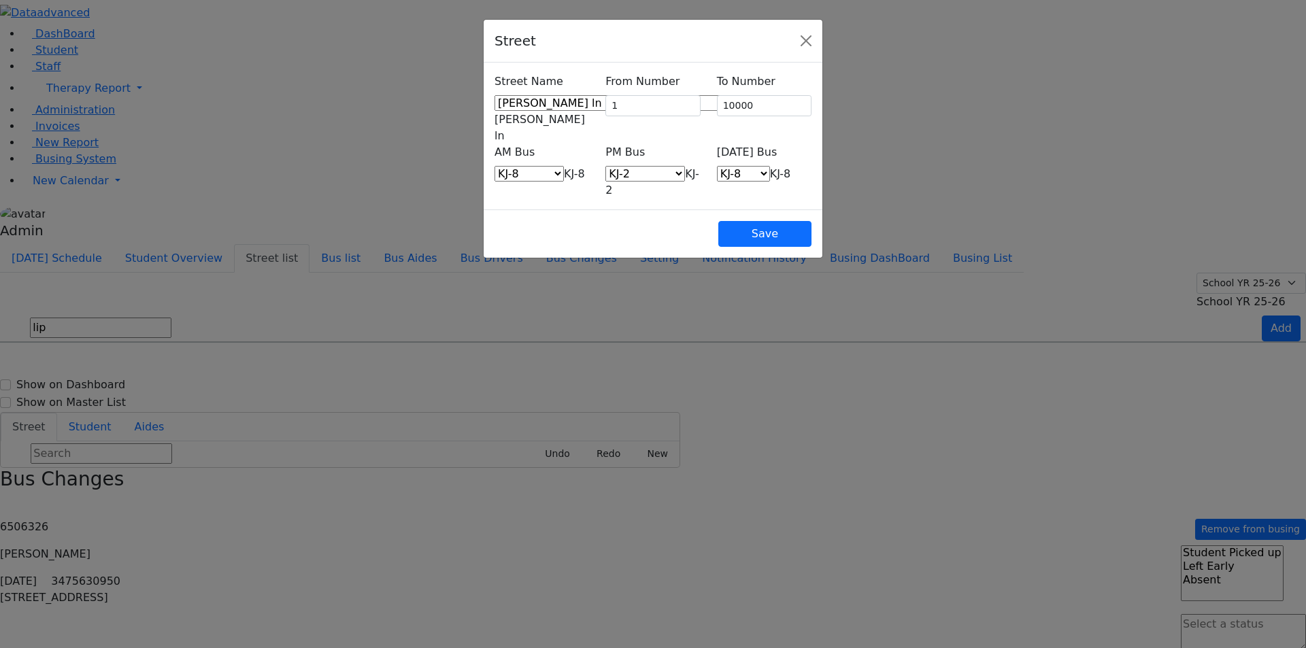
drag, startPoint x: 175, startPoint y: 150, endPoint x: 470, endPoint y: 78, distance: 303.9
click at [484, 73] on div "Street Name acres rd [GEOGRAPHIC_DATA] [GEOGRAPHIC_DATA][PERSON_NAME] [PERSON_N…" at bounding box center [653, 136] width 339 height 147
click at [280, 225] on div "Street Street Name acres rd [GEOGRAPHIC_DATA] [GEOGRAPHIC_DATA][PERSON_NAME] bn…" at bounding box center [653, 324] width 1306 height 648
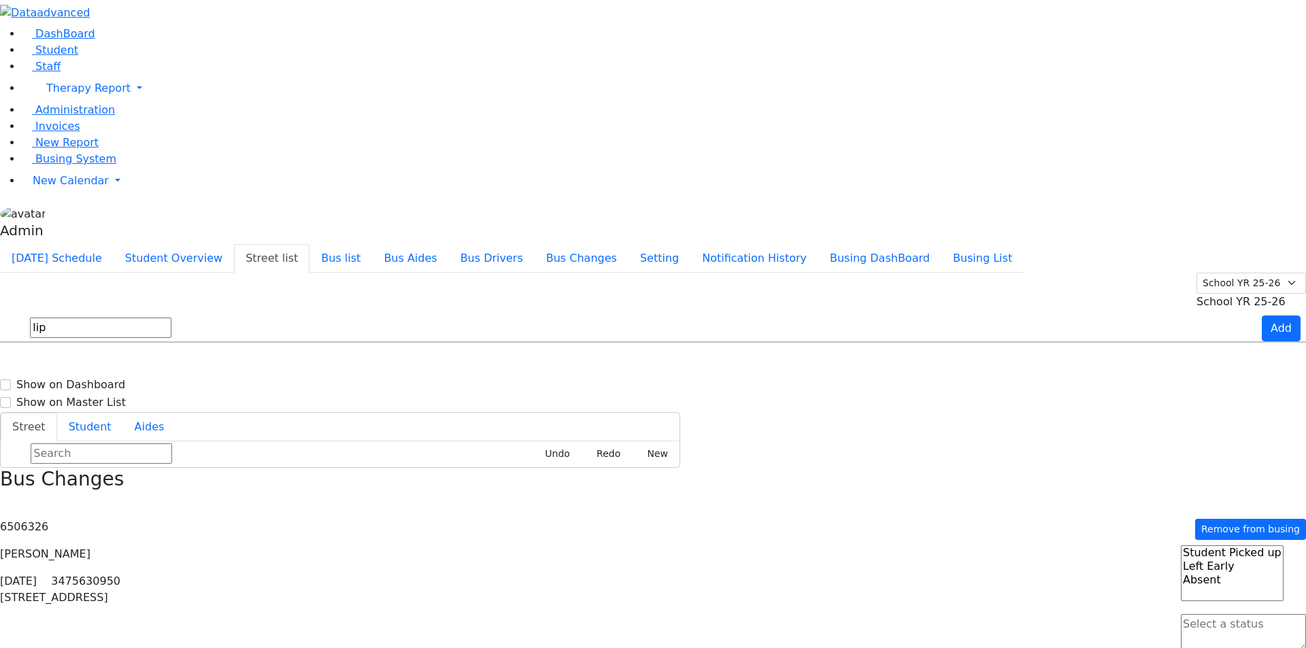
click at [173, 385] on span "Copy" at bounding box center [133, 394] width 80 height 19
click at [114, 244] on button "[DATE] Schedule" at bounding box center [57, 258] width 114 height 29
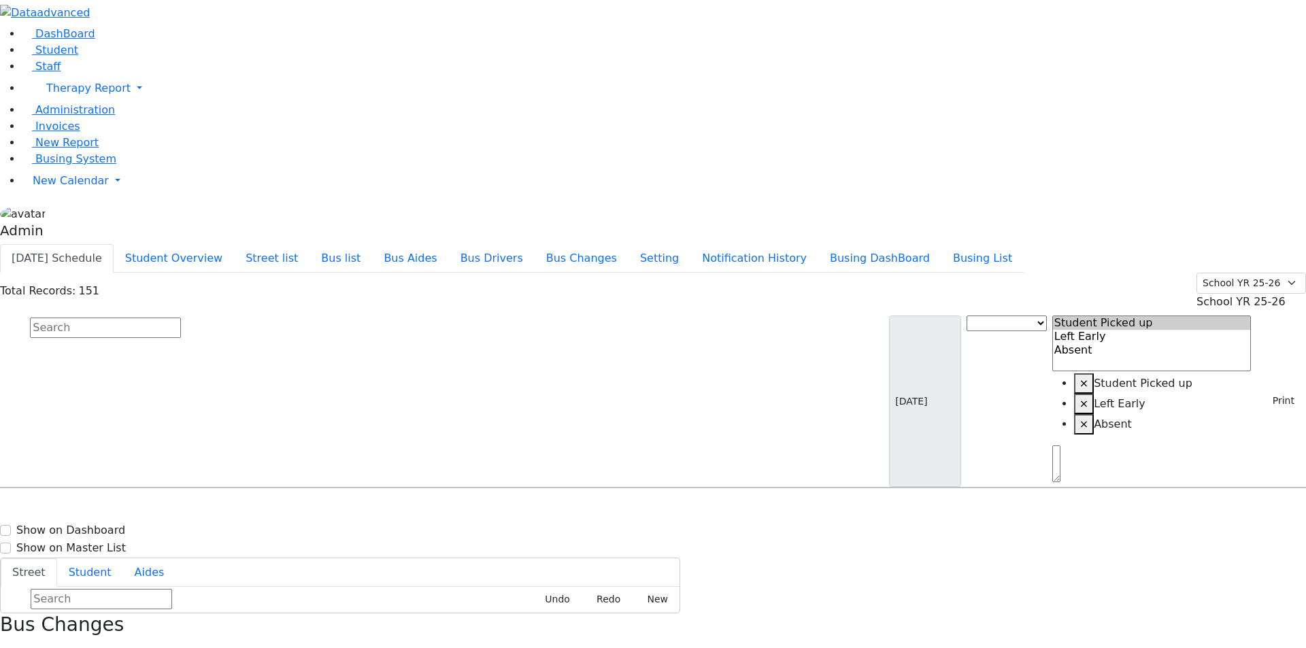
select select
drag, startPoint x: 996, startPoint y: 98, endPoint x: 1047, endPoint y: 96, distance: 51.1
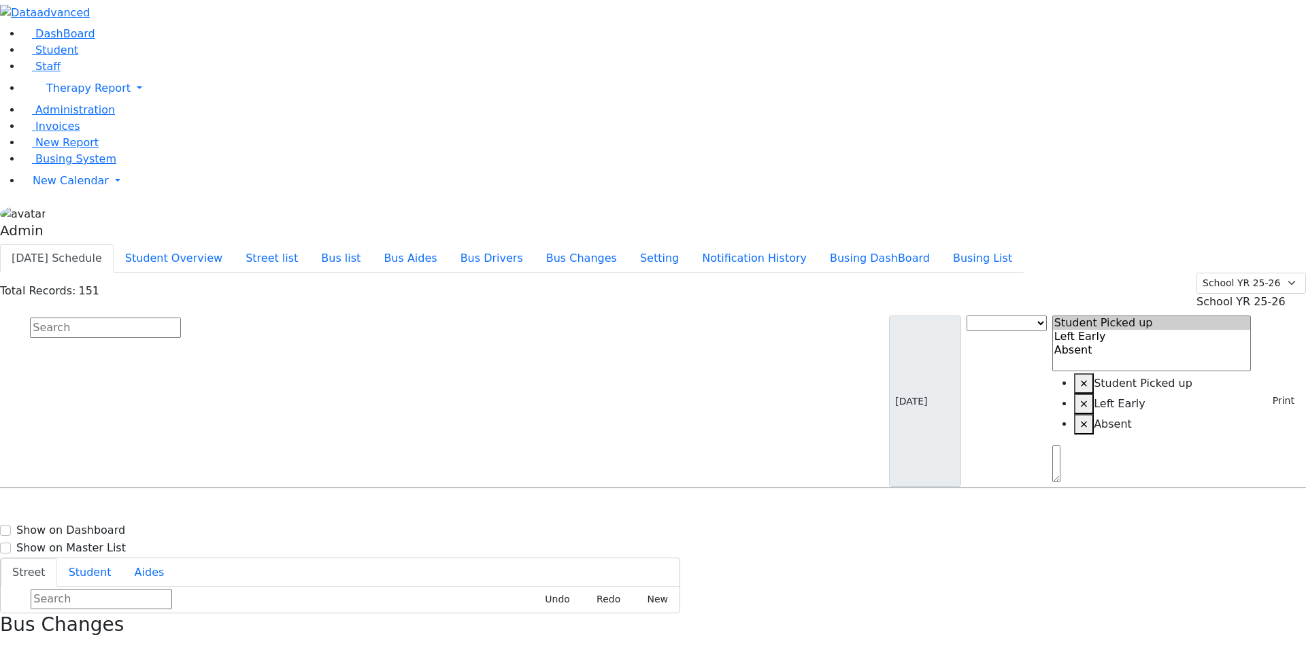
copy p "Kashanov Rd"
